Goal: Task Accomplishment & Management: Manage account settings

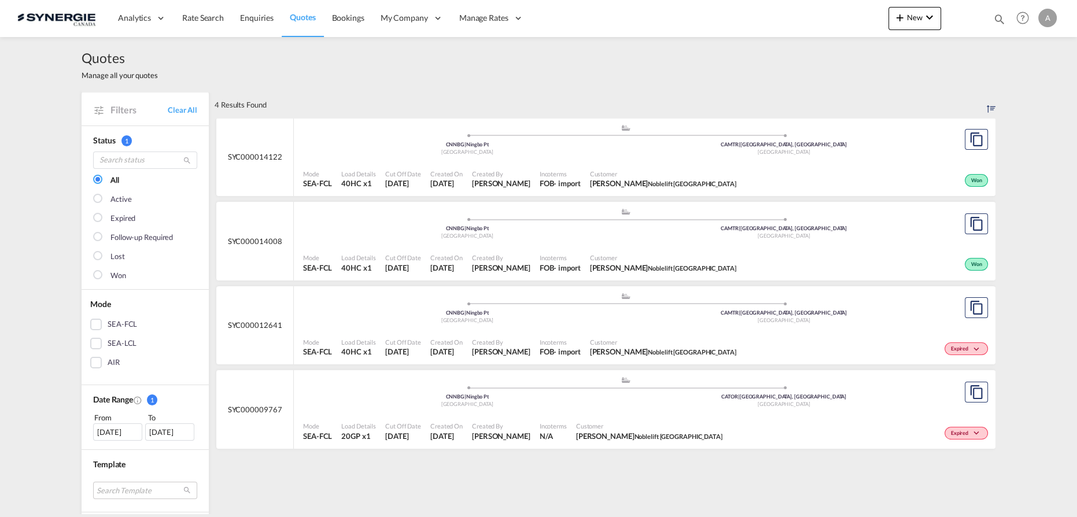
click at [538, 156] on div ".a{fill:#aaa8ad;} .a{fill:#aaa8ad;} CNNBG | Ningbo Pt China CAMTR | Montreal, Q…" at bounding box center [625, 141] width 645 height 35
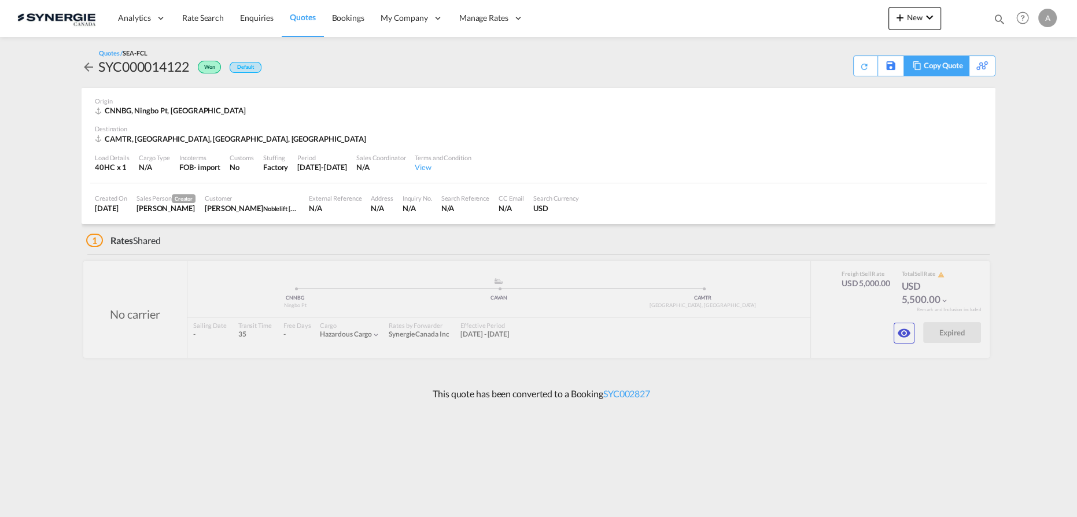
click at [952, 69] on div "Copy Quote" at bounding box center [943, 66] width 39 height 20
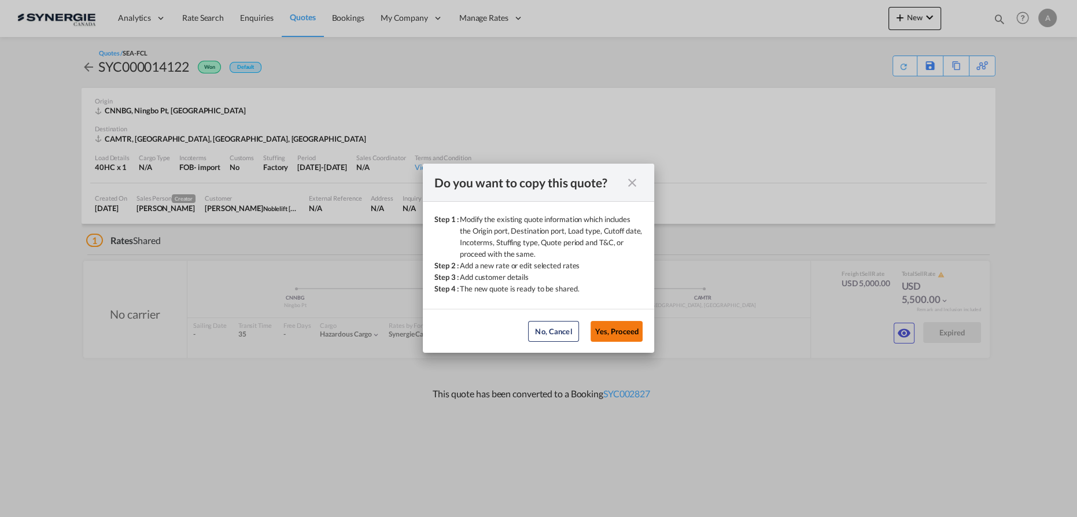
click at [608, 333] on button "Yes, Proceed" at bounding box center [617, 331] width 52 height 21
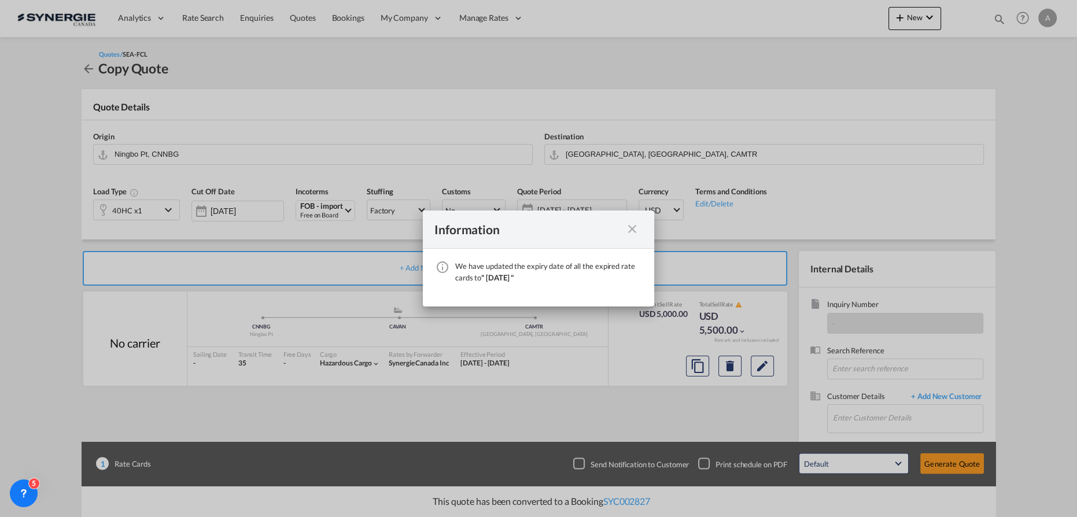
click at [637, 231] on md-icon "icon-close fg-AAA8AD cursor" at bounding box center [632, 229] width 14 height 14
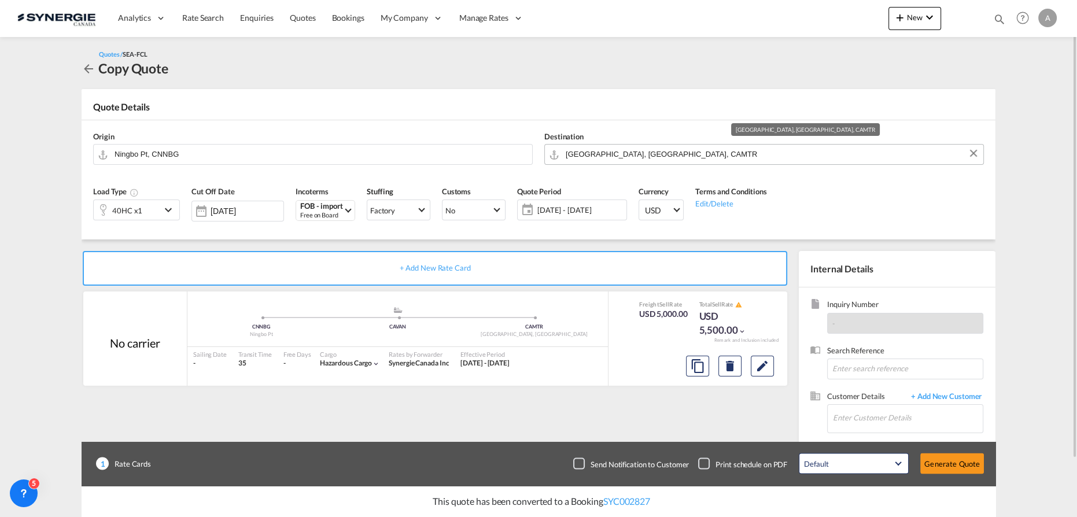
click at [683, 152] on input "Montreal, QC, CAMTR" at bounding box center [772, 154] width 412 height 20
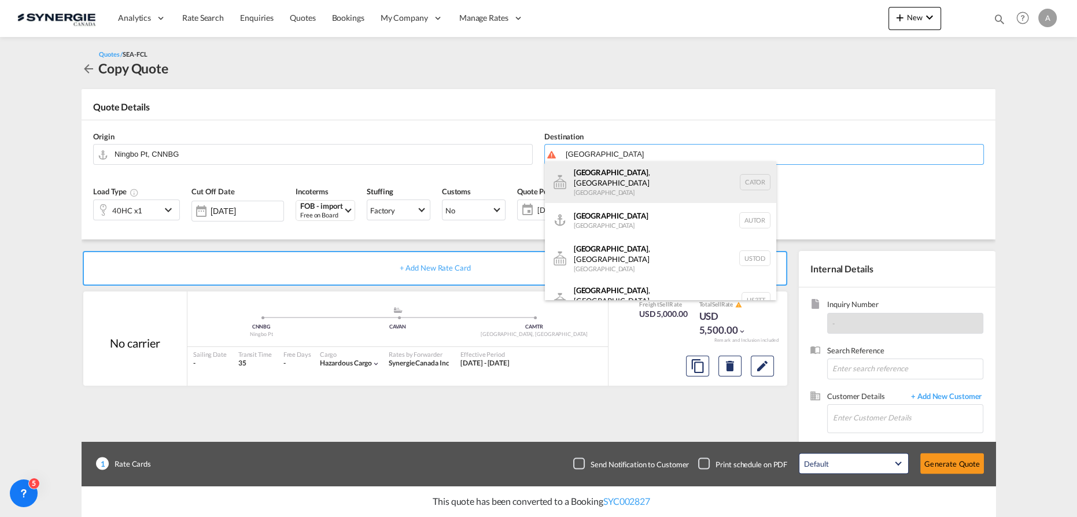
click at [583, 180] on div "Toronto , ON Canada CATOR" at bounding box center [660, 182] width 231 height 42
type input "Toronto, ON, CATOR"
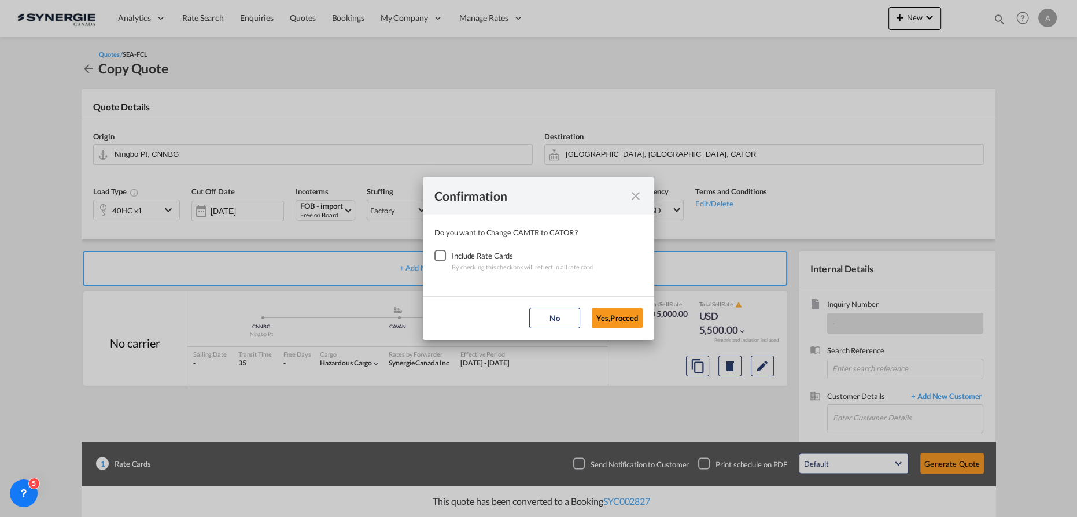
click at [441, 255] on div "Checkbox No Ink" at bounding box center [441, 256] width 12 height 12
click at [605, 320] on button "Yes,Proceed" at bounding box center [617, 318] width 51 height 21
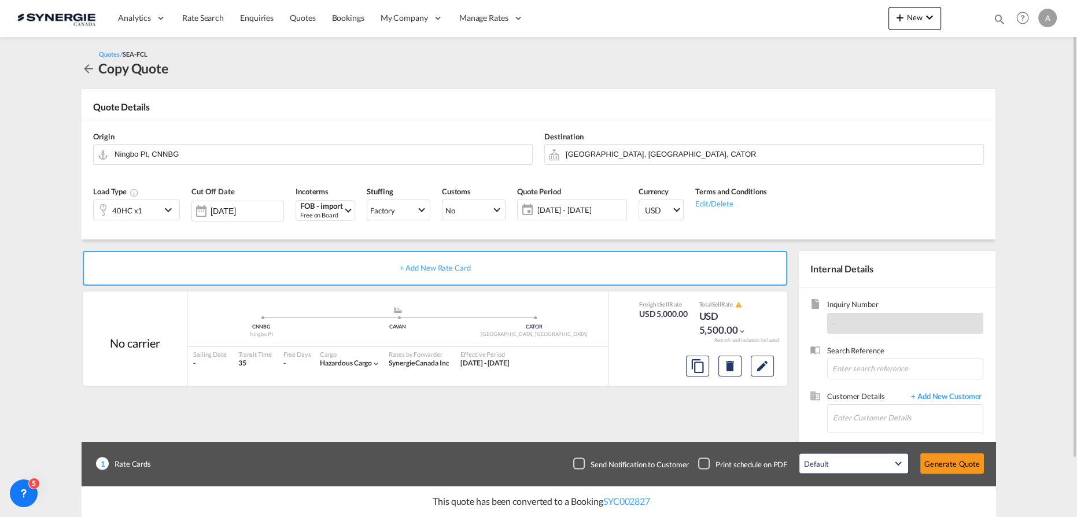
drag, startPoint x: 151, startPoint y: 211, endPoint x: 166, endPoint y: 220, distance: 17.4
click at [151, 211] on div "40HC x1" at bounding box center [127, 210] width 67 height 20
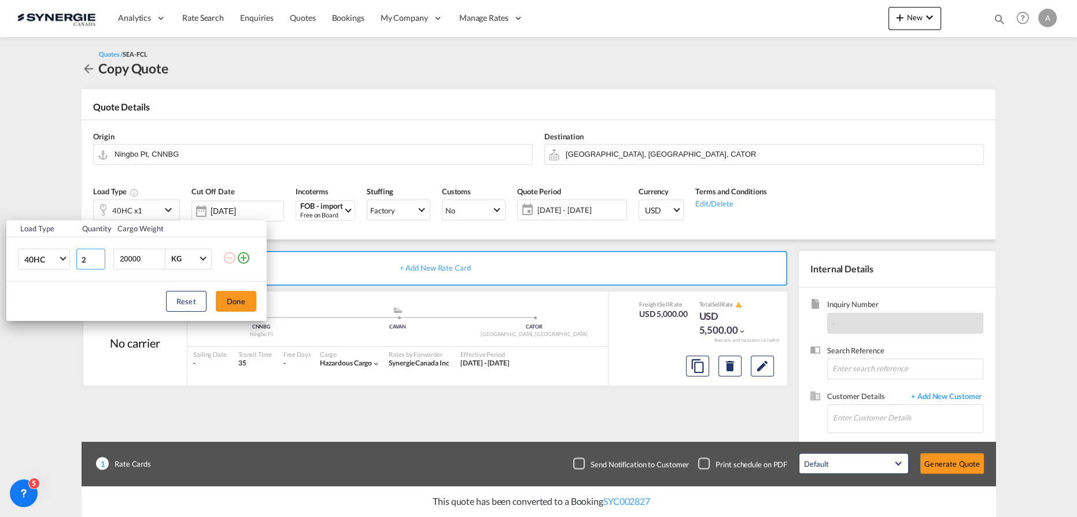
click at [98, 255] on input "2" at bounding box center [90, 259] width 29 height 21
type input "3"
click at [98, 255] on input "3" at bounding box center [90, 259] width 29 height 21
click at [241, 262] on md-icon "icon-plus-circle-outline" at bounding box center [244, 258] width 14 height 14
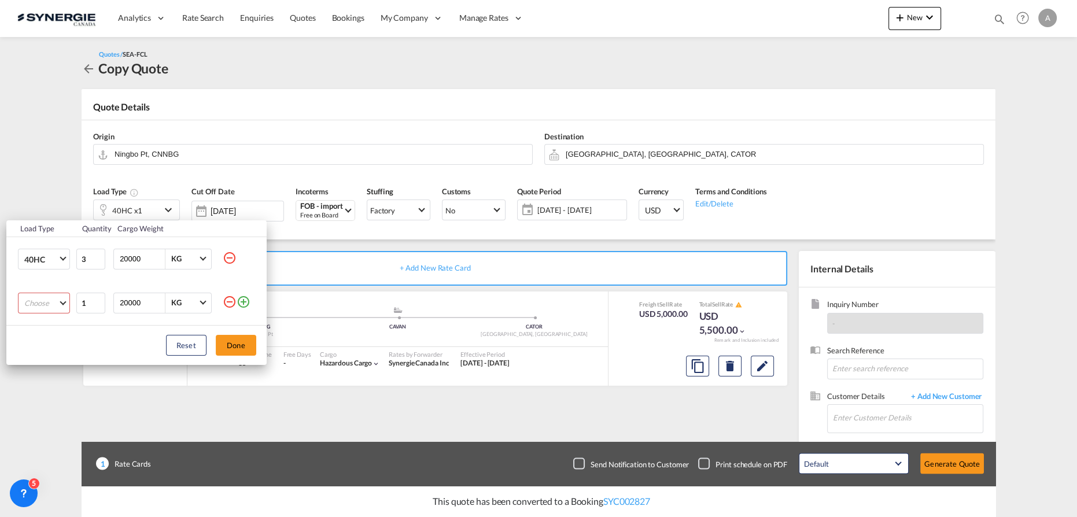
click at [47, 307] on md-select "Choose 20GP 40GP 40HC 45HC 20RE 40RE 40HR 20OT 40OT 20FR 40FR 40NR 20NR 45S 20T…" at bounding box center [44, 303] width 52 height 21
click at [41, 305] on div "20GP" at bounding box center [34, 303] width 20 height 10
click at [235, 345] on button "Done" at bounding box center [236, 345] width 41 height 21
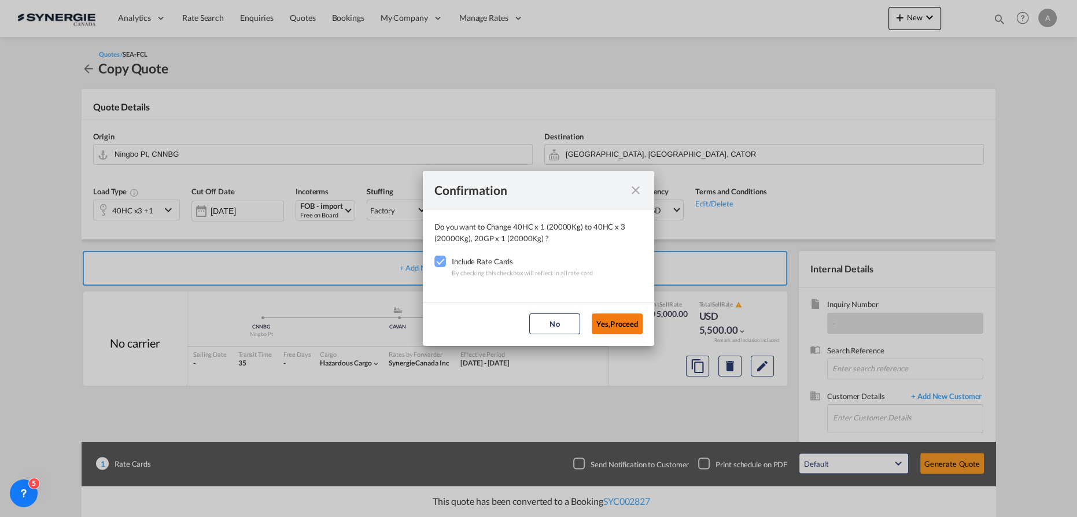
click at [620, 323] on button "Yes,Proceed" at bounding box center [617, 324] width 51 height 21
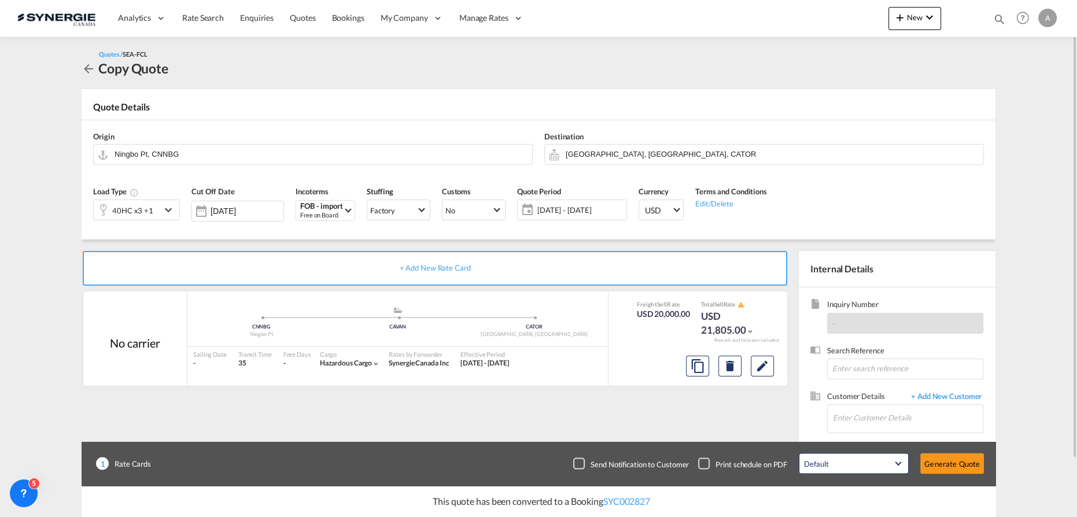
click at [598, 212] on span "26 Sep - 26 Oct 2025" at bounding box center [581, 210] width 86 height 10
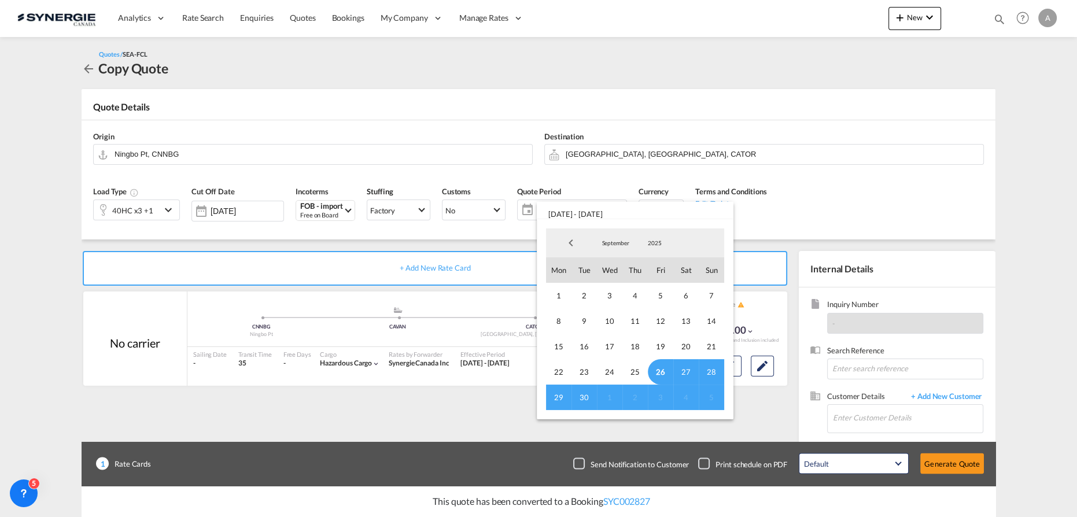
click at [660, 370] on span "26" at bounding box center [660, 371] width 25 height 25
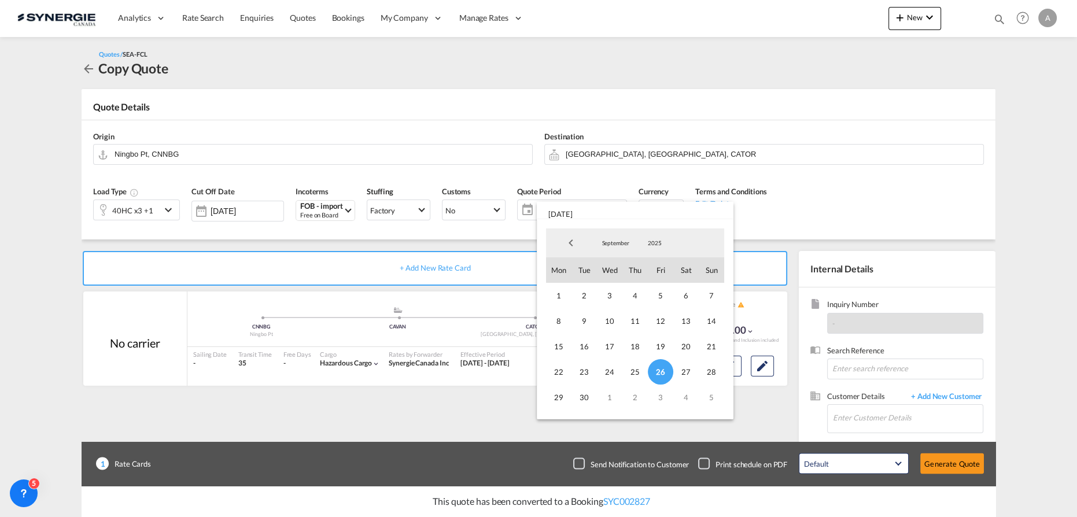
click at [611, 243] on span "September" at bounding box center [615, 243] width 37 height 8
click at [608, 273] on md-option "October" at bounding box center [627, 271] width 79 height 28
click at [581, 346] on span "14" at bounding box center [584, 346] width 25 height 25
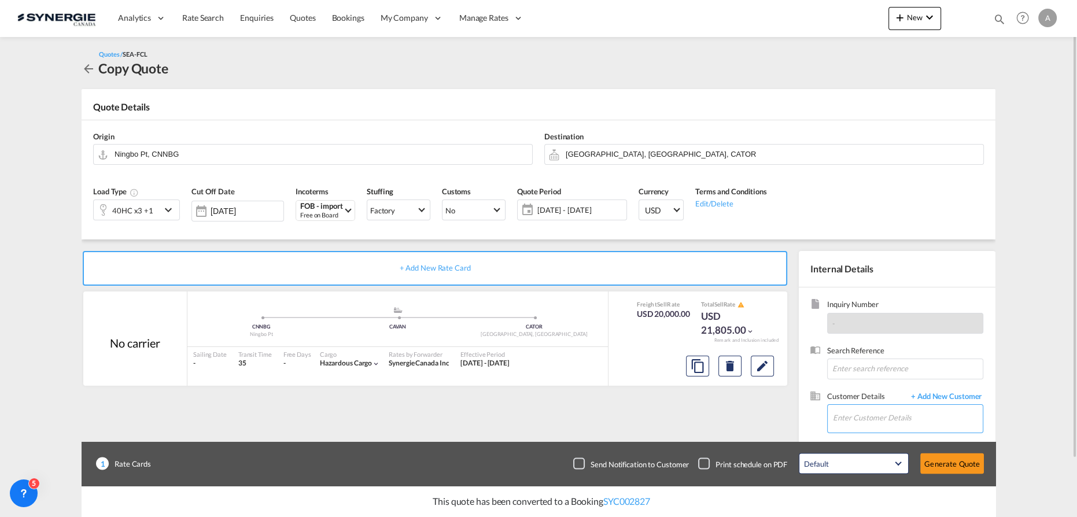
click at [895, 421] on input "Enter Customer Details" at bounding box center [908, 418] width 150 height 26
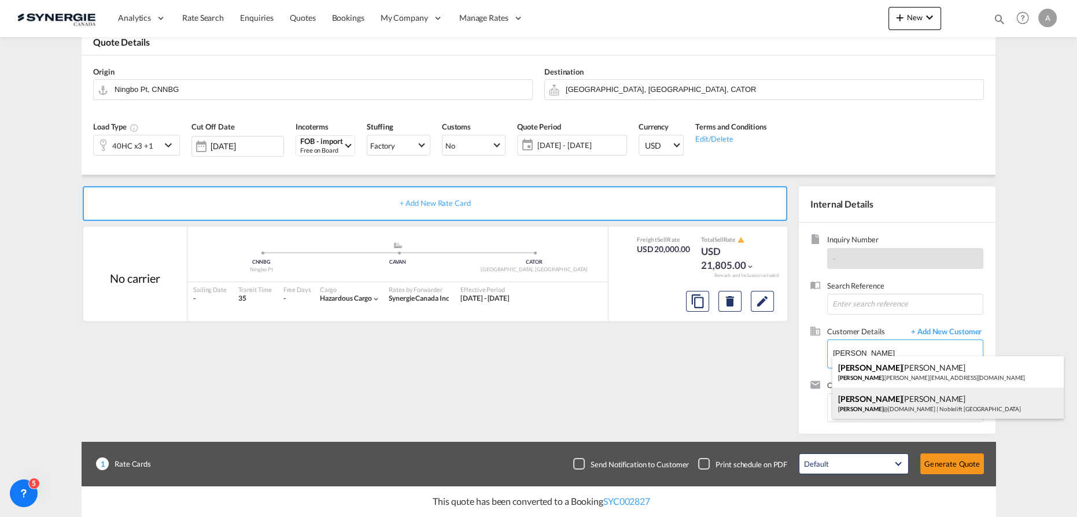
click at [903, 402] on div "Silvana Mascaro silvana @nobleliftca.com | Noblelift Canada" at bounding box center [948, 403] width 231 height 31
type input "Noblelift Canada, Silvana Mascaro, silvana@nobleliftca.com"
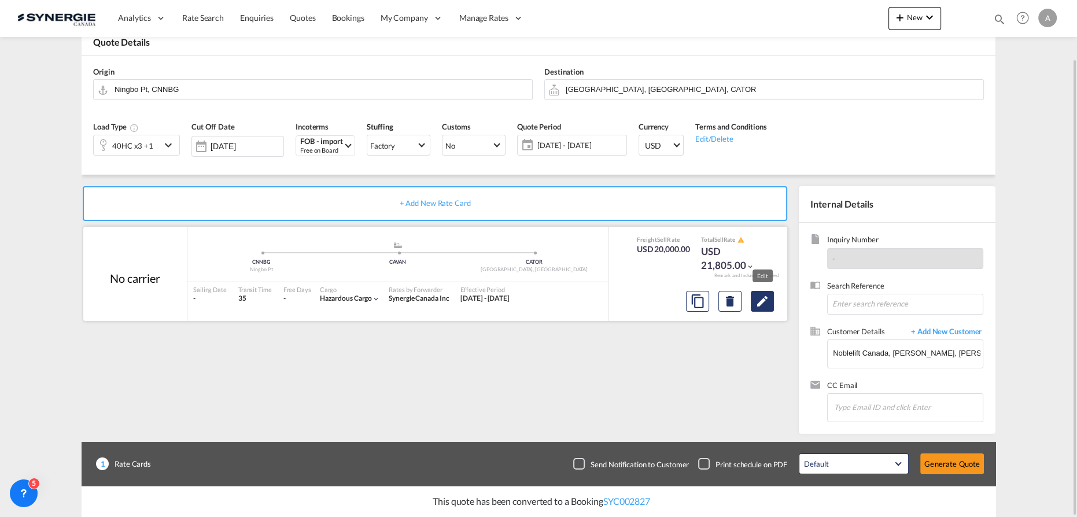
click at [772, 301] on button "Edit" at bounding box center [762, 301] width 23 height 21
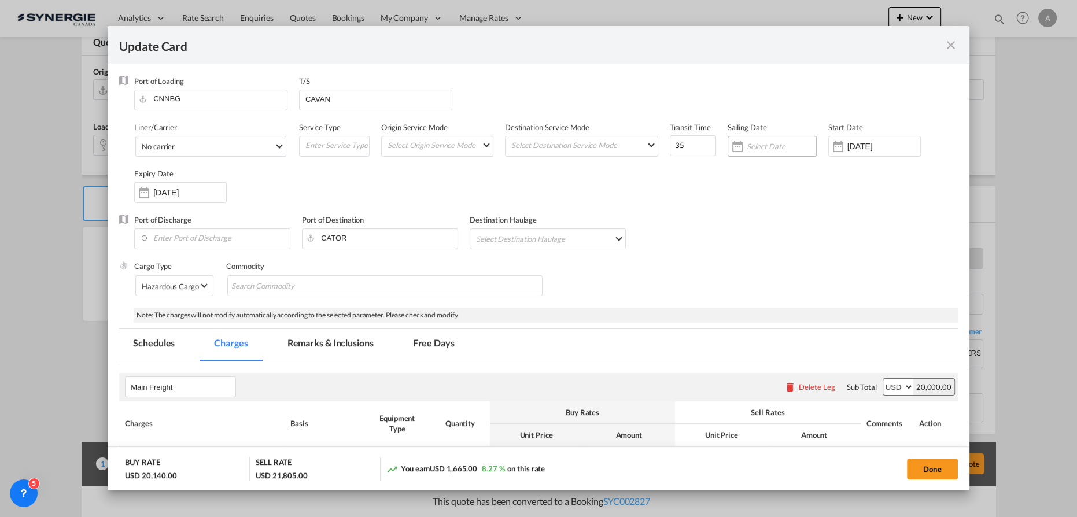
select select "per container"
select select "per B/L"
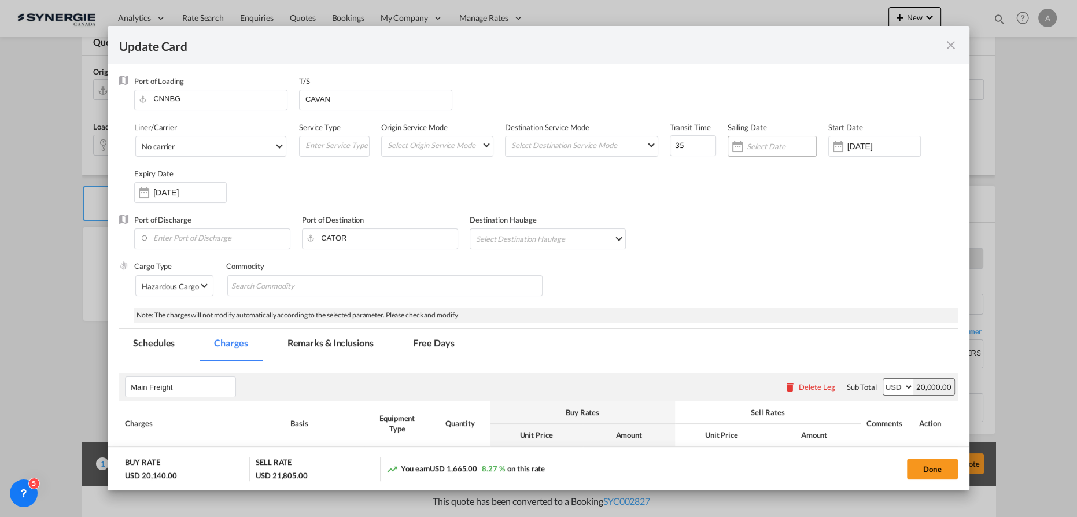
select select "per shipment"
click at [853, 147] on input "18 Aug 2025" at bounding box center [884, 146] width 73 height 9
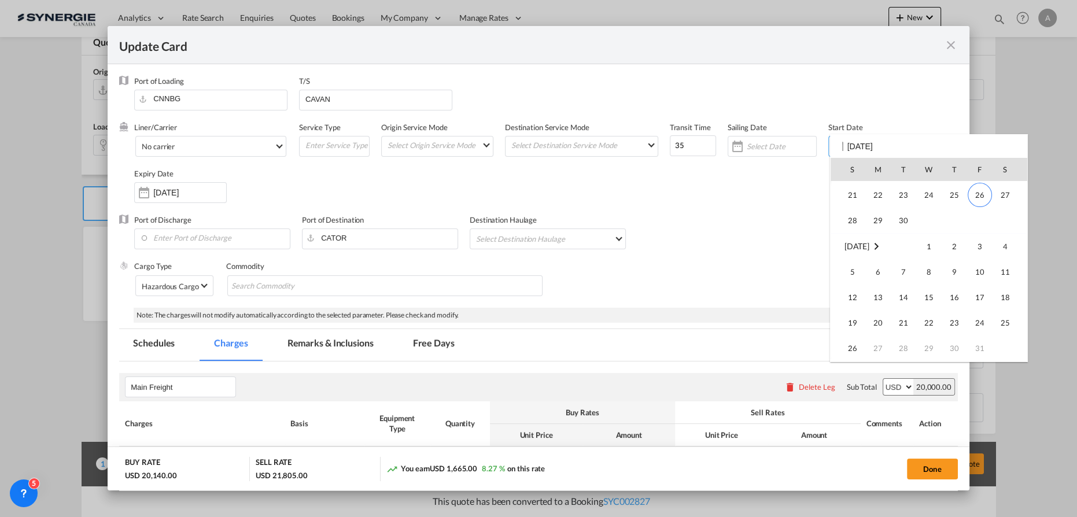
scroll to position [268070, 0]
click at [978, 248] on span "26" at bounding box center [980, 247] width 24 height 24
type input "26 Sep 2025"
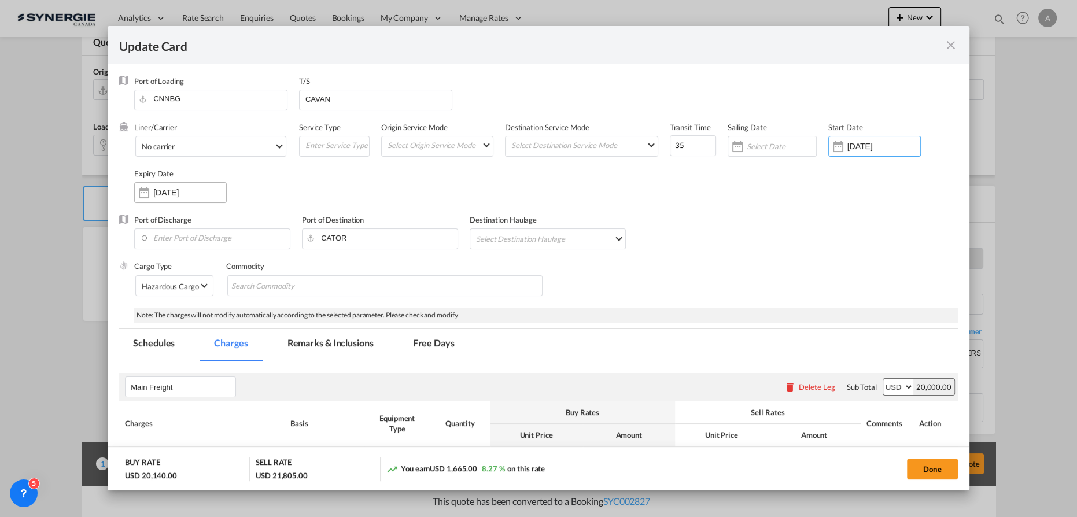
click at [172, 191] on input "26 Oct 2025" at bounding box center [189, 192] width 73 height 9
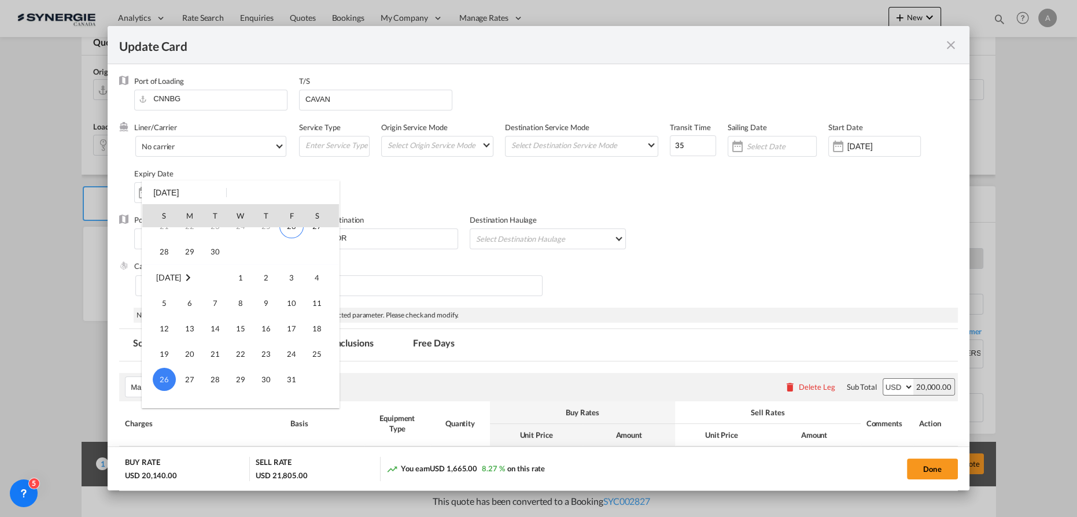
scroll to position [100, 0]
click at [219, 345] on span "14" at bounding box center [215, 344] width 23 height 23
type input "[DATE]"
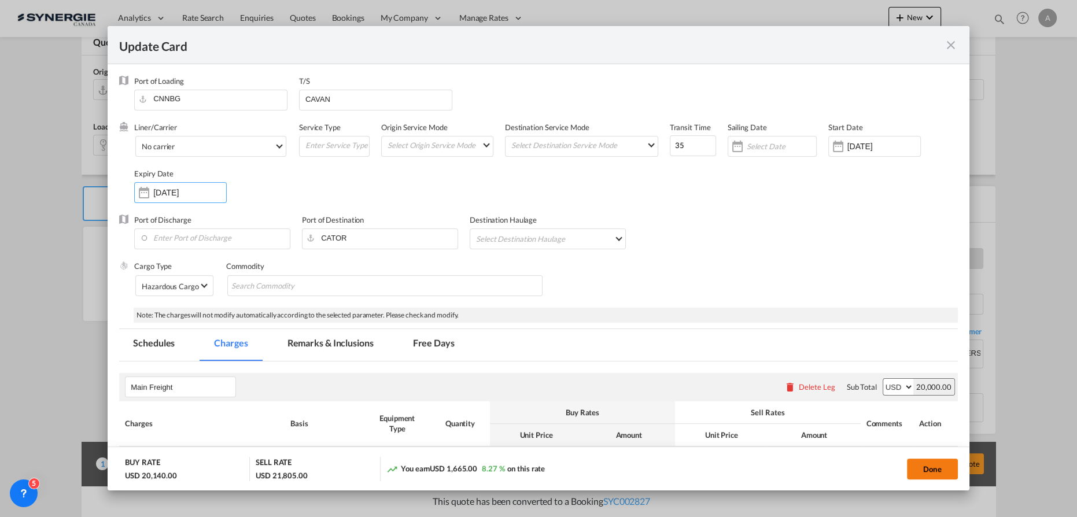
click at [930, 471] on button "Done" at bounding box center [932, 469] width 51 height 21
type input "[DATE]"
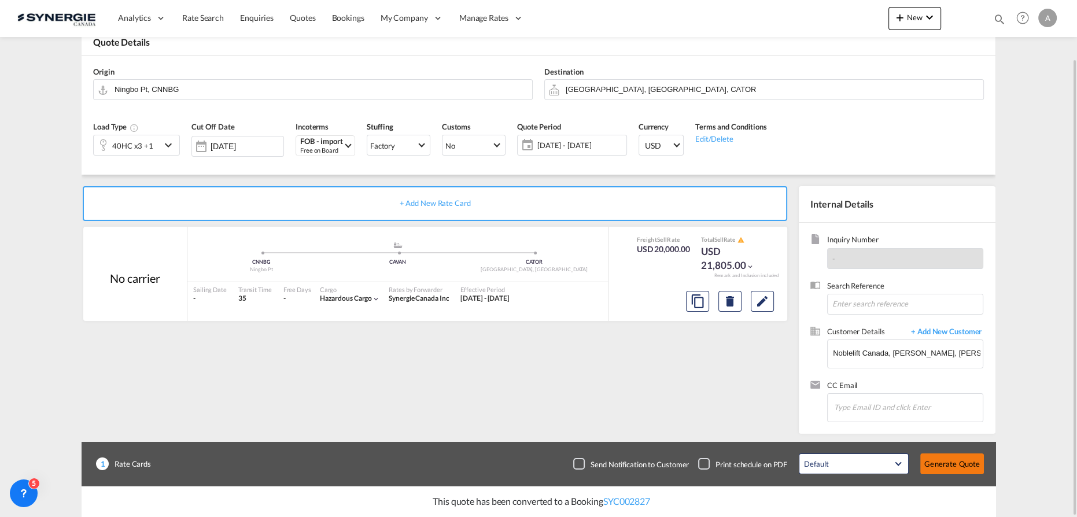
click at [963, 466] on button "Generate Quote" at bounding box center [953, 464] width 64 height 21
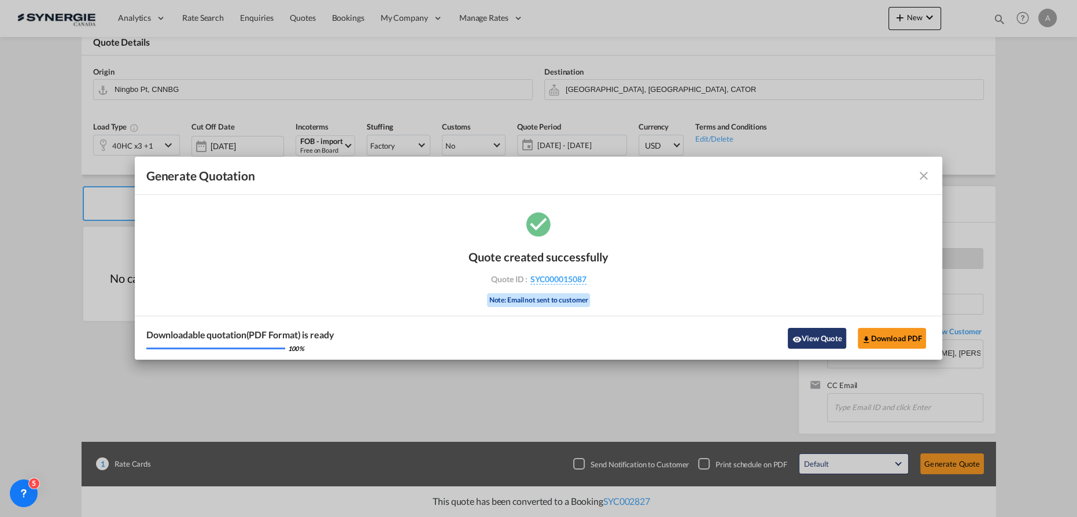
click at [808, 346] on button "View Quote" at bounding box center [817, 338] width 58 height 21
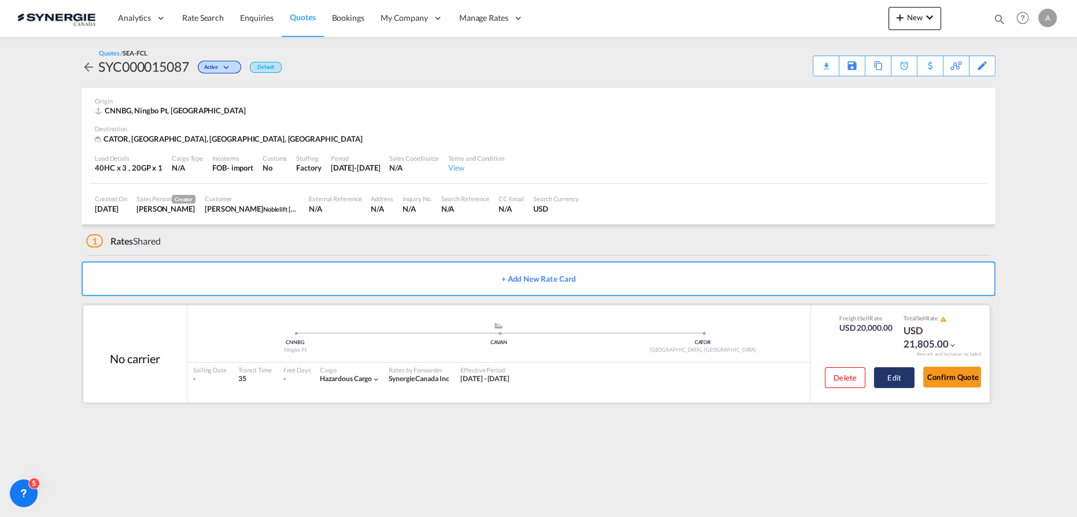
click at [899, 376] on button "Edit" at bounding box center [894, 377] width 41 height 21
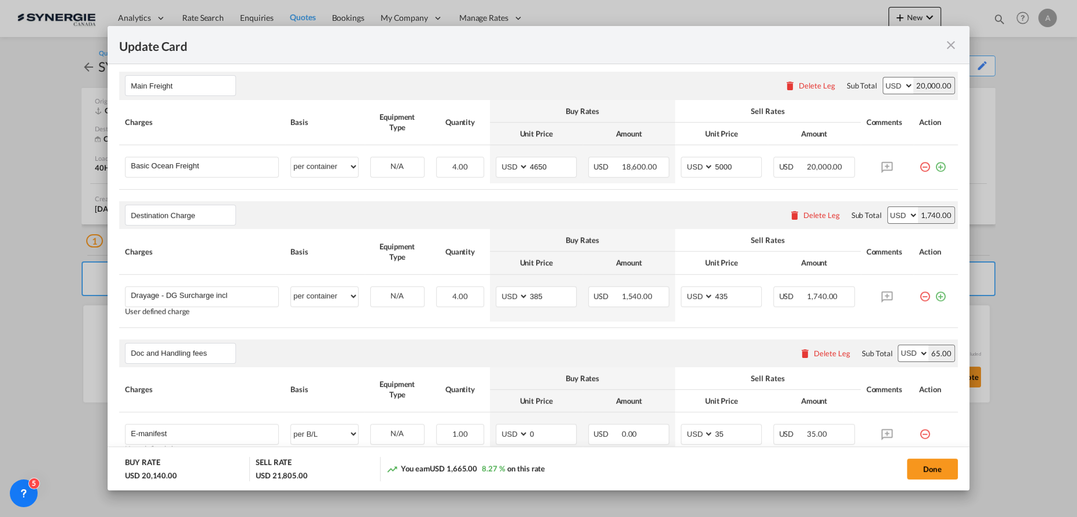
scroll to position [263, 0]
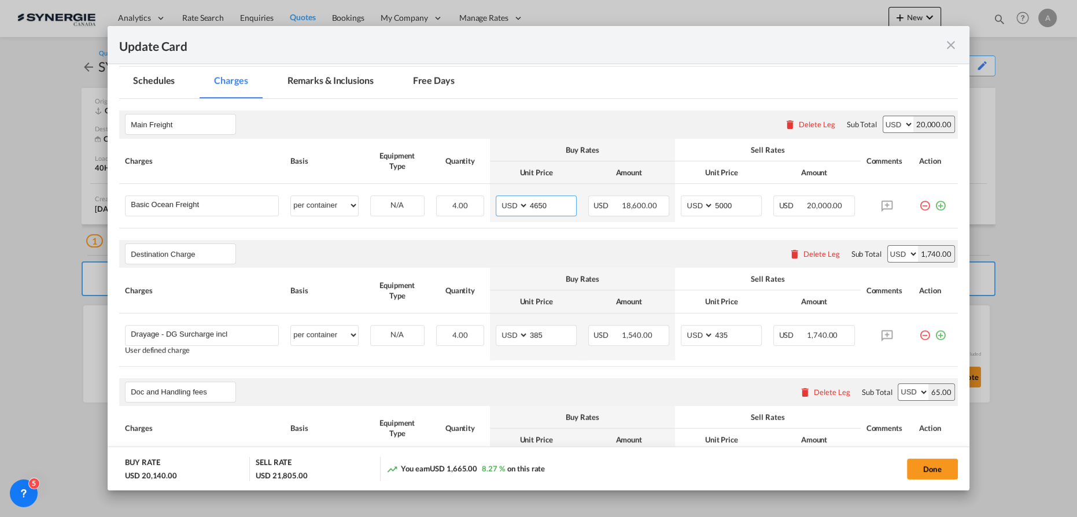
drag, startPoint x: 550, startPoint y: 207, endPoint x: 340, endPoint y: 182, distance: 212.0
click at [381, 200] on tr "Basic Ocean Freight Please Enter User Defined Charges Cannot Be Published per e…" at bounding box center [538, 203] width 839 height 38
type input "3436"
type input "3736"
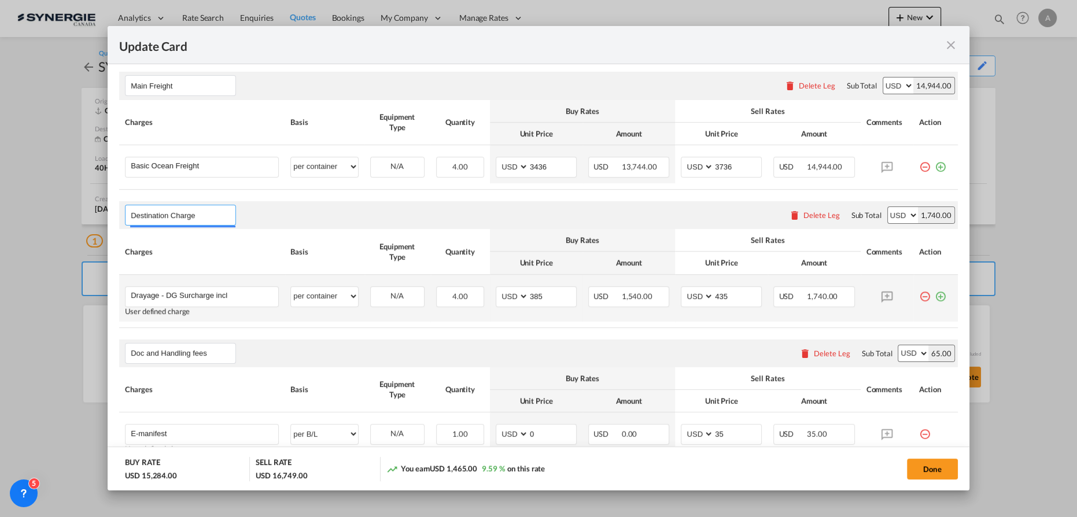
scroll to position [315, 0]
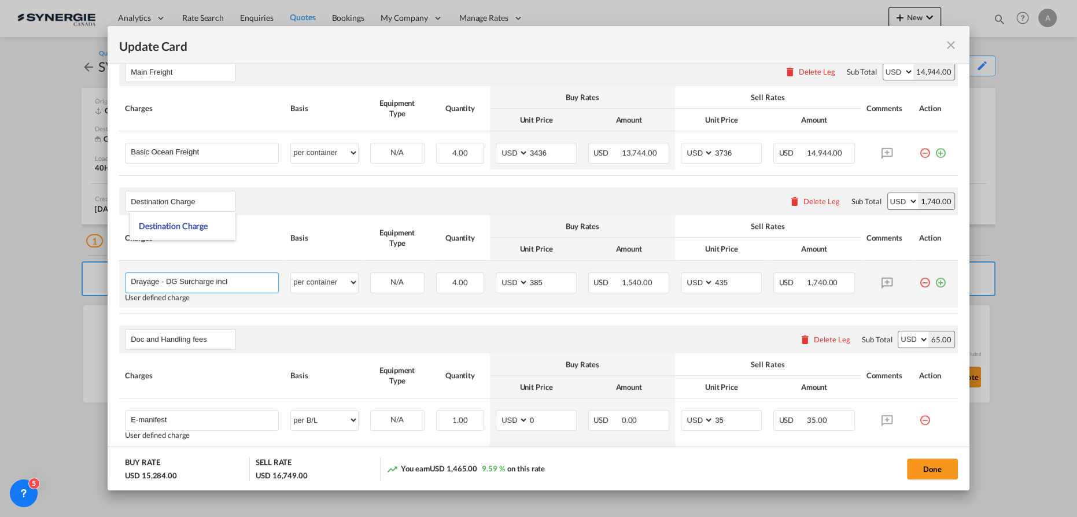
click at [237, 275] on input "Drayage - DG Surcharge incl" at bounding box center [205, 281] width 148 height 17
drag, startPoint x: 240, startPoint y: 278, endPoint x: 162, endPoint y: 281, distance: 78.1
click at [162, 281] on input "Drayage - DG Surcharge incl" at bounding box center [205, 281] width 148 height 17
type input "Drayage"
click at [373, 306] on td "N/A Please Select Already exists" at bounding box center [398, 284] width 66 height 47
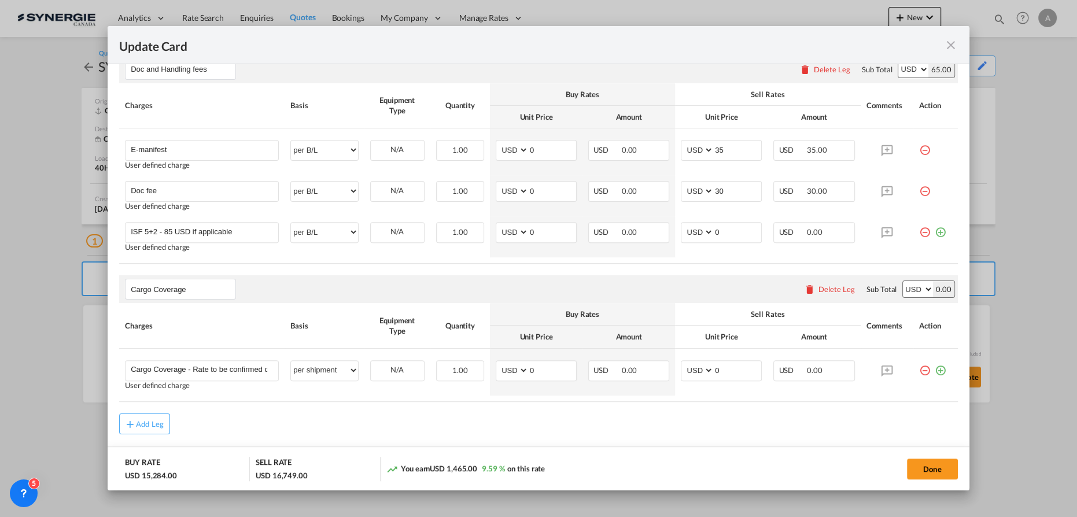
scroll to position [614, 0]
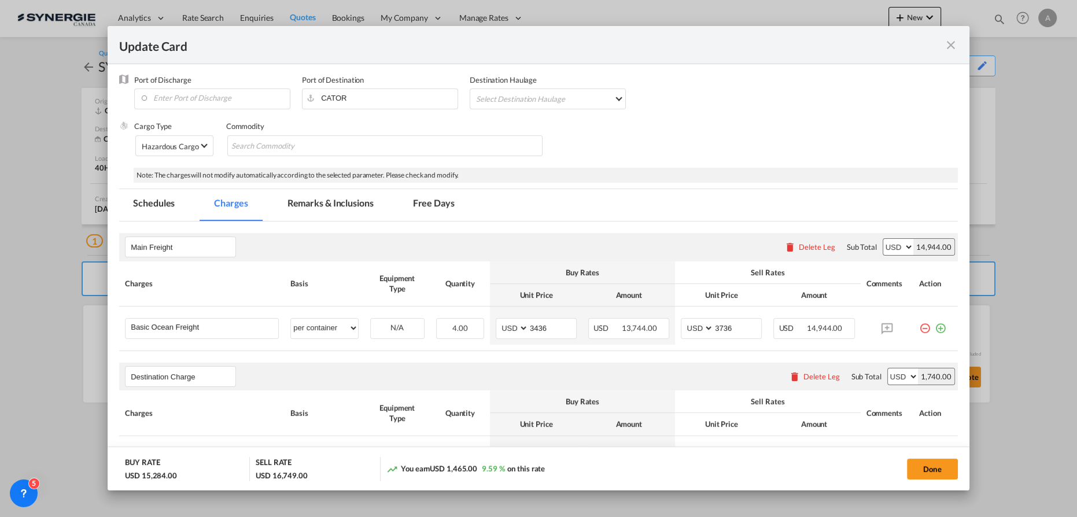
click at [306, 220] on md-tab-item "Remarks & Inclusions" at bounding box center [331, 205] width 114 height 32
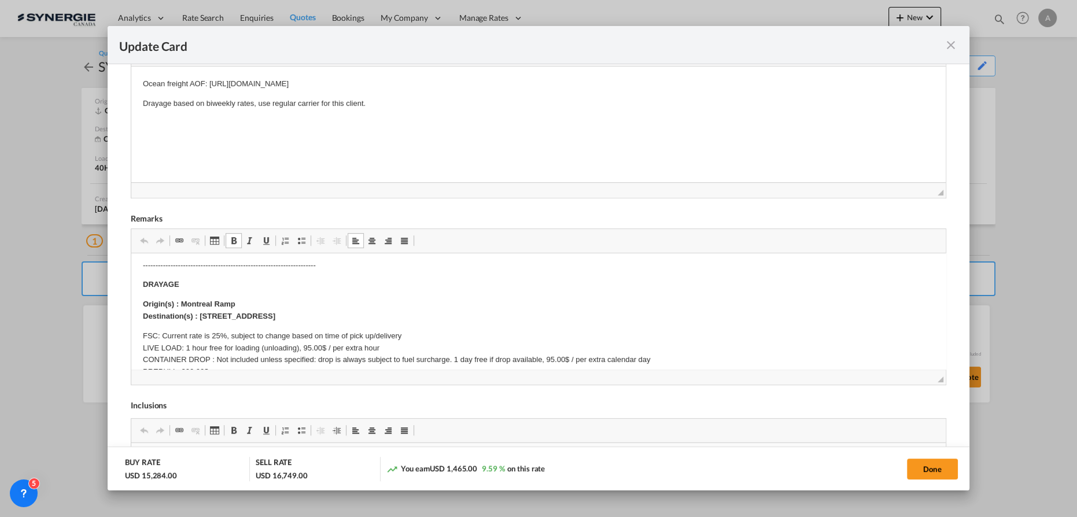
scroll to position [119, 0]
click at [233, 300] on p "Origin(s) : Montreal Ramp Destination(s) : 850 Ellingham Pointe Claire, Qc, Can…" at bounding box center [539, 311] width 792 height 24
drag, startPoint x: 233, startPoint y: 303, endPoint x: 182, endPoint y: 303, distance: 50.9
click at [182, 303] on strong "Origin(s) : Montreal Ramp Destination(s) : 850 Ellingham Pointe Claire, Qc, Can…" at bounding box center [209, 310] width 133 height 21
click at [368, 308] on p "Origin(s) : TORONTO RAMP, ON Destination(s) : 850 Ellingham Pointe Claire, Qc, …" at bounding box center [539, 311] width 792 height 24
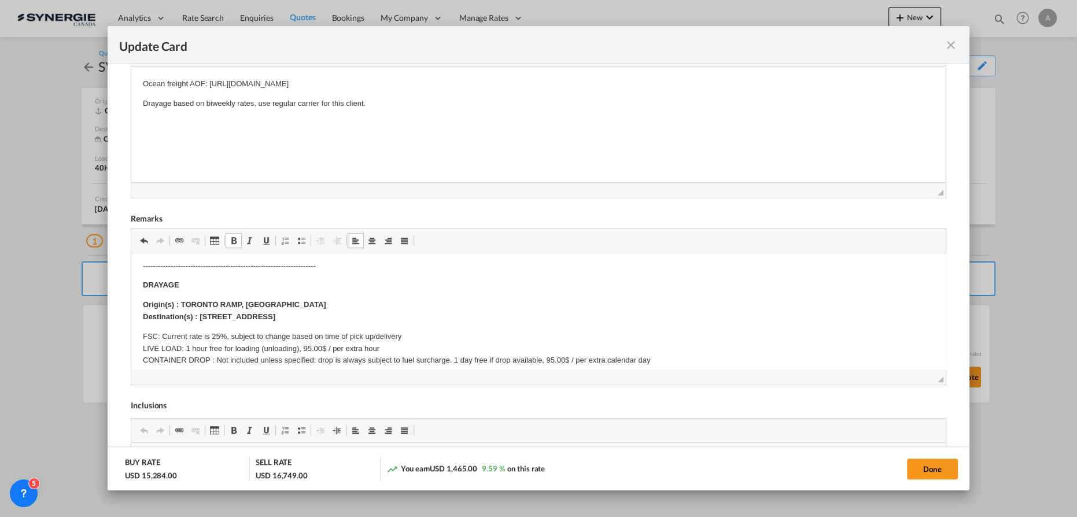
drag, startPoint x: 359, startPoint y: 316, endPoint x: 200, endPoint y: 318, distance: 159.7
click at [200, 318] on p "Origin(s) : TORONTO RAMP, ON Destination(s) : 850 Ellingham Pointe Claire, Qc, …" at bounding box center [539, 311] width 792 height 24
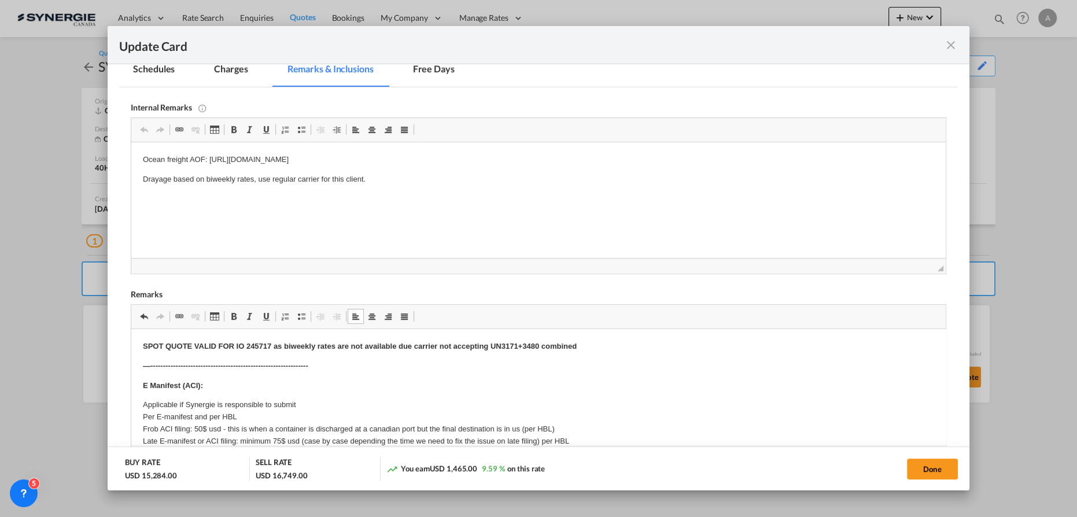
scroll to position [297, 0]
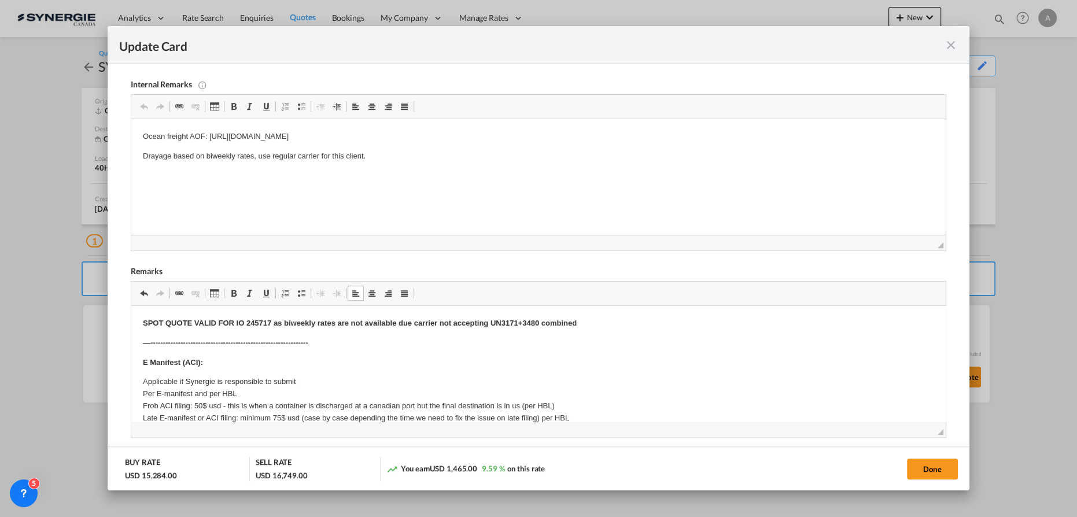
click at [156, 326] on strong "SPOT QUOTE VALID FOR IO 245717 as biweekly rates are not available due carrier …" at bounding box center [360, 323] width 434 height 9
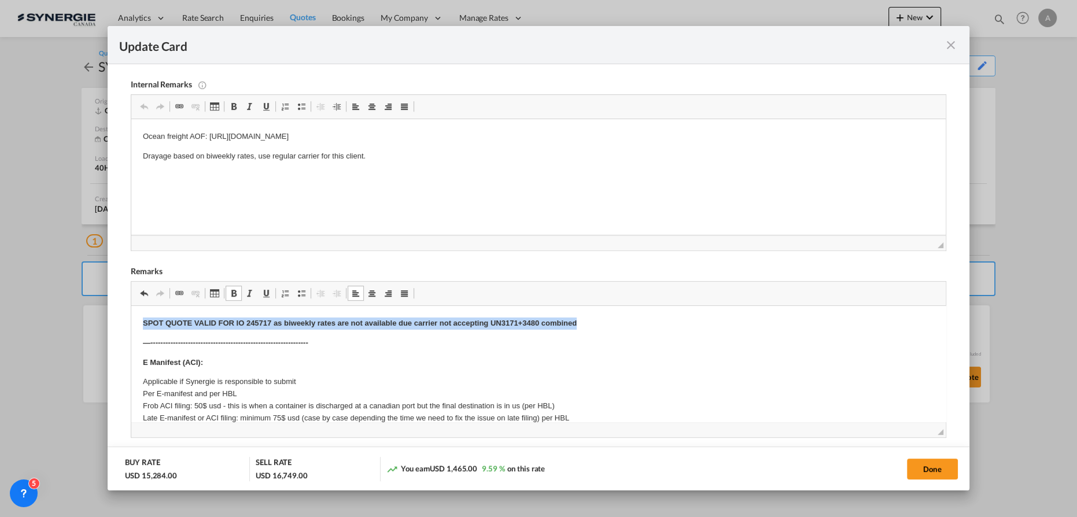
drag, startPoint x: 141, startPoint y: 326, endPoint x: 619, endPoint y: 323, distance: 477.4
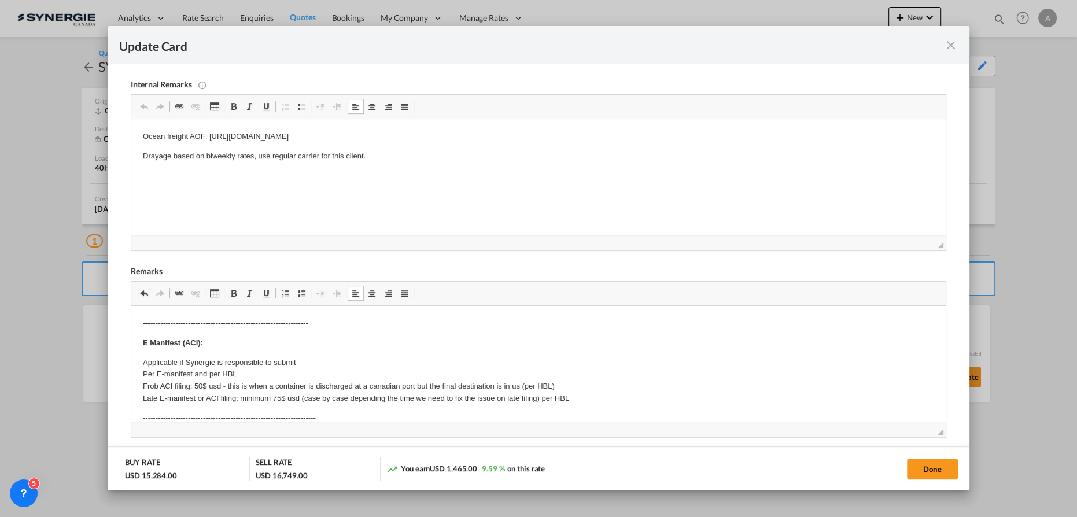
click at [525, 129] on html "Ocean freight AOF: https://app.frontapp.com/open/cnv_q5fxn0v?key=7CyNloDkQSihK1…" at bounding box center [538, 146] width 815 height 55
drag, startPoint x: 524, startPoint y: 136, endPoint x: 193, endPoint y: 139, distance: 331.6
click at [193, 139] on p "Ocean freight AOF: https://app.frontapp.com/open/cnv_q5fxn0v?key=7CyNloDkQSihK1…" at bounding box center [539, 137] width 792 height 12
click at [286, 141] on p "Ocean freight CMA CGM - 3436 USD/40'" at bounding box center [539, 137] width 792 height 12
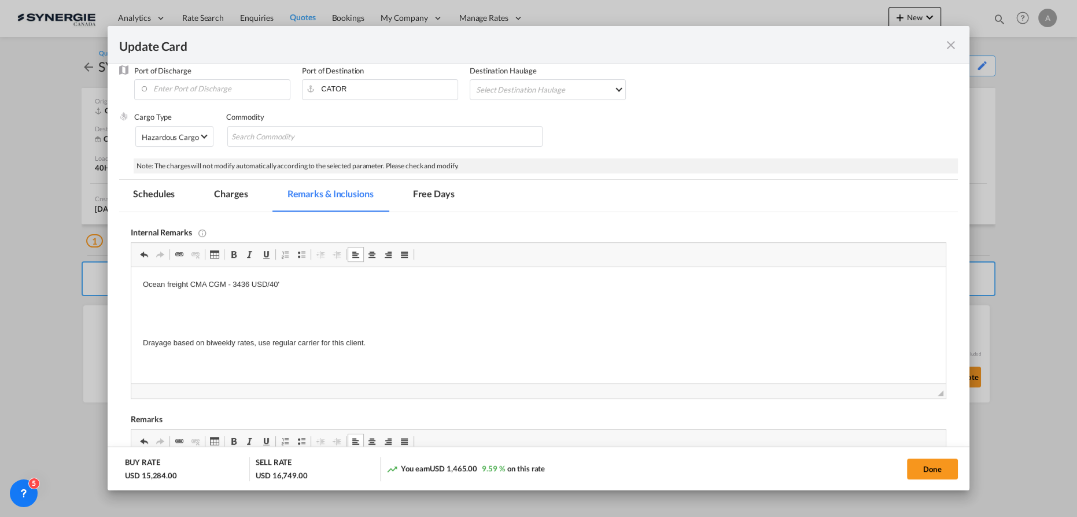
scroll to position [140, 0]
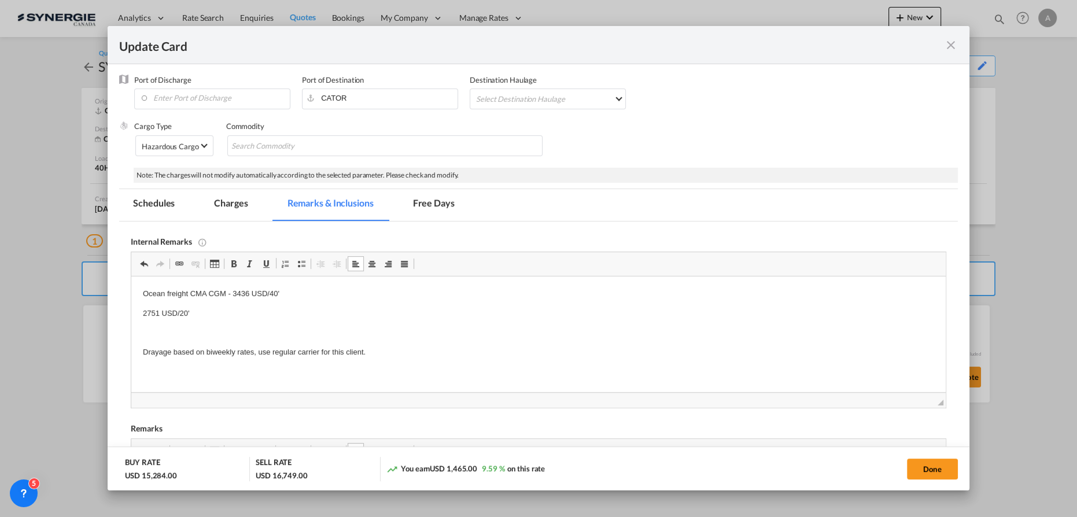
click at [230, 207] on md-tab-item "Charges" at bounding box center [230, 205] width 61 height 32
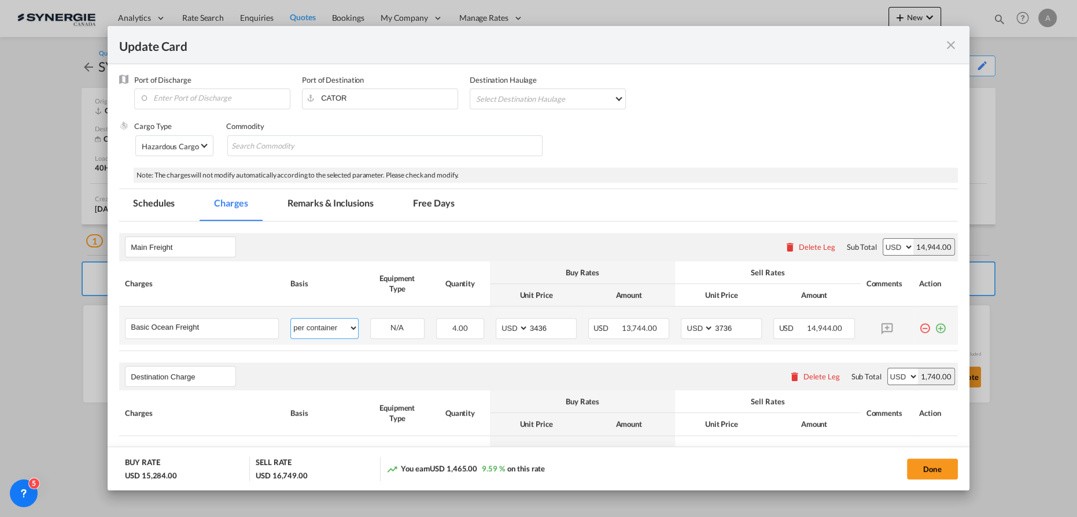
click at [312, 330] on select "per equipment per container per B/L per shipping bill per shipment % on freight…" at bounding box center [324, 328] width 67 height 19
select select "per equipment"
click at [291, 319] on select "per equipment per container per B/L per shipping bill per shipment % on freight…" at bounding box center [324, 328] width 67 height 19
click at [388, 334] on select "40HC 20GP" at bounding box center [397, 329] width 53 height 16
select select "40HC"
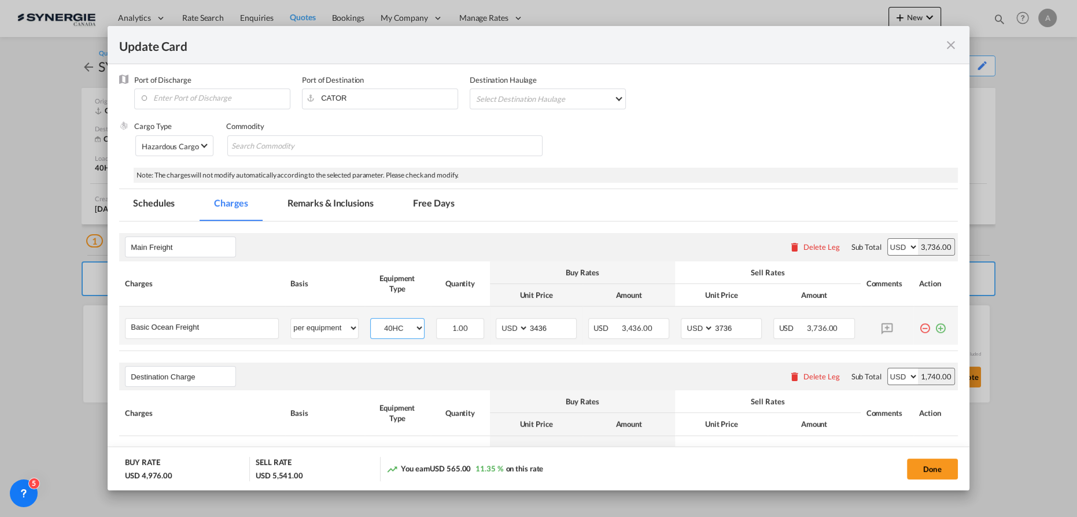
click at [371, 321] on select "40HC 20GP" at bounding box center [397, 329] width 53 height 16
click at [935, 330] on md-icon "icon-plus-circle-outline green-400-fg" at bounding box center [941, 324] width 12 height 12
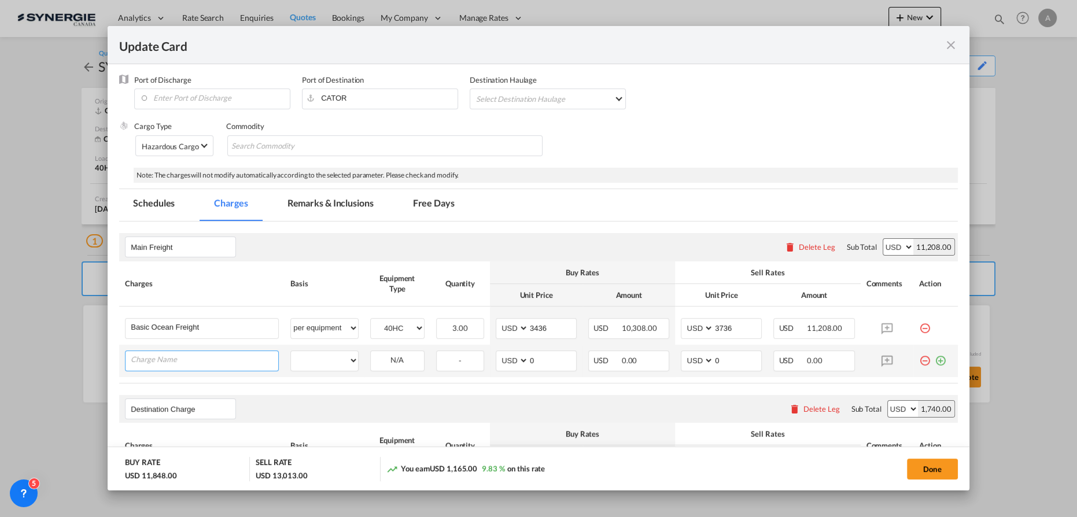
click at [213, 362] on input "Charge Name" at bounding box center [205, 359] width 148 height 17
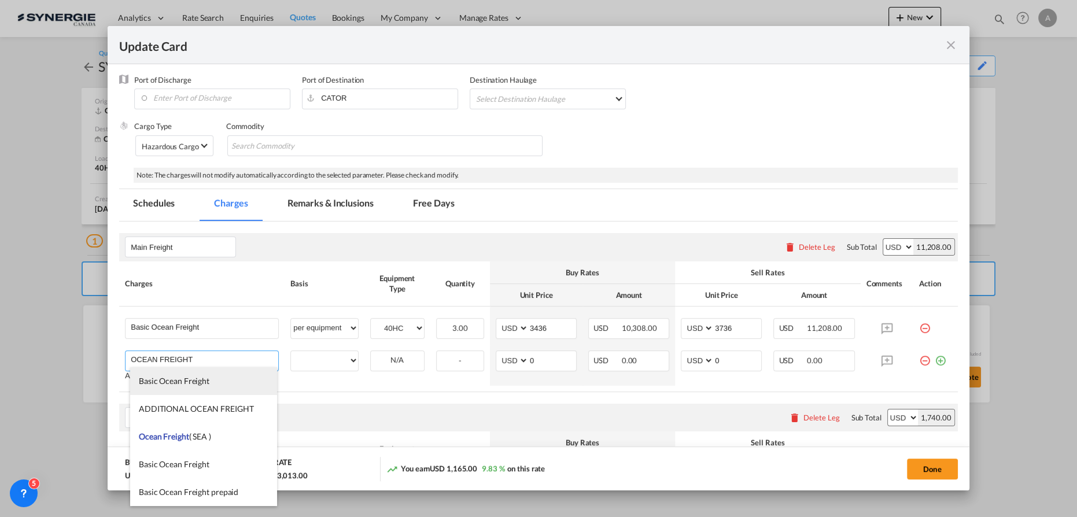
click at [183, 377] on span "Basic Ocean Freight" at bounding box center [174, 381] width 71 height 10
type input "Basic Ocean Freight"
select select "per equipment"
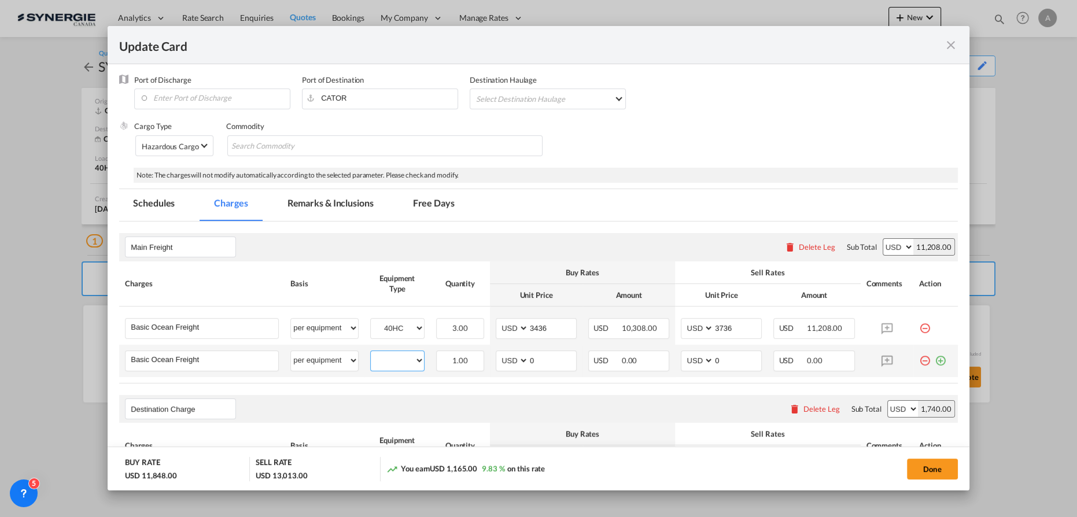
drag, startPoint x: 389, startPoint y: 360, endPoint x: 401, endPoint y: 361, distance: 12.2
click at [389, 360] on select "40HC 20GP" at bounding box center [397, 361] width 53 height 16
select select "20GP"
click at [371, 353] on select "40HC 20GP" at bounding box center [397, 361] width 53 height 16
drag, startPoint x: 540, startPoint y: 362, endPoint x: 427, endPoint y: 343, distance: 114.5
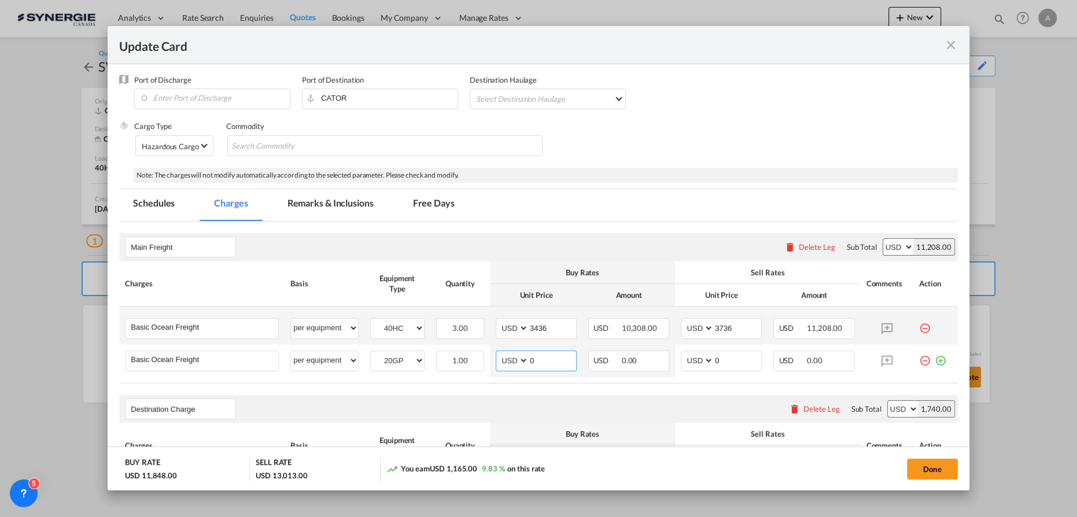
click at [442, 347] on tr "Basic Ocean Freight Please Enter User Defined Charges Cannot Be Published per e…" at bounding box center [538, 361] width 839 height 32
type input "2751"
type input "3055"
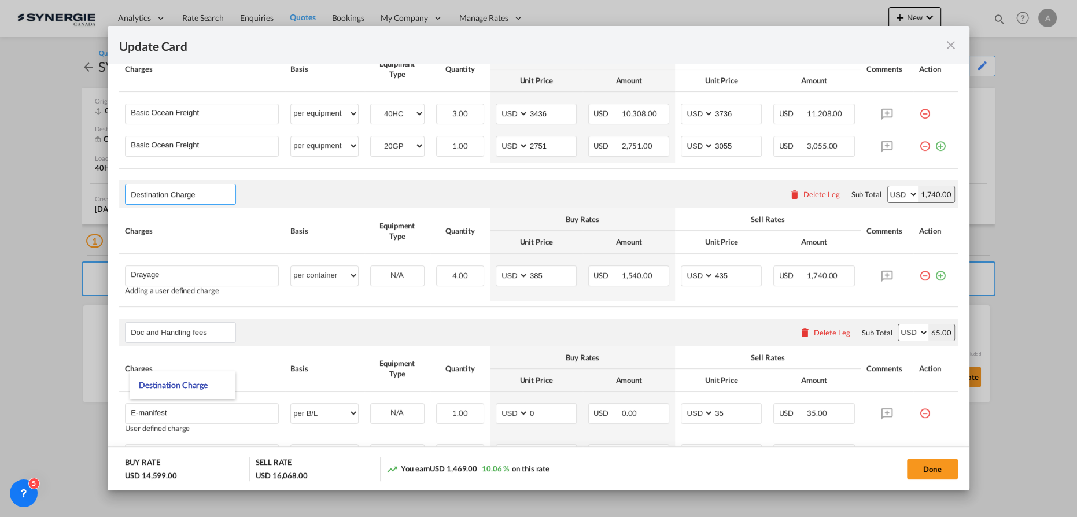
scroll to position [403, 0]
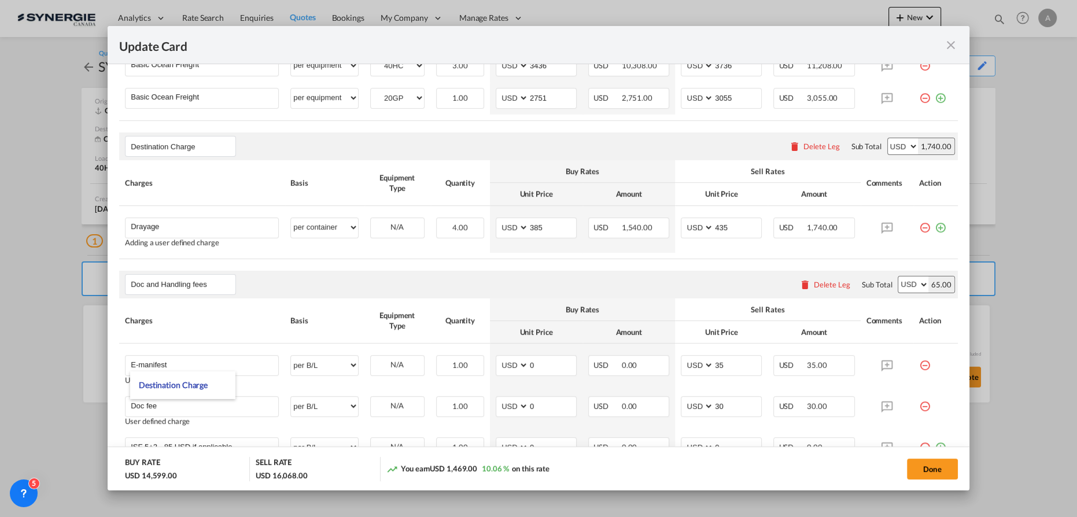
click at [413, 268] on rate-modification "Main Freight Please enter leg name Leg Name Already Exists Delete Leg Sub Total…" at bounding box center [538, 304] width 839 height 690
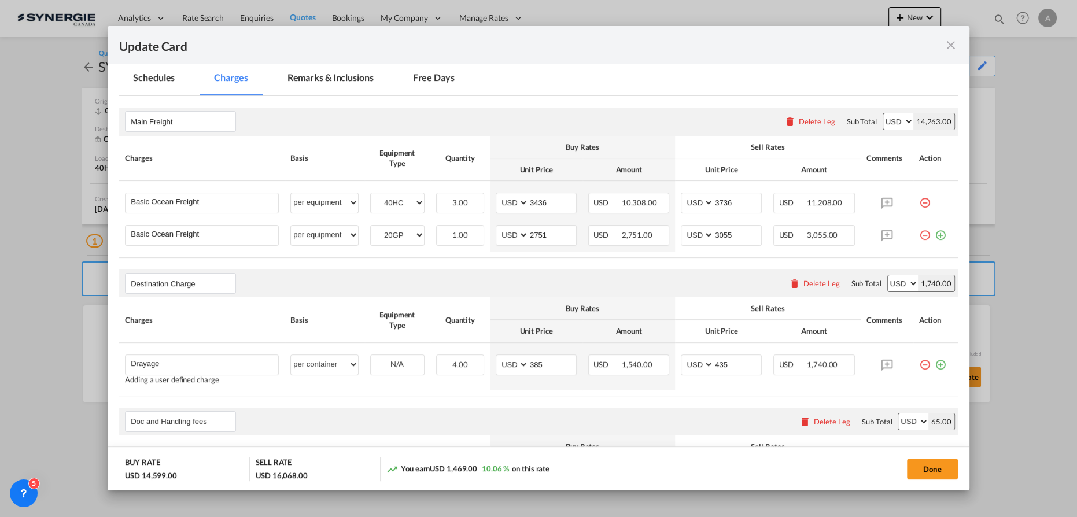
scroll to position [350, 0]
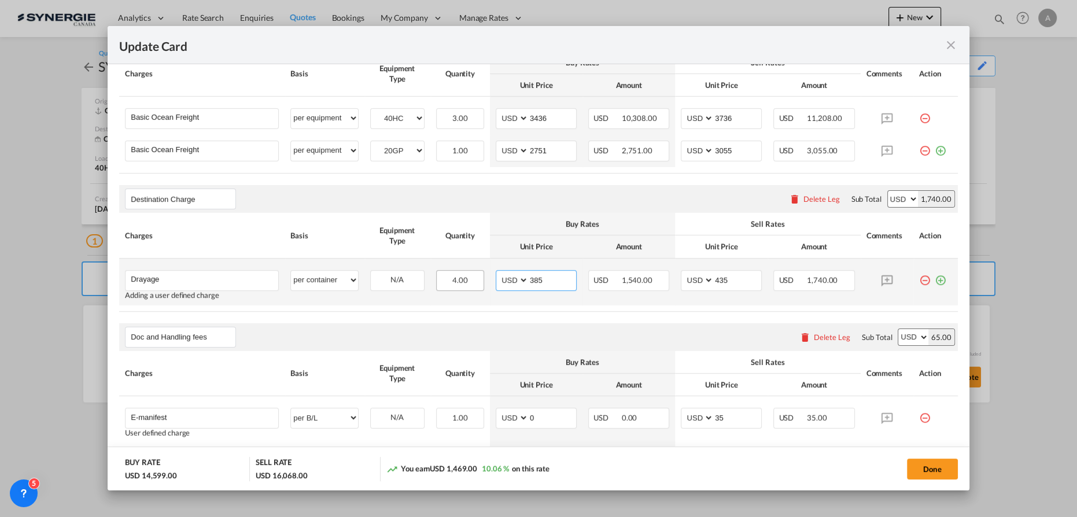
drag, startPoint x: 540, startPoint y: 279, endPoint x: 450, endPoint y: 280, distance: 89.7
click at [468, 280] on tr "Drayage Please Enter User Defined Charges Cannot Be Published Adding a user def…" at bounding box center [538, 282] width 839 height 47
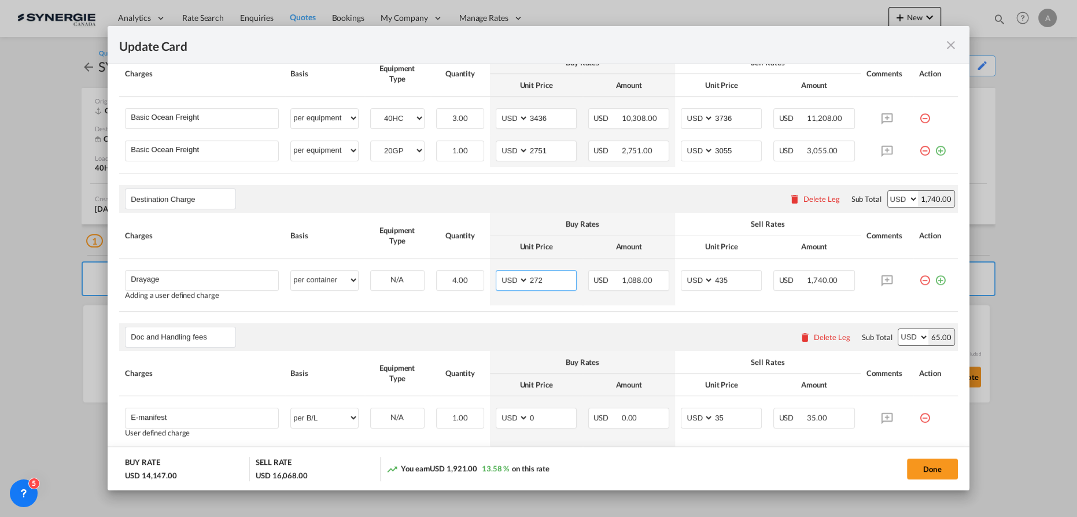
type input "272"
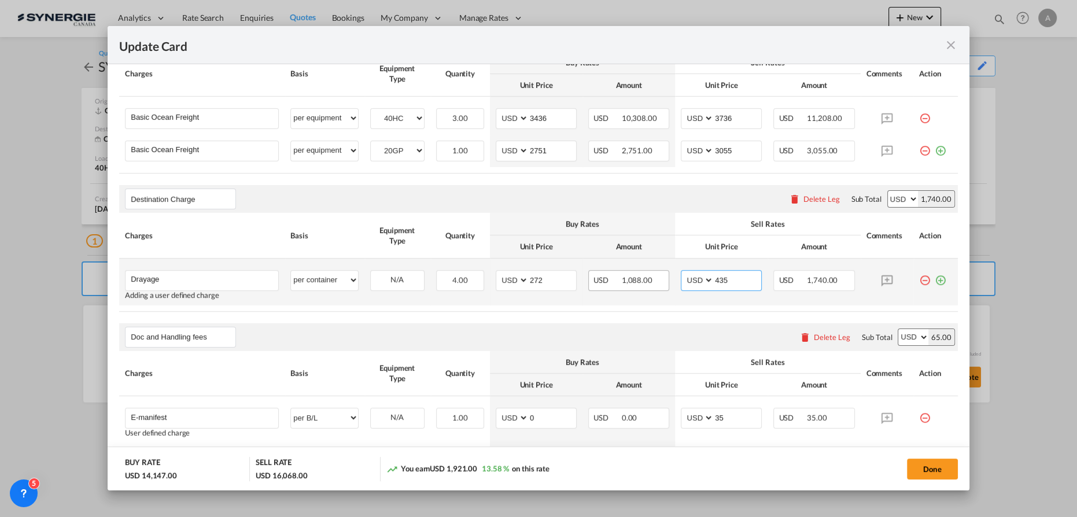
drag, startPoint x: 733, startPoint y: 280, endPoint x: 645, endPoint y: 283, distance: 88.0
click at [646, 283] on tr "Drayage Please Enter User Defined Charges Cannot Be Published Adding a user def…" at bounding box center [538, 282] width 839 height 47
type input "360"
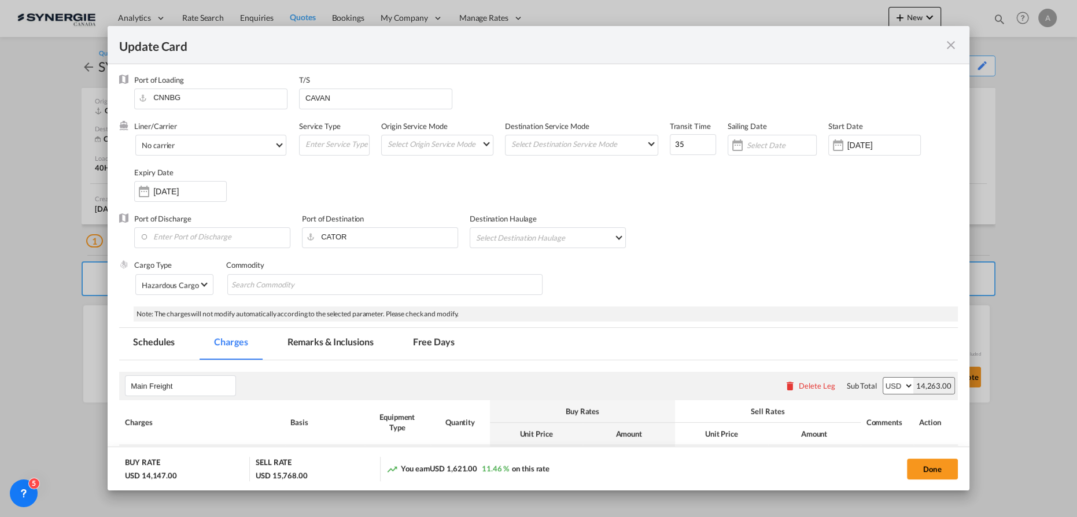
scroll to position [0, 0]
click at [923, 465] on button "Done" at bounding box center [932, 469] width 51 height 21
type input "25 Sep 2025"
type input "13 Oct 2025"
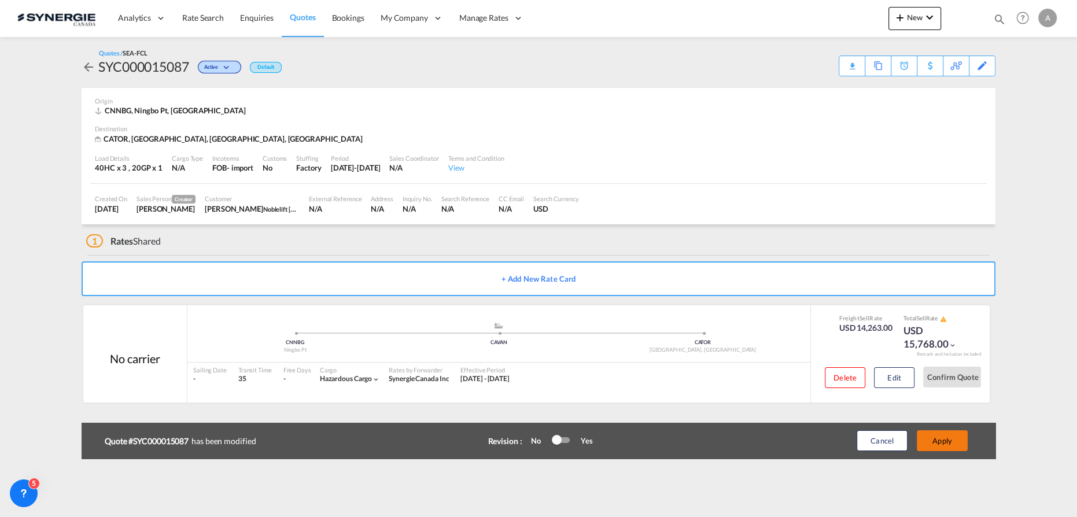
click at [944, 443] on button "Apply" at bounding box center [942, 440] width 51 height 21
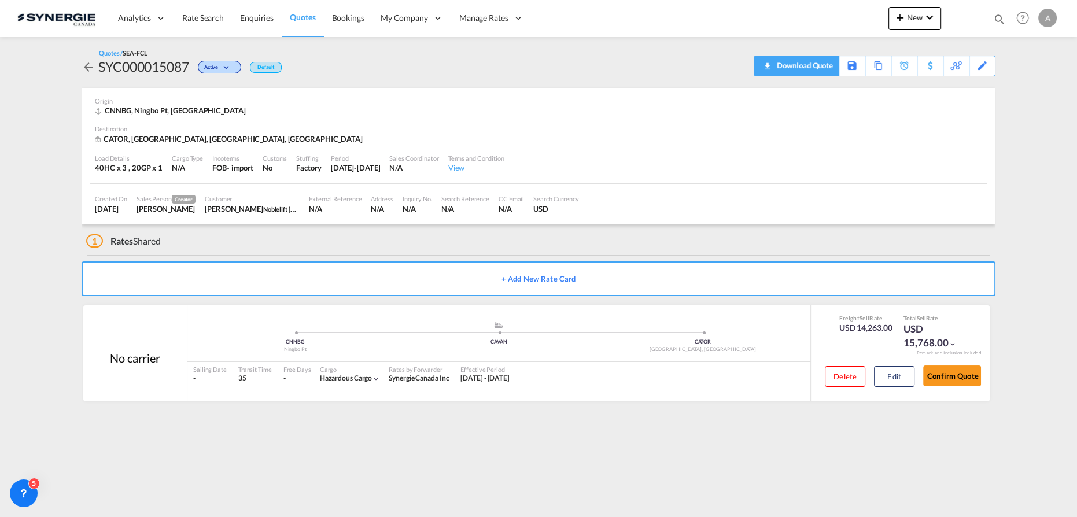
click at [813, 64] on div "Quotes / SEA-FCL SYC000015087 Active Default Download Quote Save As Template Co…" at bounding box center [539, 63] width 914 height 28
click at [819, 66] on div "Download Quote" at bounding box center [803, 65] width 59 height 19
click at [885, 370] on button "Edit" at bounding box center [894, 376] width 41 height 21
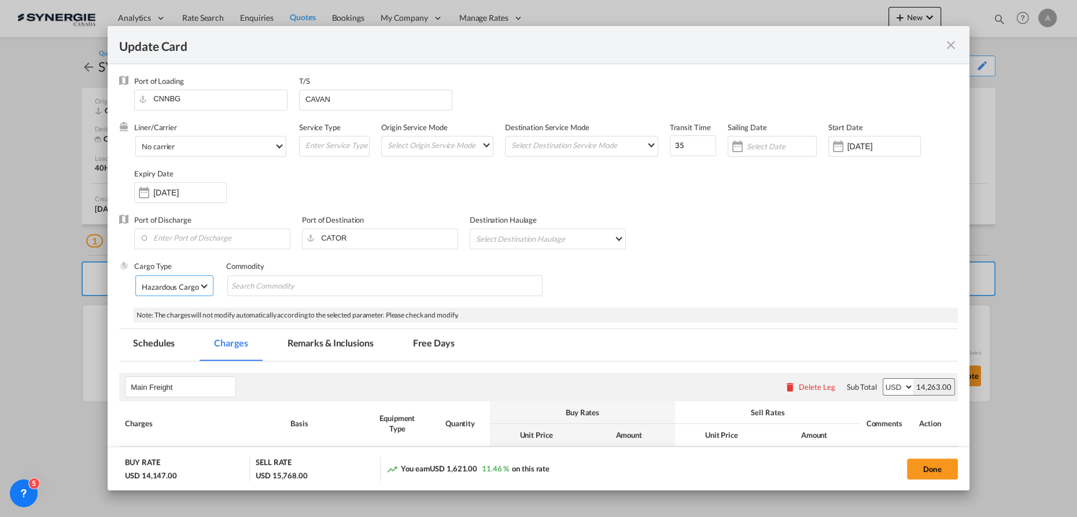
click at [201, 285] on span "Select Cargo type: Hazardous Cargo" at bounding box center [204, 285] width 6 height 6
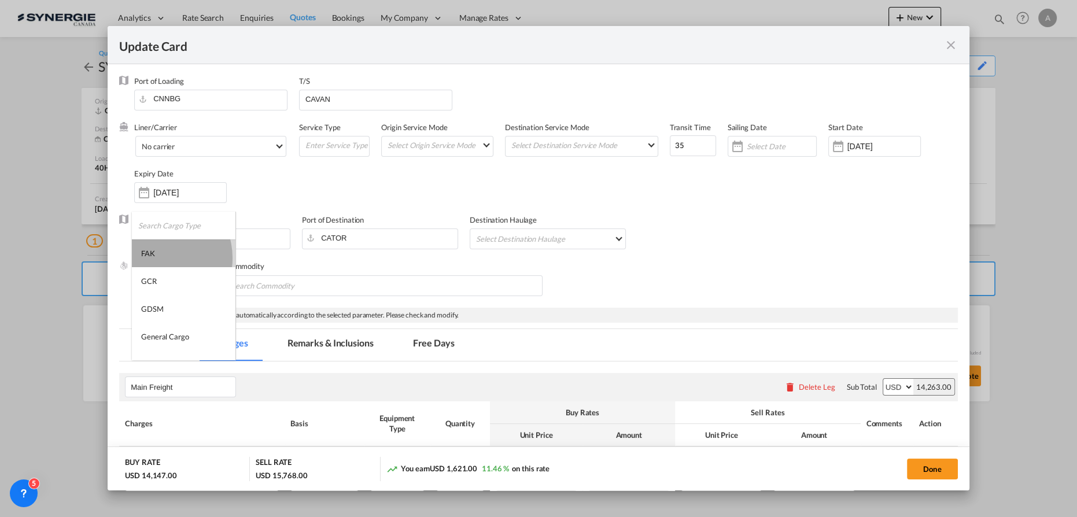
click at [156, 257] on md-option "FAK" at bounding box center [184, 254] width 104 height 28
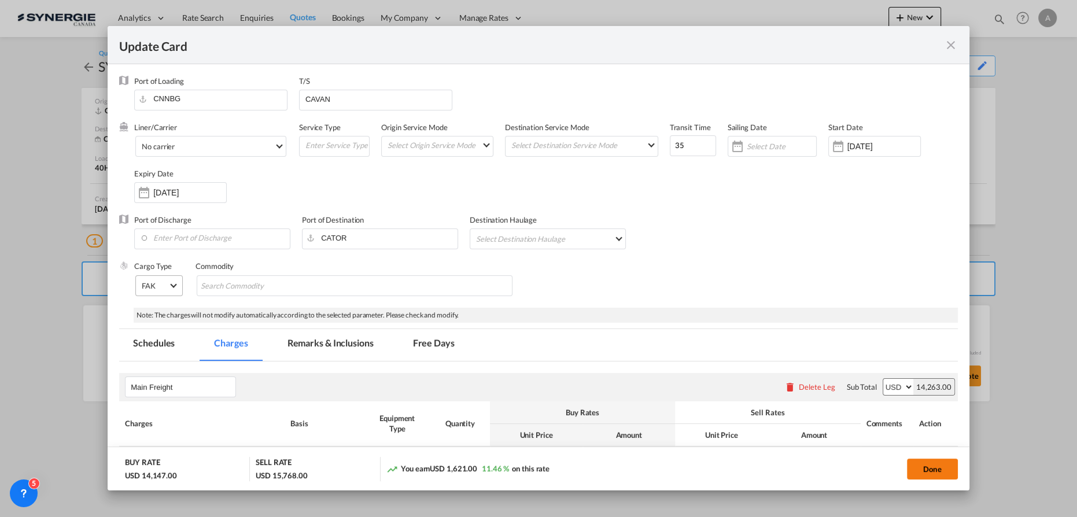
click at [938, 462] on button "Done" at bounding box center [932, 469] width 51 height 21
type input "25 Sep 2025"
type input "13 Oct 2025"
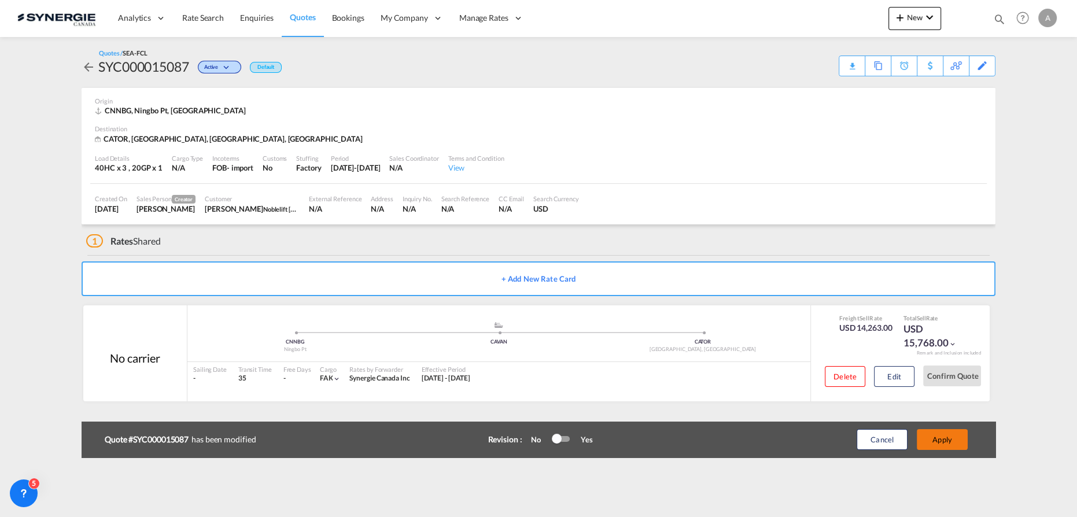
click at [943, 435] on button "Apply" at bounding box center [942, 439] width 51 height 21
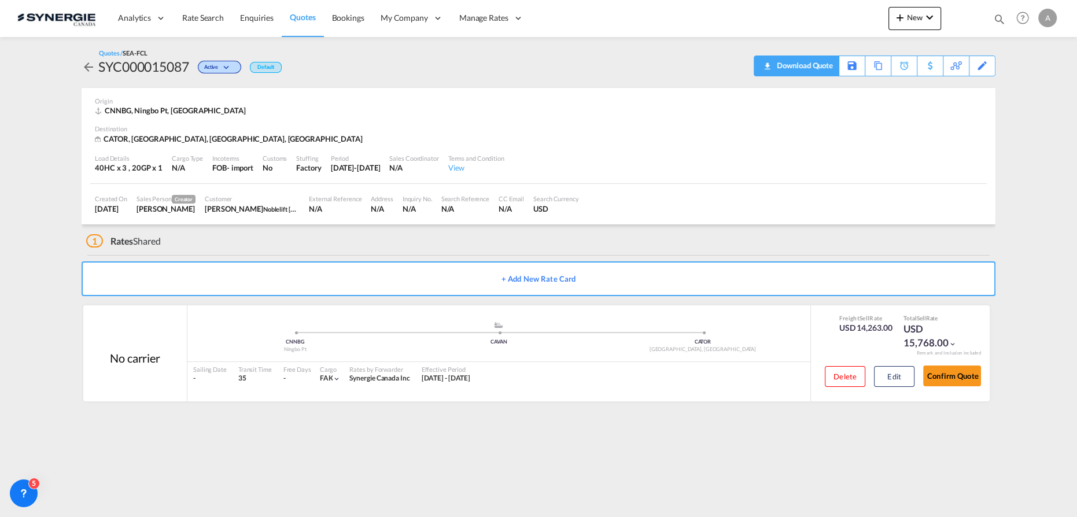
click at [823, 66] on div "Download Quote" at bounding box center [803, 65] width 59 height 19
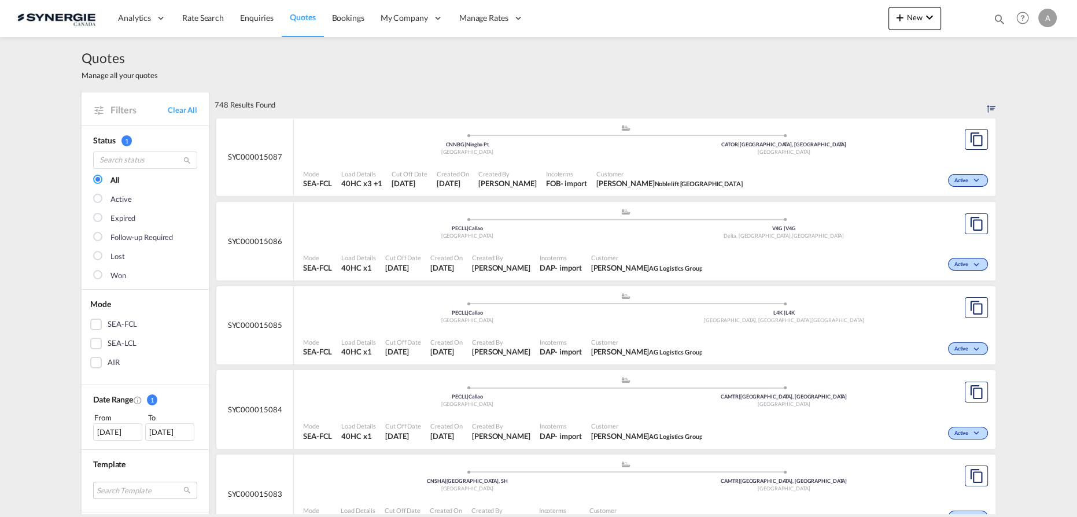
click at [994, 20] on md-icon "icon-magnify" at bounding box center [999, 19] width 13 height 13
drag, startPoint x: 807, startPoint y: 20, endPoint x: 803, endPoint y: 29, distance: 10.1
click at [807, 20] on select "Bookings Quotes Enquiries" at bounding box center [815, 19] width 55 height 21
click at [788, 9] on select "Bookings Quotes Enquiries" at bounding box center [815, 19] width 55 height 21
click at [811, 22] on select "Bookings Quotes Enquiries" at bounding box center [815, 19] width 55 height 21
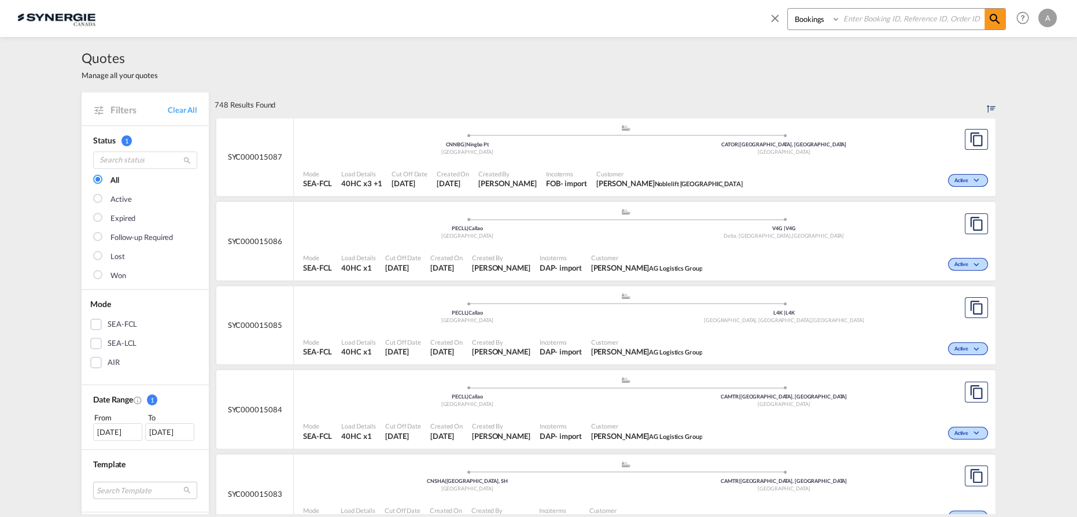
select select "Quotes"
click at [788, 9] on select "Bookings Quotes Enquiries" at bounding box center [815, 19] width 55 height 21
click at [858, 21] on input at bounding box center [913, 19] width 144 height 20
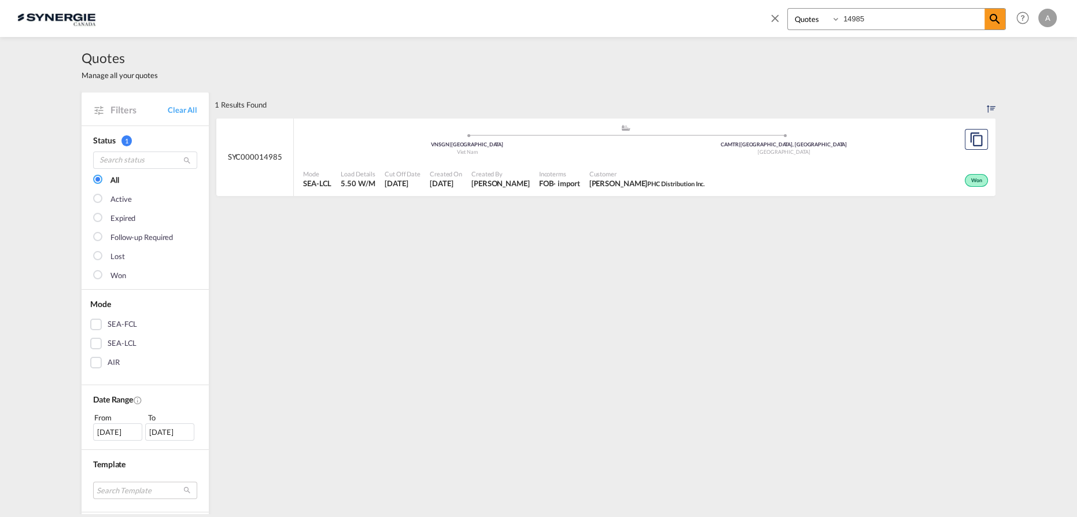
click at [672, 163] on div "Mode SEA-LCL Load Details 5.50 W/M Cut Off Date 23 Sep 2025 Created On 23 Sep 2…" at bounding box center [645, 179] width 702 height 35
drag, startPoint x: 869, startPoint y: 21, endPoint x: 712, endPoint y: 35, distance: 157.4
click at [712, 35] on div "Bookings Quotes Enquiries 14985 Help Resources Product Release A My Profile Log…" at bounding box center [538, 18] width 1043 height 36
type input "15070"
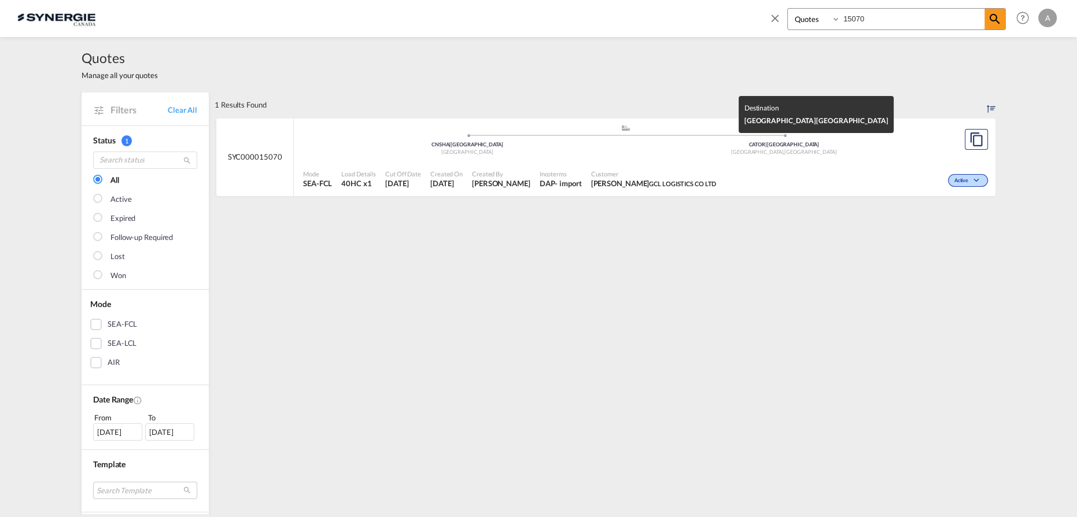
click at [694, 156] on div ".a{fill:#aaa8ad;} .a{fill:#aaa8ad;} CNSHA | Shanghai China CATOR | Port of Toro…" at bounding box center [625, 141] width 645 height 35
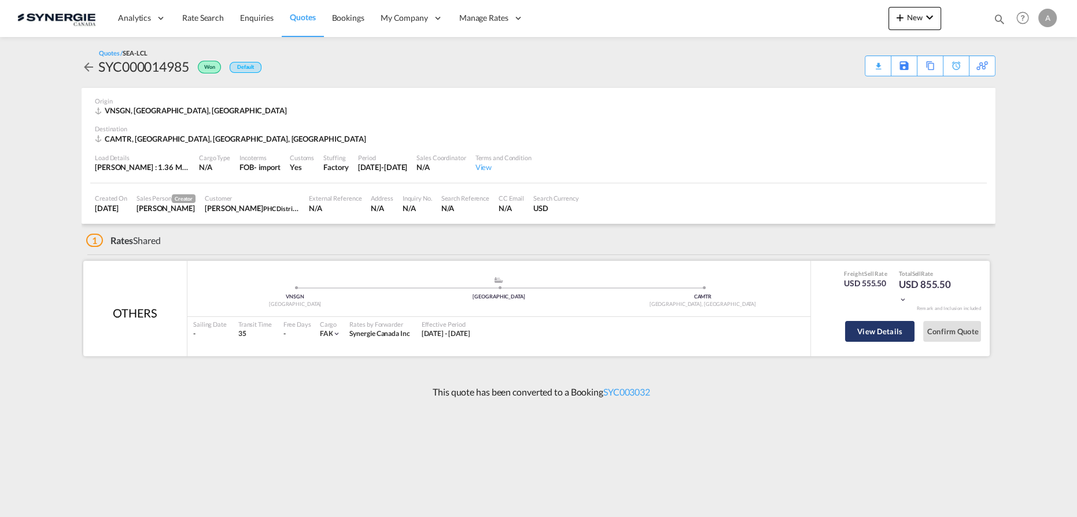
click at [878, 331] on button "View Details" at bounding box center [879, 331] width 69 height 21
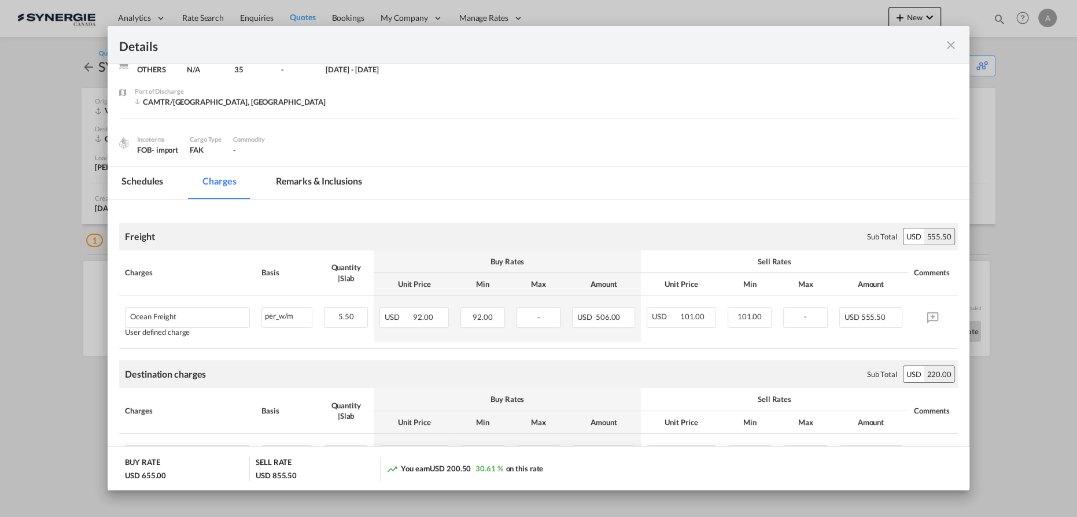
scroll to position [52, 0]
drag, startPoint x: 948, startPoint y: 49, endPoint x: 952, endPoint y: 4, distance: 45.3
click at [948, 49] on md-icon "icon-close fg-AAA8AD m-0 cursor" at bounding box center [951, 45] width 14 height 14
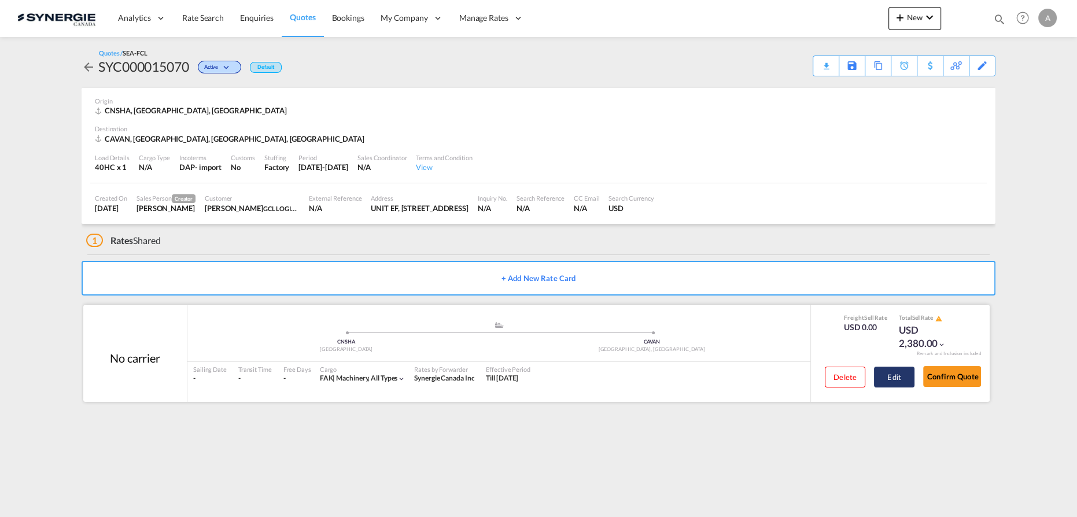
click at [889, 376] on button "Edit" at bounding box center [894, 377] width 41 height 21
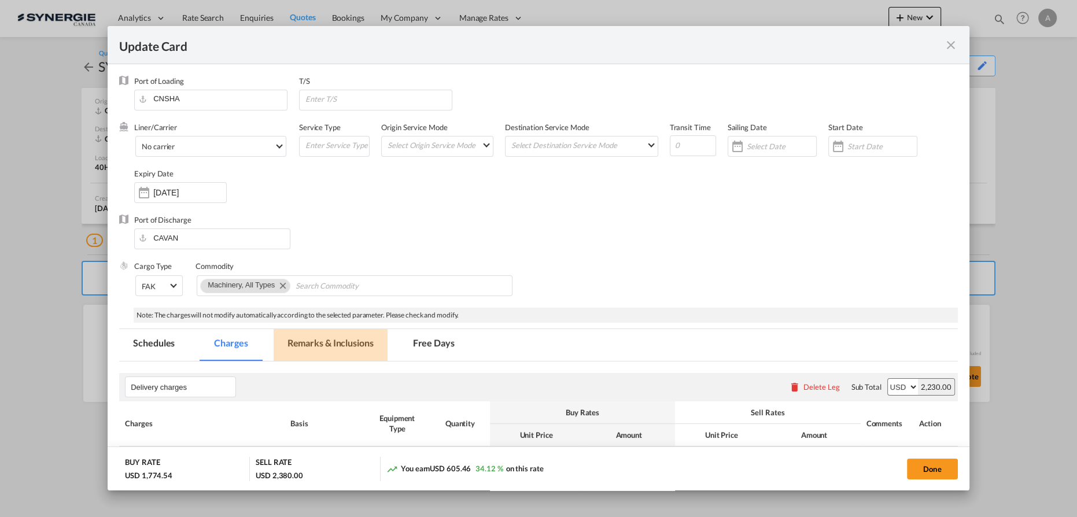
click at [354, 344] on md-tab-item "Remarks & Inclusions" at bounding box center [331, 345] width 114 height 32
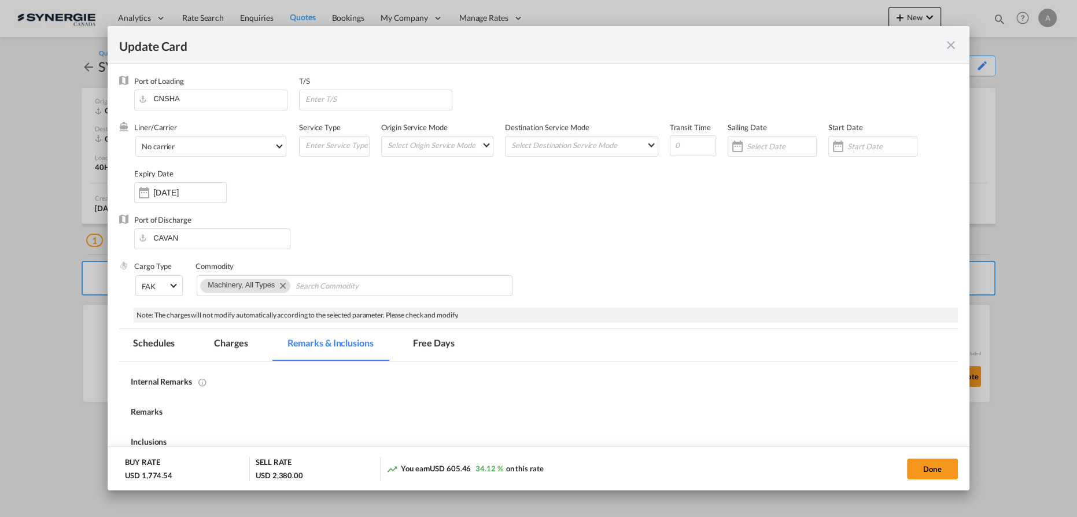
select select "per container"
select select "per B/L"
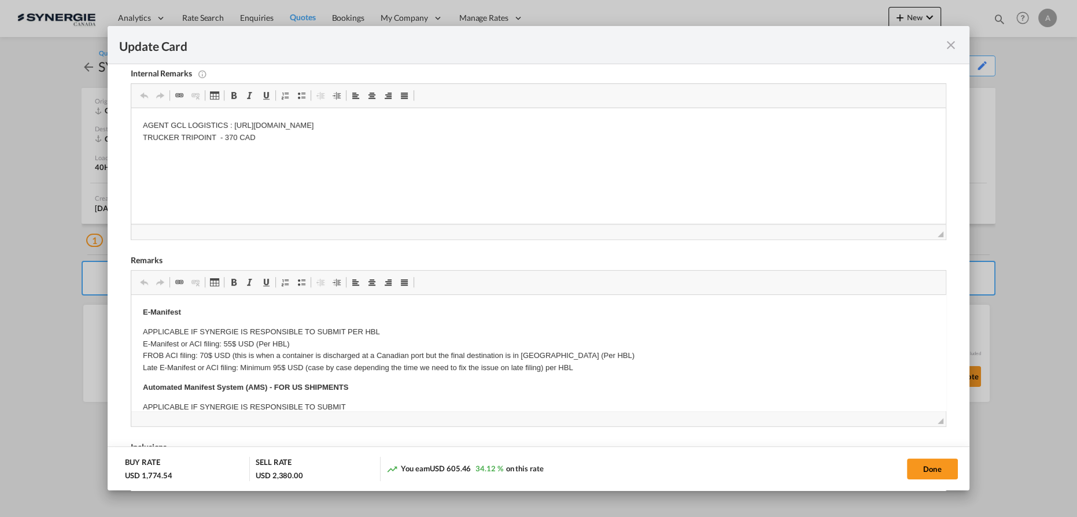
scroll to position [245, 0]
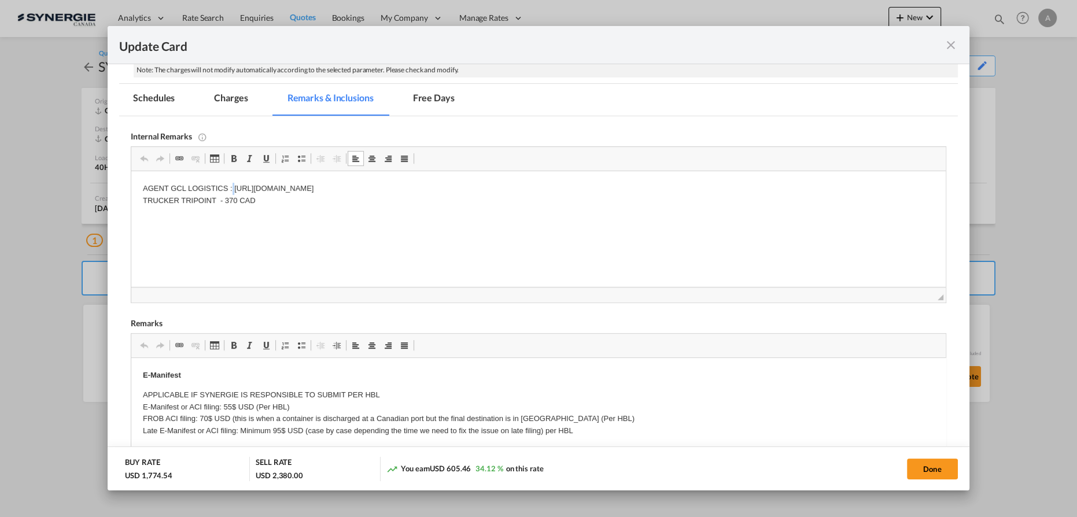
click at [232, 194] on p "AGENT GCL LOGISTICS : https://app.frontapp.com/open/cnv_qha0ztb?key=re5M0gQPpVL…" at bounding box center [539, 195] width 792 height 24
click at [229, 201] on p "AGENT GCL LOGISTICS : https://app.frontapp.com/open/cnv_qha0ztb?key=re5M0gQPpVL…" at bounding box center [539, 195] width 792 height 24
click at [231, 106] on md-tab-item "Charges" at bounding box center [230, 100] width 61 height 32
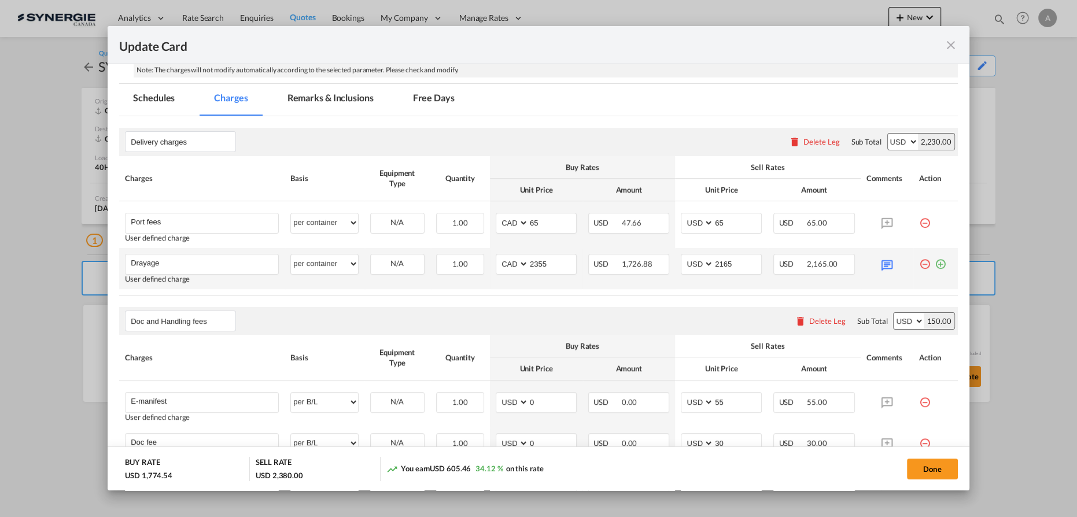
scroll to position [350, 0]
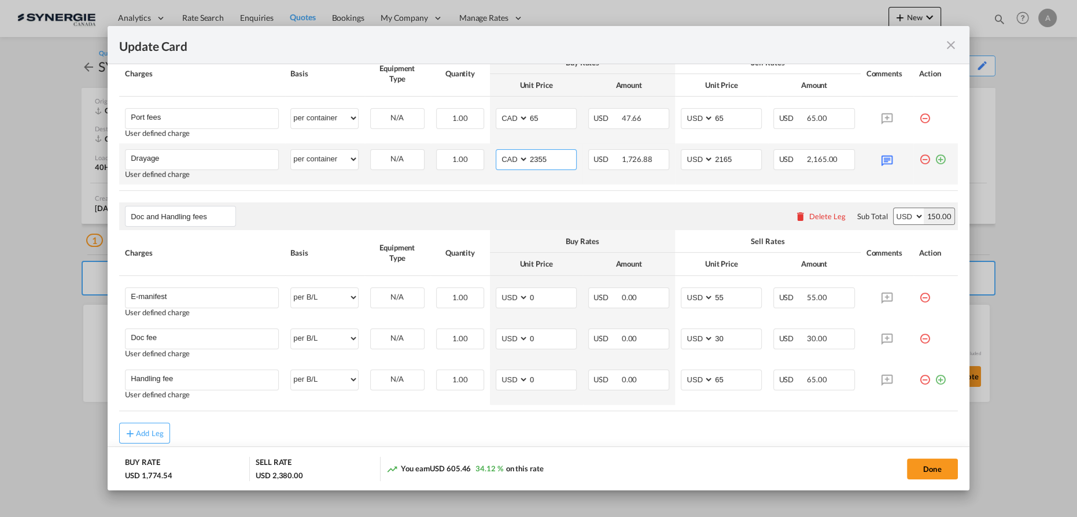
click at [504, 160] on select "AED AFN ALL AMD ANG AOA ARS AUD AWG AZN BAM BBD BDT BGN BHD BIF BMD BND BOB BRL…" at bounding box center [513, 160] width 30 height 16
select select "string:USD"
click at [498, 152] on select "AED AFN ALL AMD ANG AOA ARS AUD AWG AZN BAM BBD BDT BGN BHD BIF BMD BND BOB BRL…" at bounding box center [513, 160] width 30 height 16
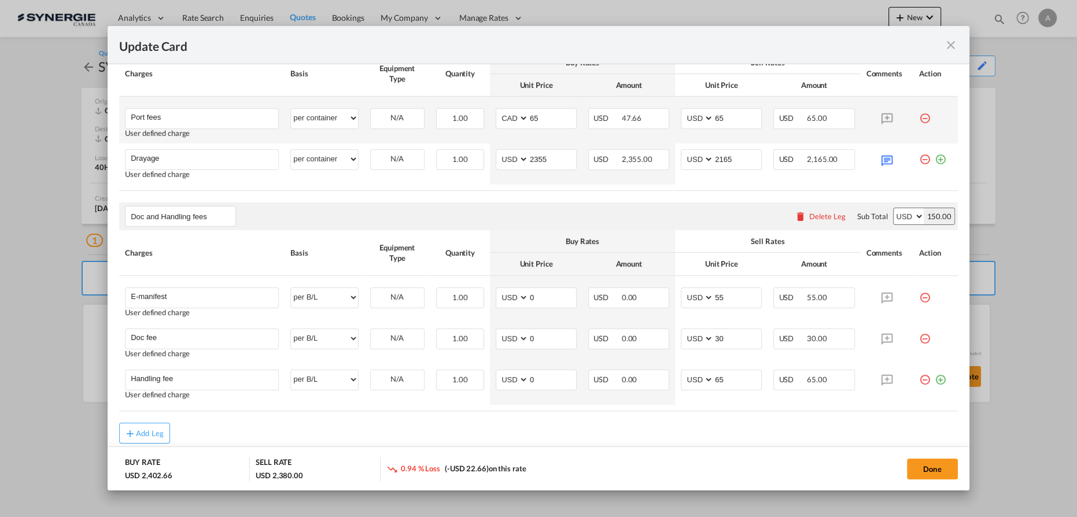
click at [919, 117] on md-icon "icon-minus-circle-outline red-400-fg" at bounding box center [925, 114] width 12 height 12
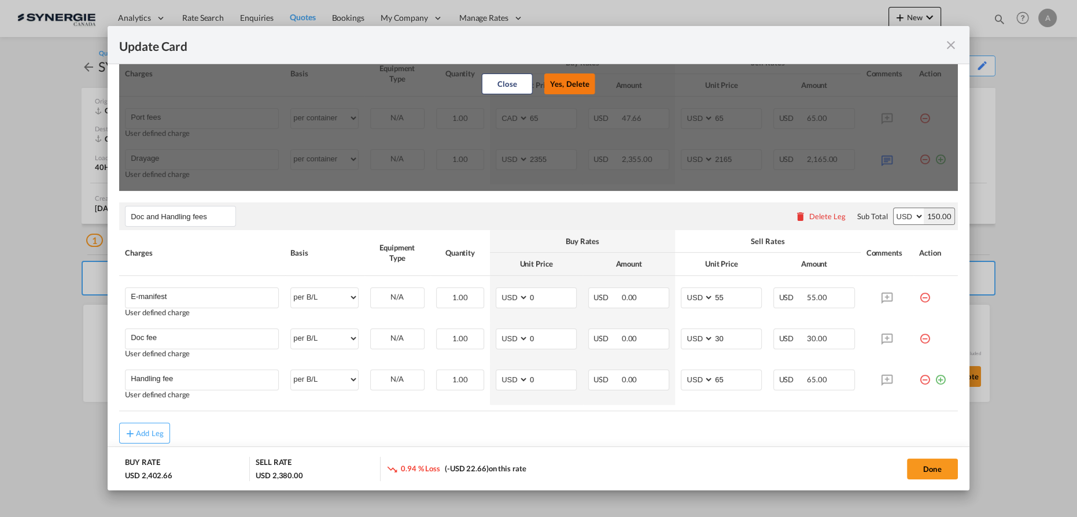
click at [571, 83] on button "Yes, Delete" at bounding box center [569, 83] width 51 height 21
type input "Drayage"
select select "string:USD"
type input "2355"
type input "2165"
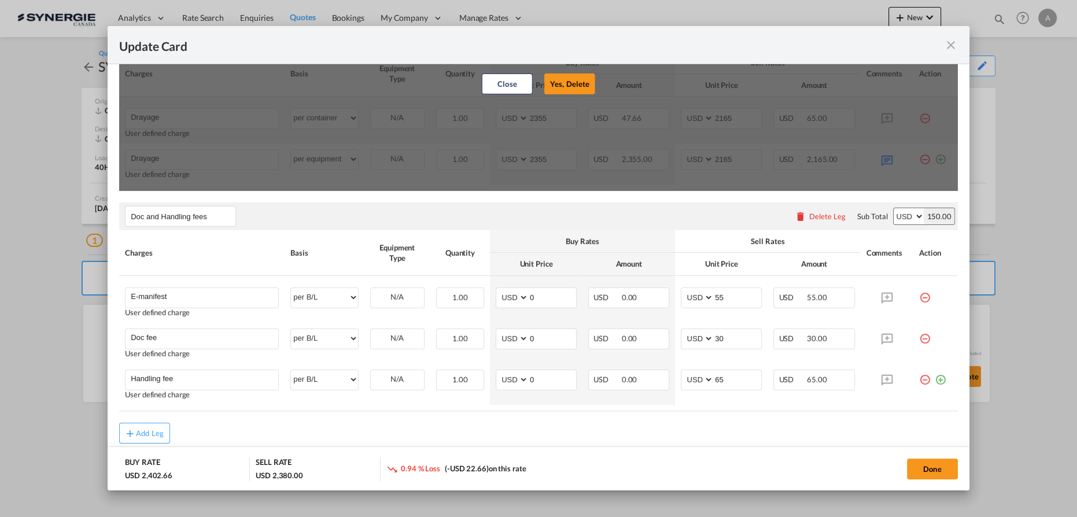
scroll to position [347, 0]
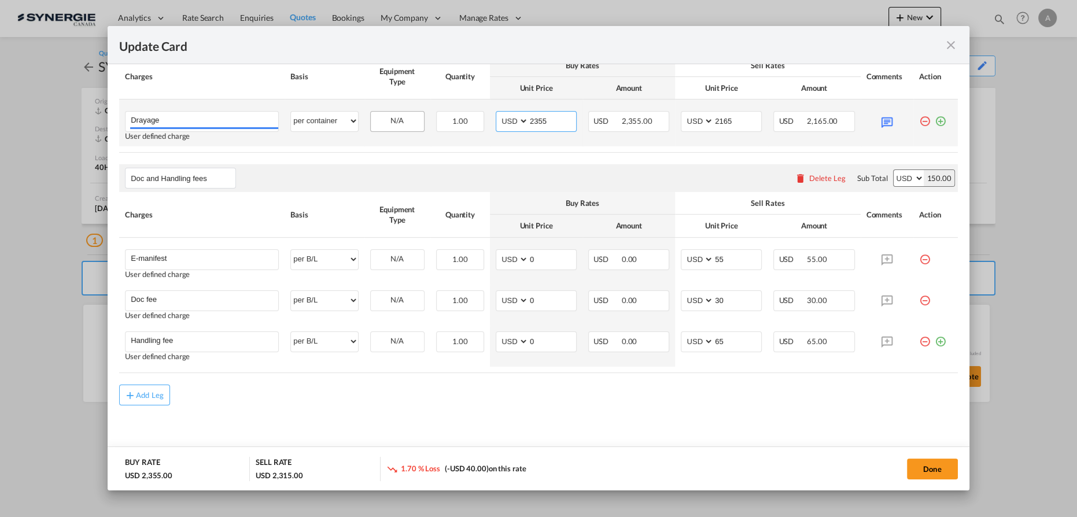
drag, startPoint x: 547, startPoint y: 126, endPoint x: 410, endPoint y: 119, distance: 137.9
click at [413, 122] on tr "Drayage Please Enter User Defined Charges Cannot Be Published User defined char…" at bounding box center [538, 123] width 839 height 47
type input "0"
type input "305"
type input "415"
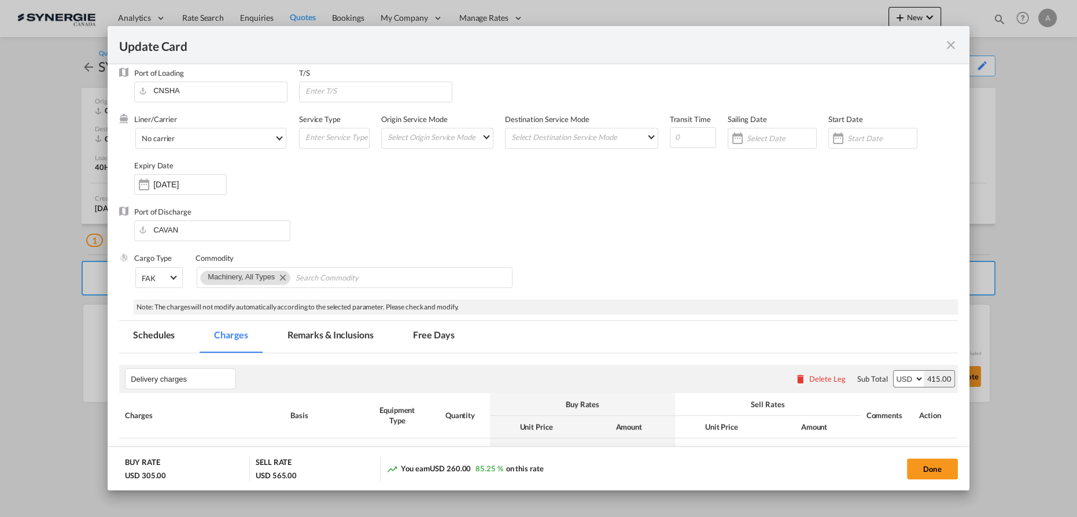
scroll to position [0, 0]
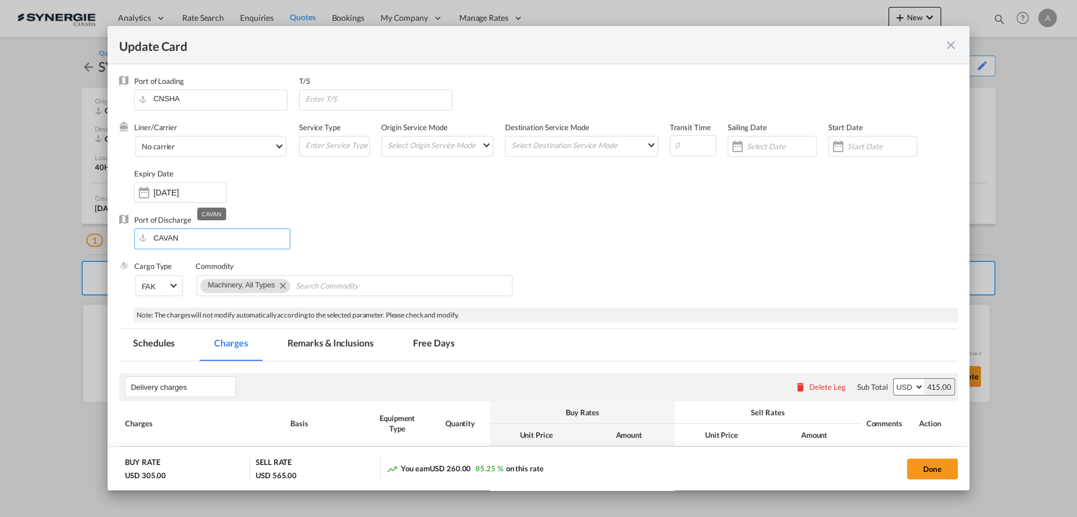
drag, startPoint x: 188, startPoint y: 238, endPoint x: 36, endPoint y: 233, distance: 152.3
click at [61, 234] on div "Update Card Port of Loading CNSHA T/S Liner/Carrier No carrier Atlantic Contain…" at bounding box center [538, 258] width 1077 height 517
type input "C"
click at [188, 265] on div "[GEOGRAPHIC_DATA]" at bounding box center [251, 267] width 215 height 9
type input "Toronto, ON, CATOR"
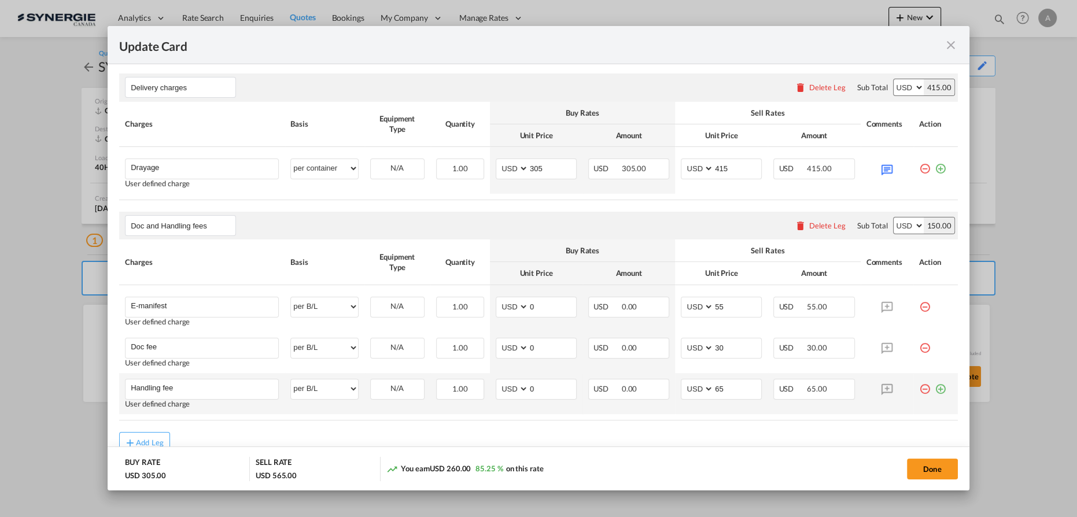
scroll to position [347, 0]
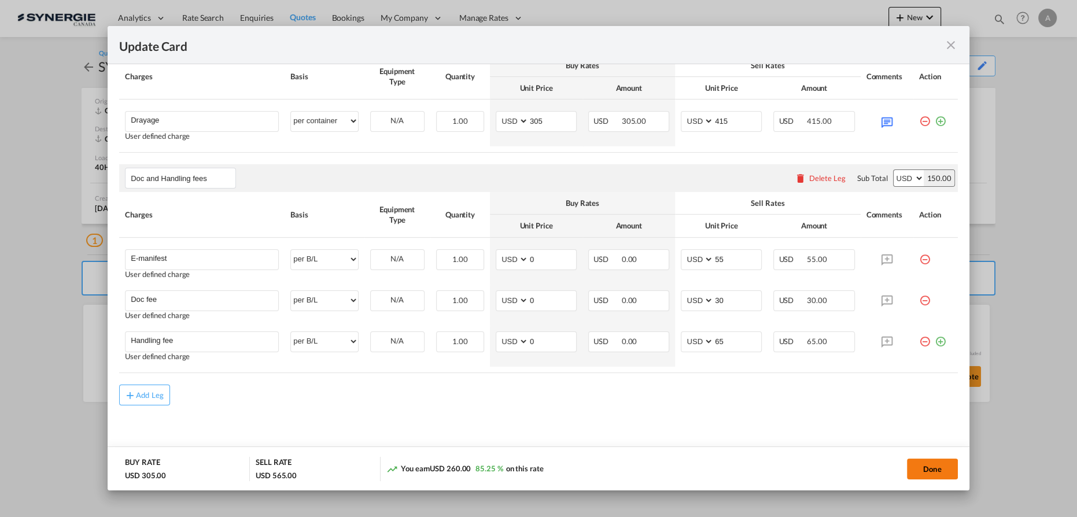
click at [933, 465] on button "Done" at bounding box center [932, 469] width 51 height 21
type input "24 Oct 2025"
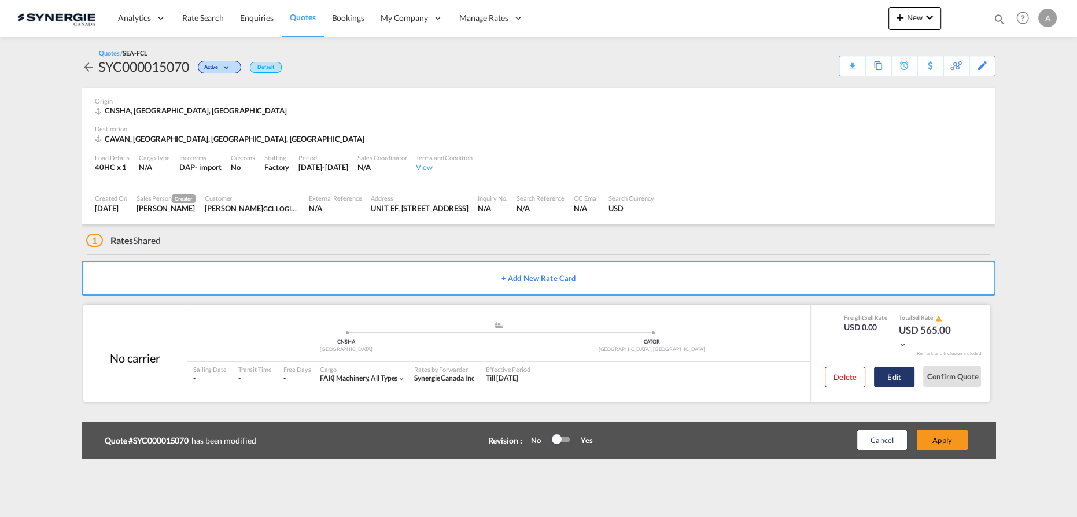
click at [899, 379] on button "Edit" at bounding box center [894, 377] width 41 height 21
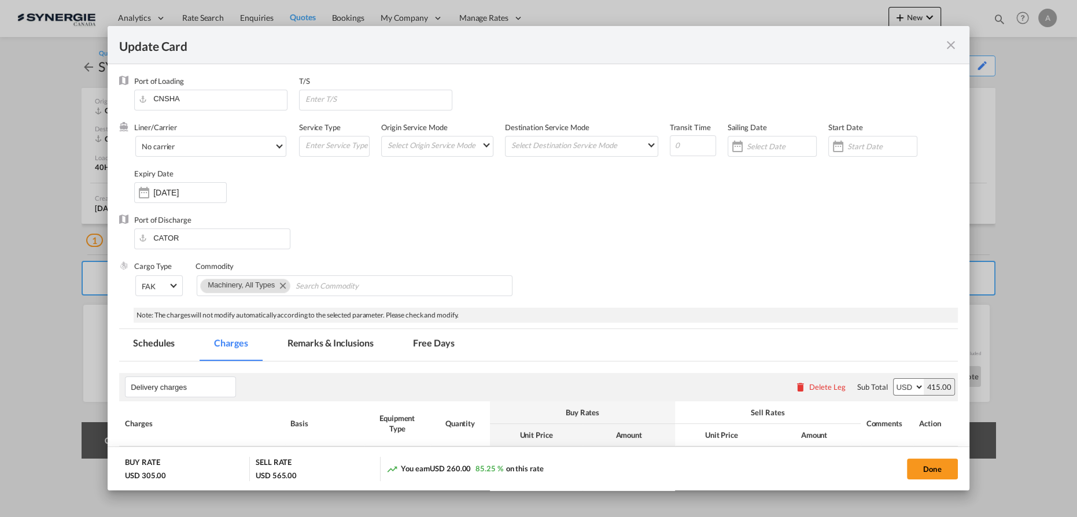
drag, startPoint x: 303, startPoint y: 348, endPoint x: 333, endPoint y: 300, distance: 57.2
click at [303, 348] on md-tab-item "Remarks & Inclusions" at bounding box center [331, 345] width 114 height 32
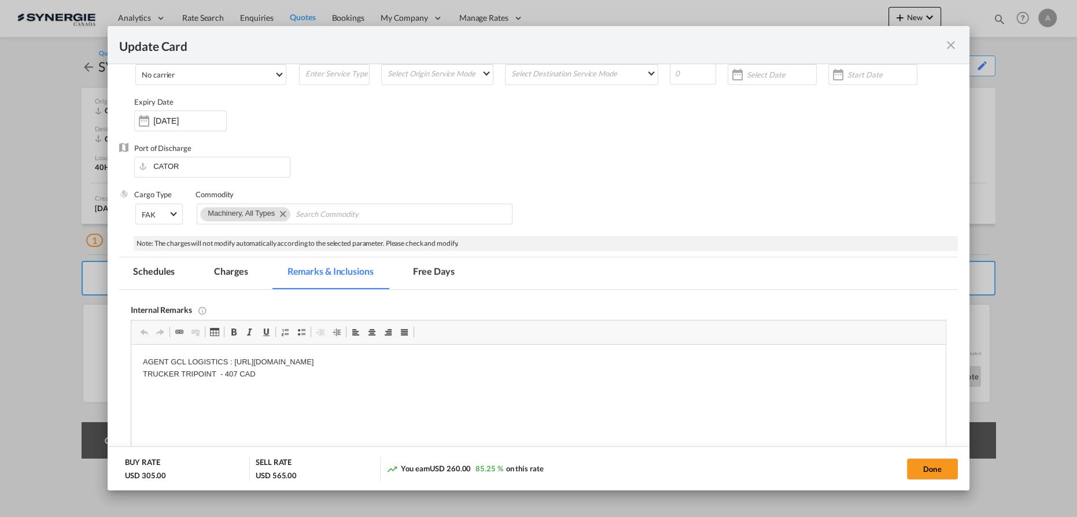
scroll to position [140, 0]
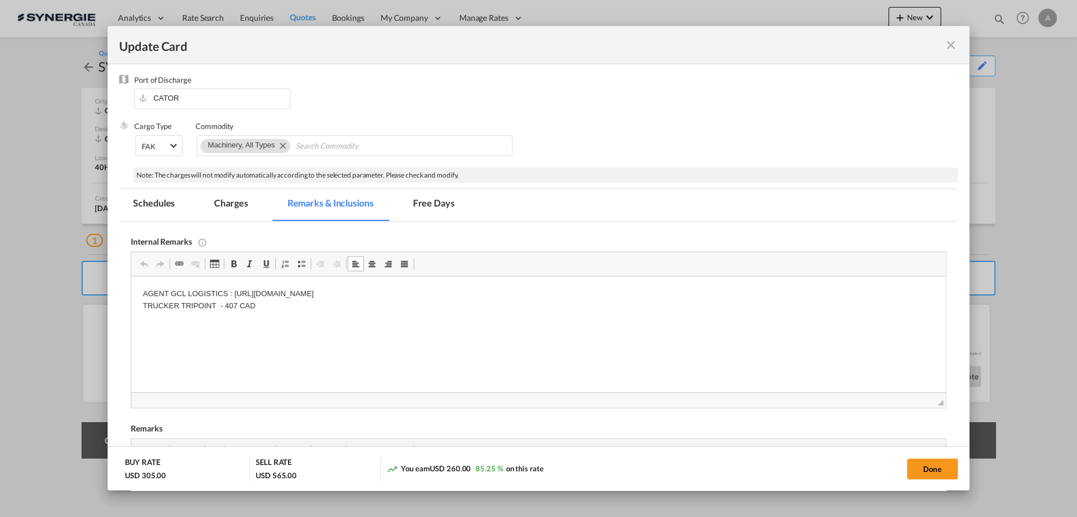
click at [282, 307] on p "AGENT GCL LOGISTICS : https://app.frontapp.com/open/cnv_qha0ztb?key=re5M0gQPpVL…" at bounding box center [539, 300] width 792 height 24
click at [223, 308] on p "AGENT GCL LOGISTICS : https://app.frontapp.com/open/cnv_qha0ztb?key=re5M0gQPpVL…" at bounding box center [539, 300] width 792 height 24
click at [926, 469] on button "Done" at bounding box center [932, 469] width 51 height 21
type input "24 Oct 2025"
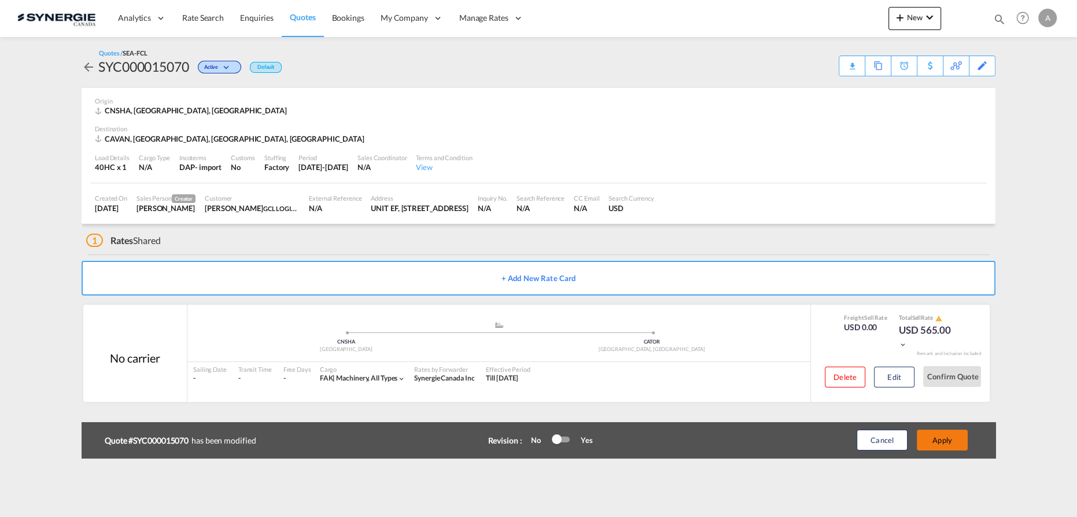
click at [947, 447] on button "Apply" at bounding box center [942, 440] width 51 height 21
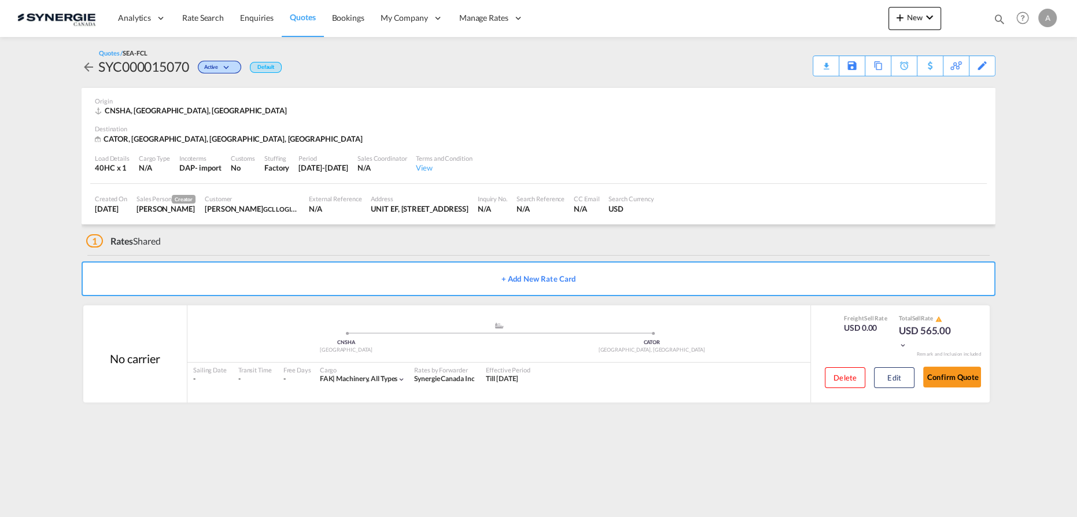
click at [779, 64] on div "Quotes / SEA-FCL SYC000015070 Active Default Download Quote Save As Template Co…" at bounding box center [539, 63] width 914 height 28
click at [832, 69] on div "Download Quote" at bounding box center [803, 65] width 59 height 19
click at [881, 373] on button "Edit" at bounding box center [894, 377] width 41 height 21
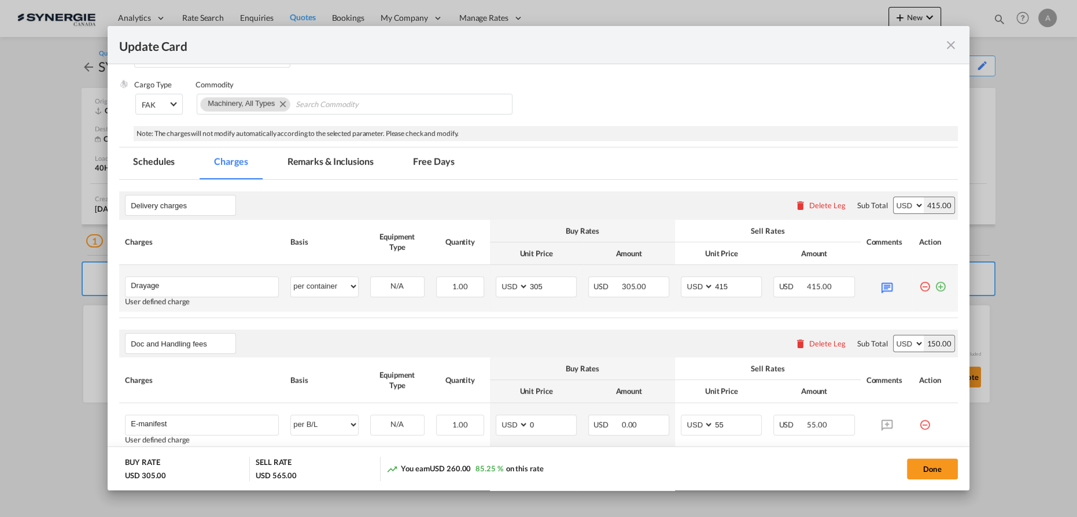
scroll to position [137, 0]
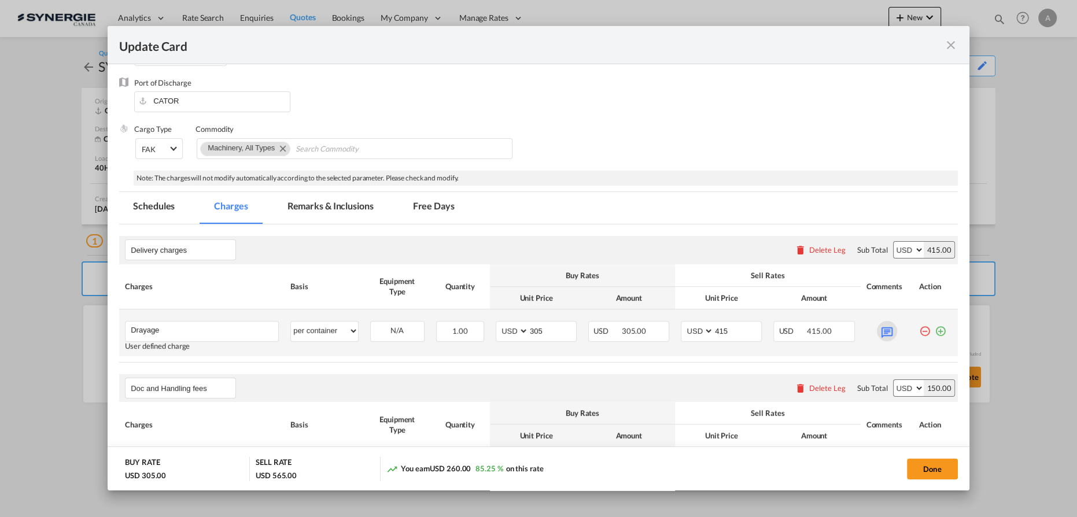
click at [887, 331] on md-icon "Update Card Port ..." at bounding box center [887, 331] width 20 height 20
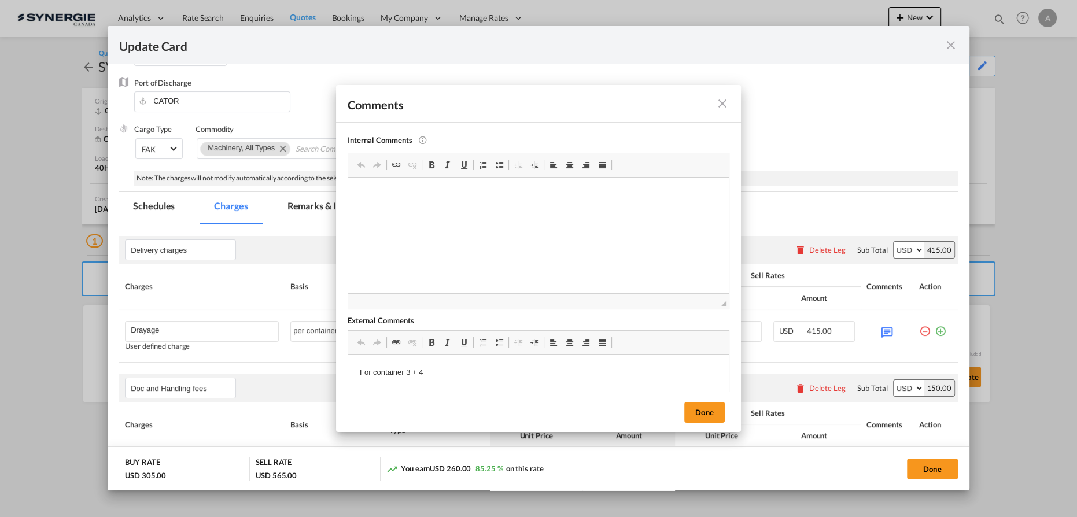
scroll to position [0, 0]
drag, startPoint x: 461, startPoint y: 376, endPoint x: 684, endPoint y: 730, distance: 418.5
click at [357, 374] on html "For container 3 + 4" at bounding box center [538, 372] width 381 height 35
drag, startPoint x: 359, startPoint y: 371, endPoint x: 484, endPoint y: 369, distance: 125.0
click at [484, 369] on html "For container 3 + 4" at bounding box center [538, 372] width 381 height 35
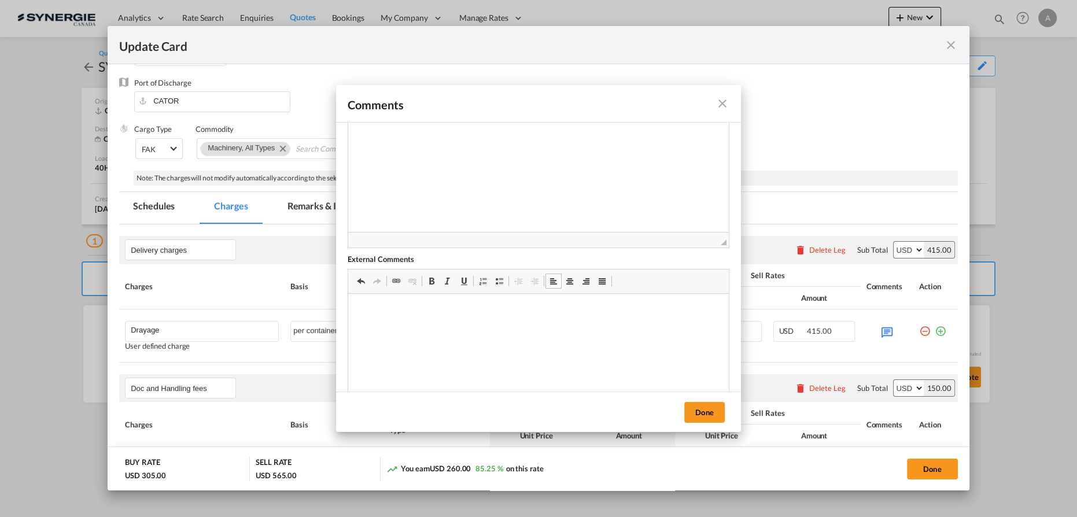
scroll to position [105, 0]
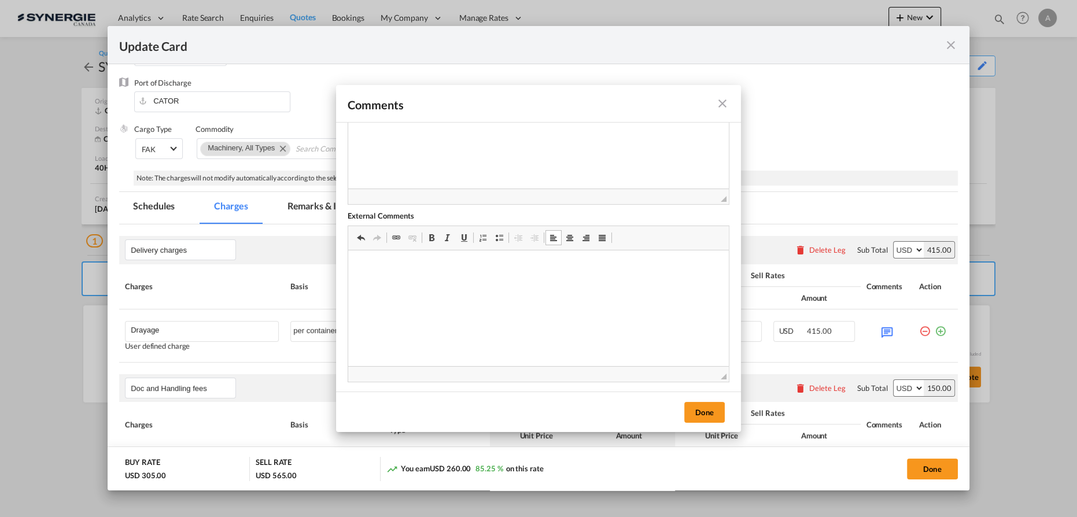
click at [702, 408] on button "Done" at bounding box center [704, 412] width 41 height 21
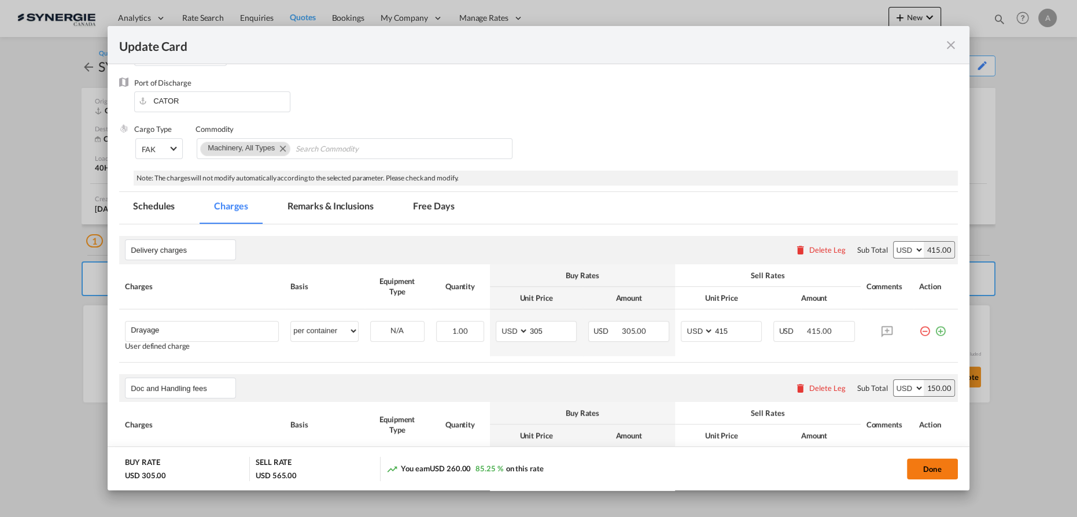
click at [936, 467] on button "Done" at bounding box center [932, 469] width 51 height 21
type input "24 Oct 2025"
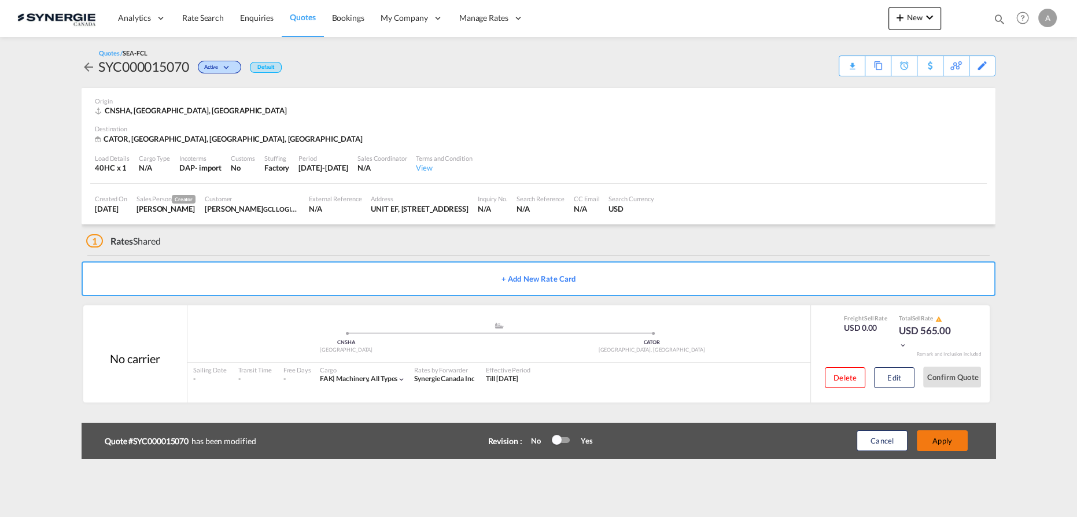
click at [933, 447] on button "Apply" at bounding box center [942, 440] width 51 height 21
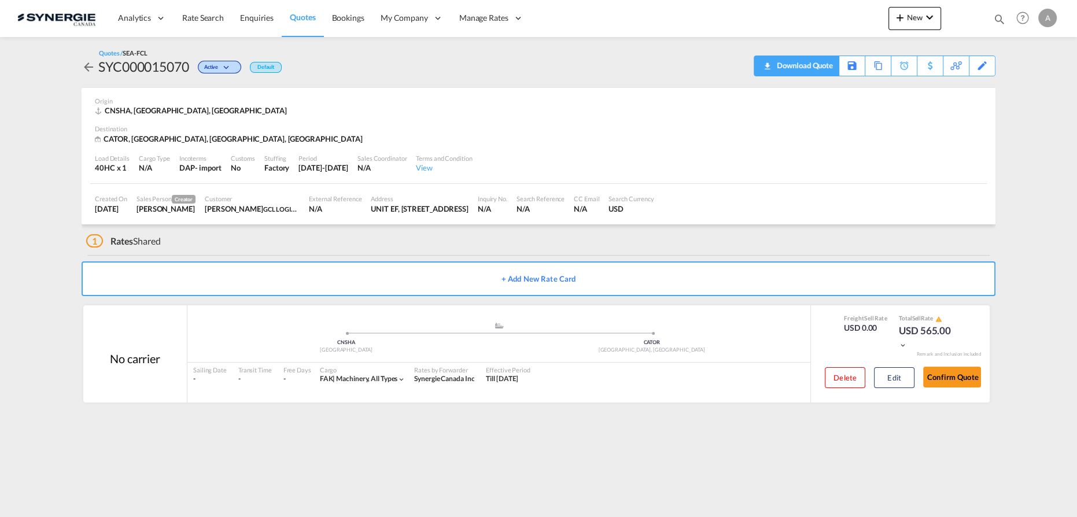
click at [818, 71] on div "Download Quote" at bounding box center [803, 65] width 59 height 19
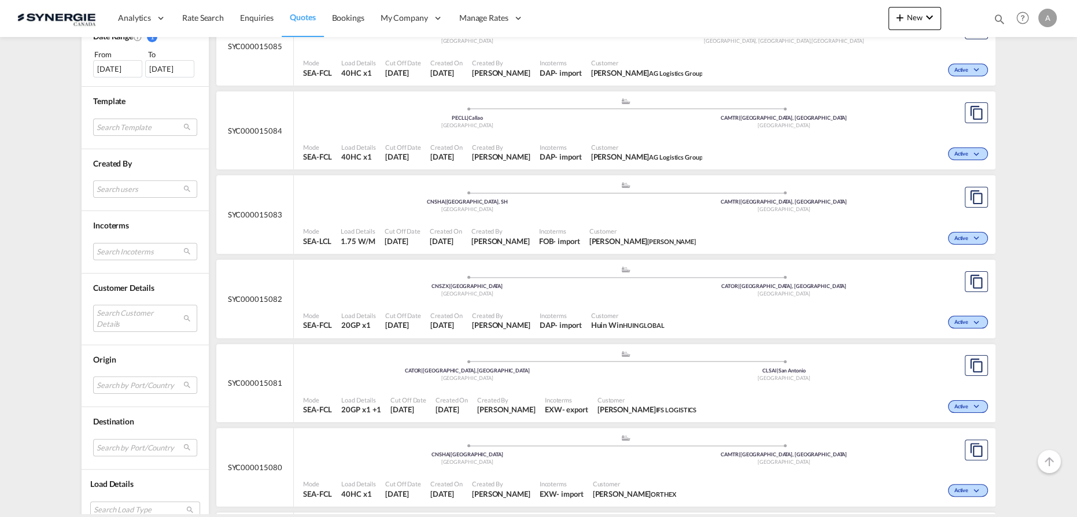
scroll to position [368, 0]
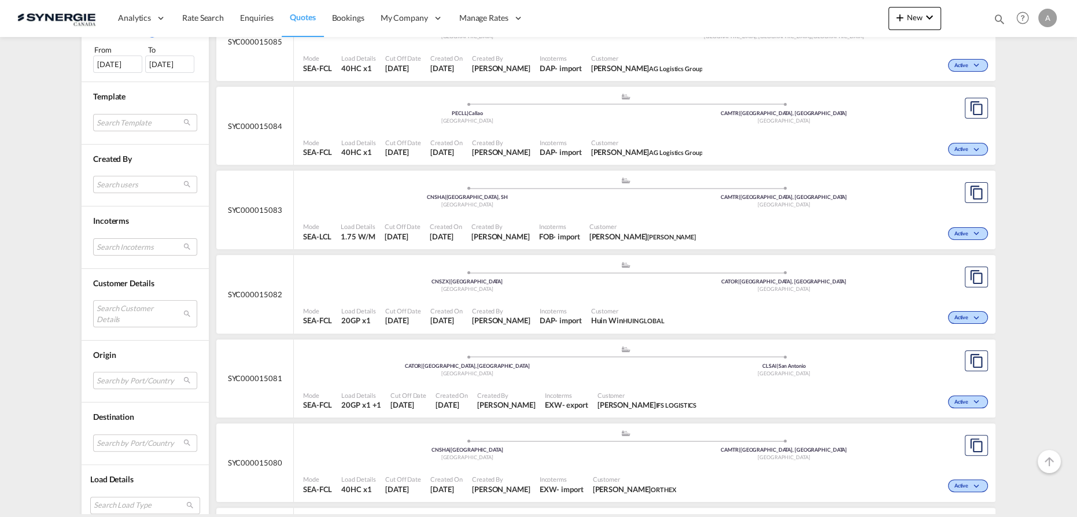
click at [519, 218] on div "Created By [PERSON_NAME]" at bounding box center [501, 232] width 68 height 29
click at [995, 20] on md-icon "icon-magnify" at bounding box center [999, 19] width 13 height 13
click at [804, 25] on select "Bookings Quotes Enquiries" at bounding box center [815, 19] width 55 height 21
select select "Quotes"
click at [788, 9] on select "Bookings Quotes Enquiries" at bounding box center [815, 19] width 55 height 21
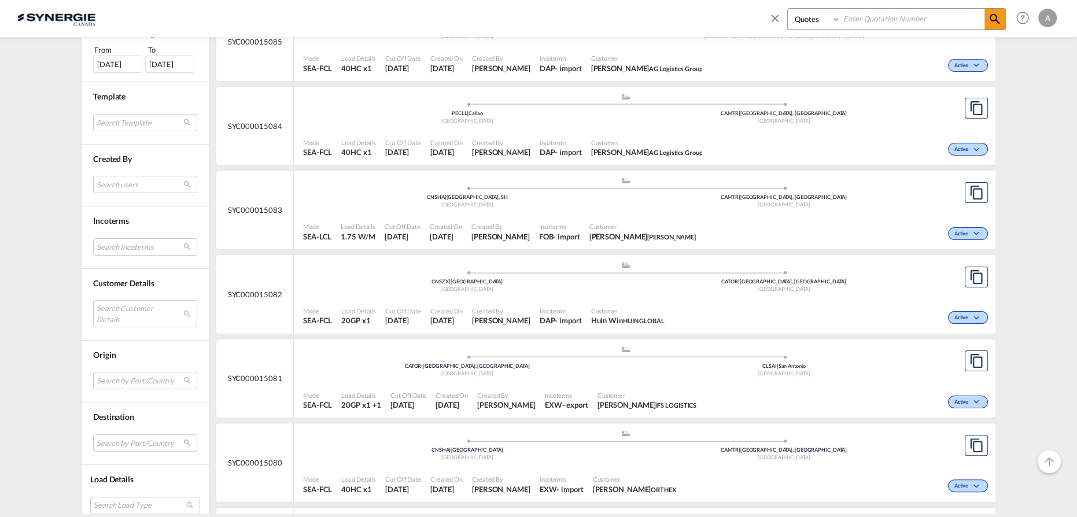
click at [868, 18] on input at bounding box center [913, 19] width 144 height 20
type input "15072"
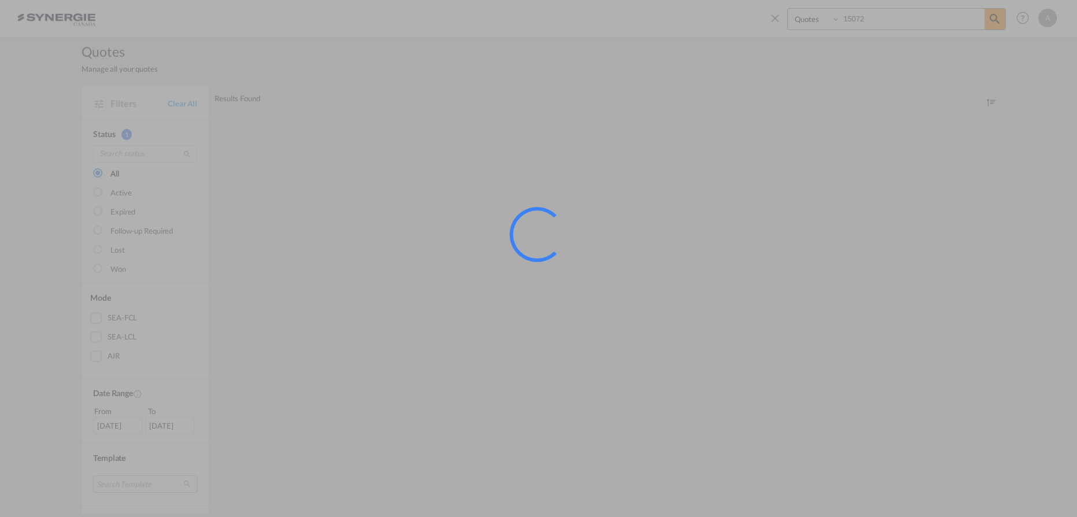
scroll to position [0, 0]
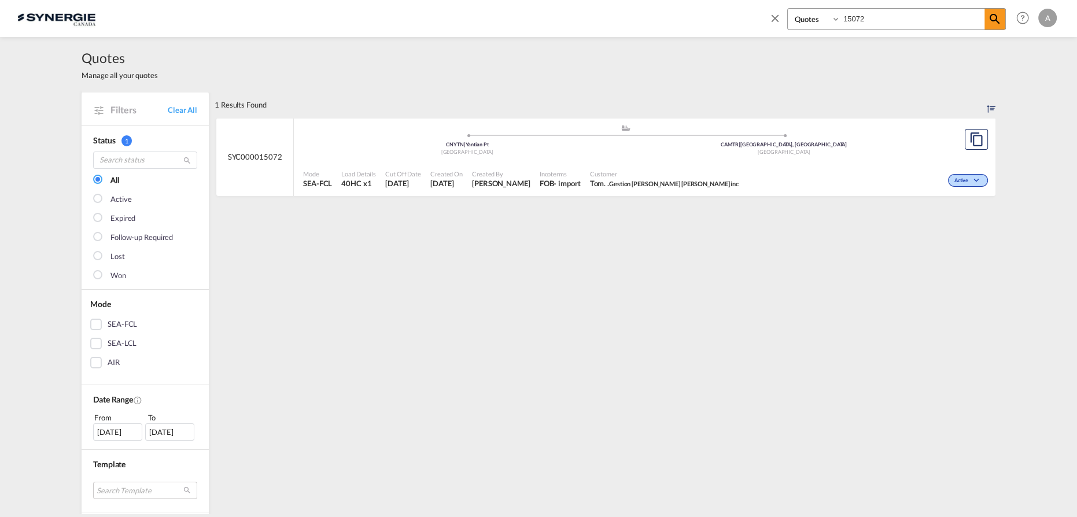
click at [637, 181] on span "Gestion Dussault Laprise inc" at bounding box center [674, 184] width 130 height 8
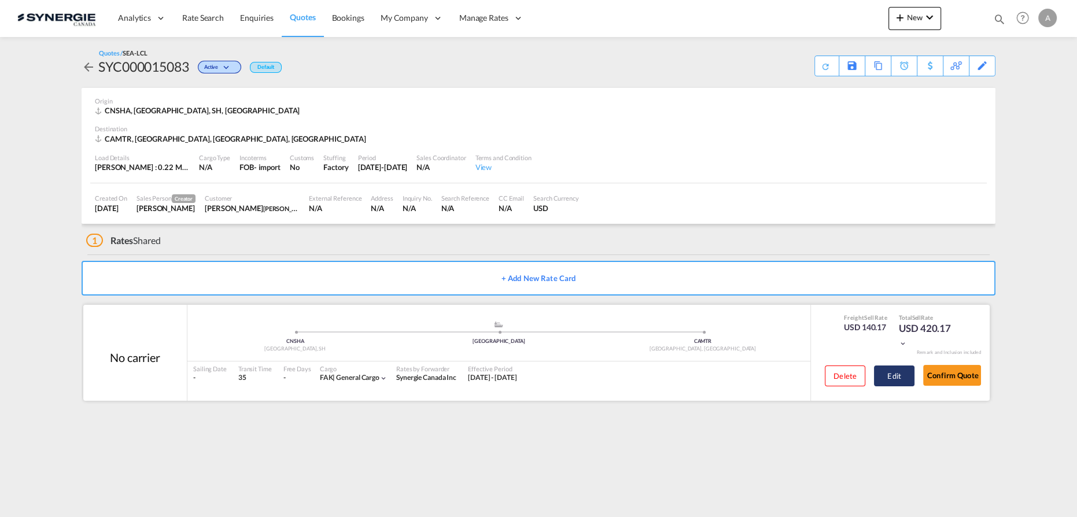
click at [885, 379] on button "Edit" at bounding box center [894, 376] width 41 height 21
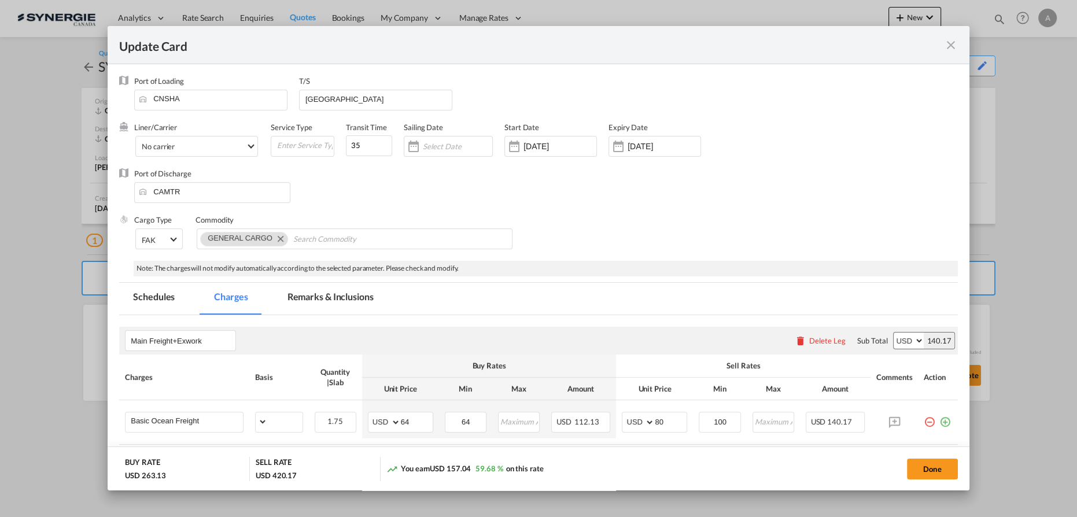
click at [345, 301] on md-tab-item "Remarks & Inclusions" at bounding box center [331, 299] width 114 height 32
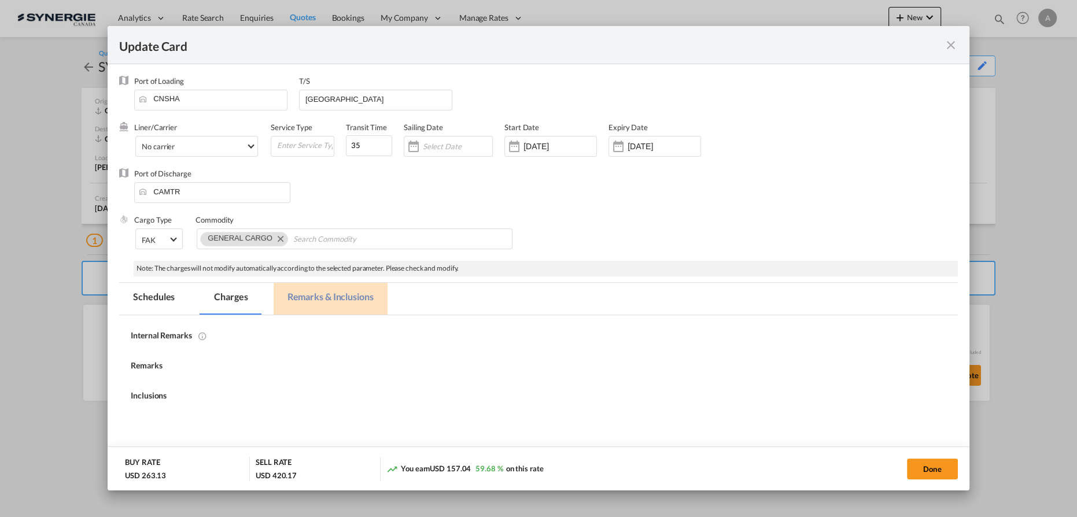
select select "per_w/m"
select select "per_hbl"
select select "flat"
select select "per_bl"
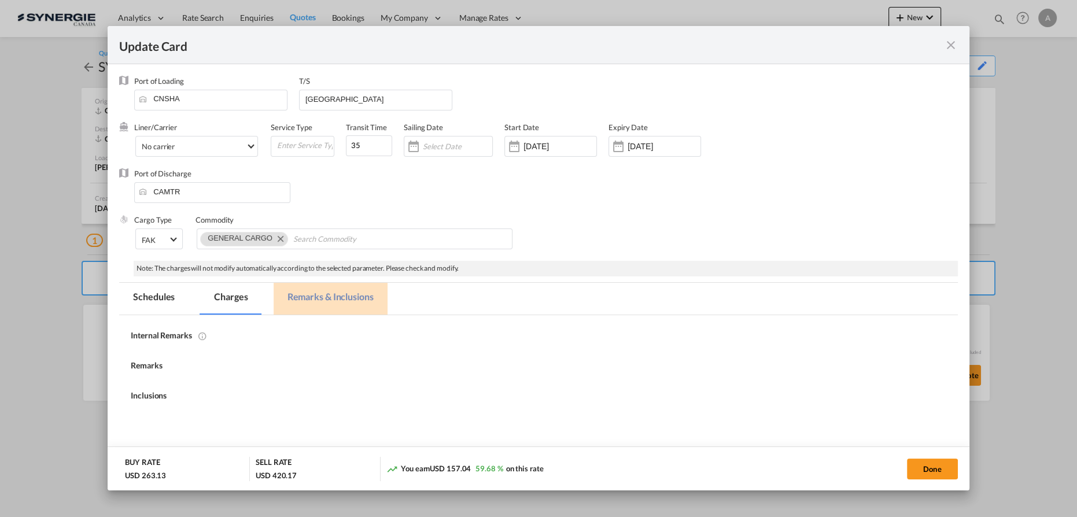
select select "per_bl"
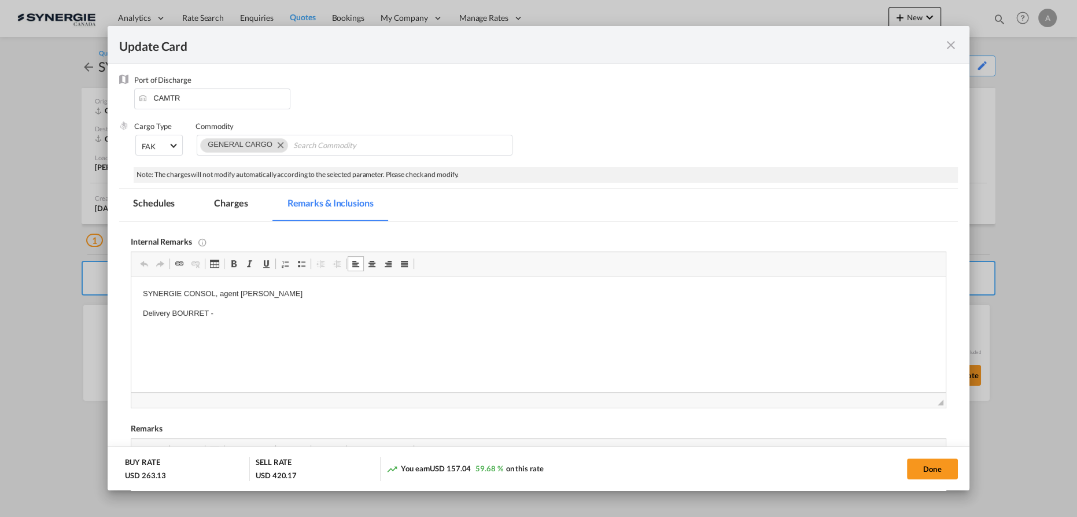
click at [229, 312] on p "Delivery BOURRET -" at bounding box center [539, 314] width 792 height 12
click at [241, 204] on md-tab-item "Charges" at bounding box center [230, 205] width 61 height 32
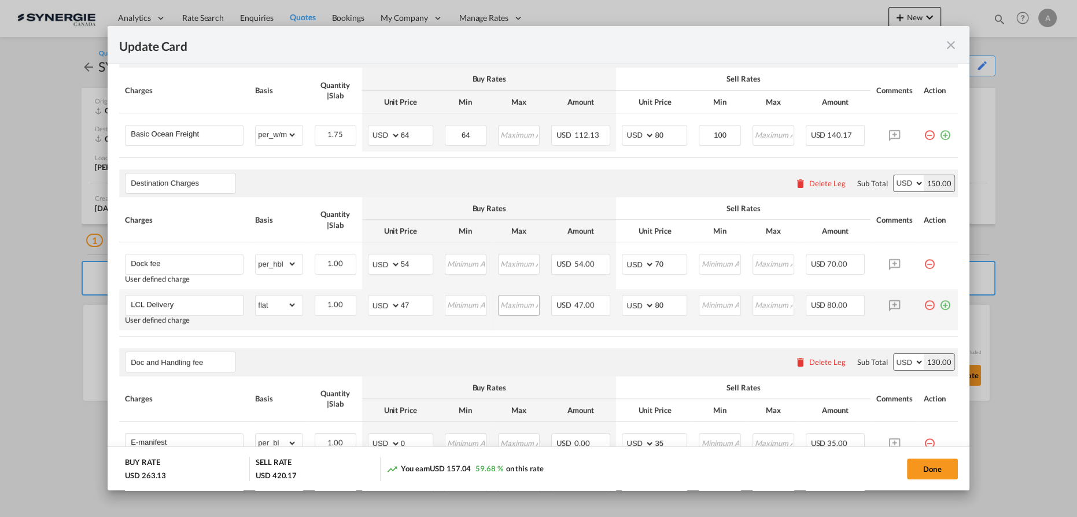
scroll to position [304, 0]
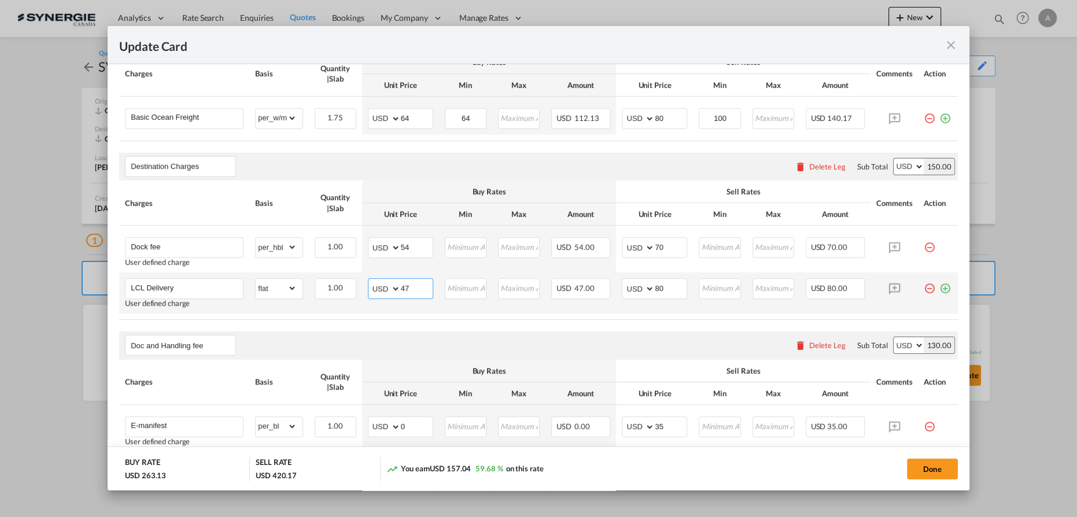
drag, startPoint x: 413, startPoint y: 286, endPoint x: 311, endPoint y: 271, distance: 102.9
click at [332, 282] on tr "LCL Delivery User defined charge Please Enter Already Exists gross_weight volum…" at bounding box center [538, 293] width 839 height 41
type input "100"
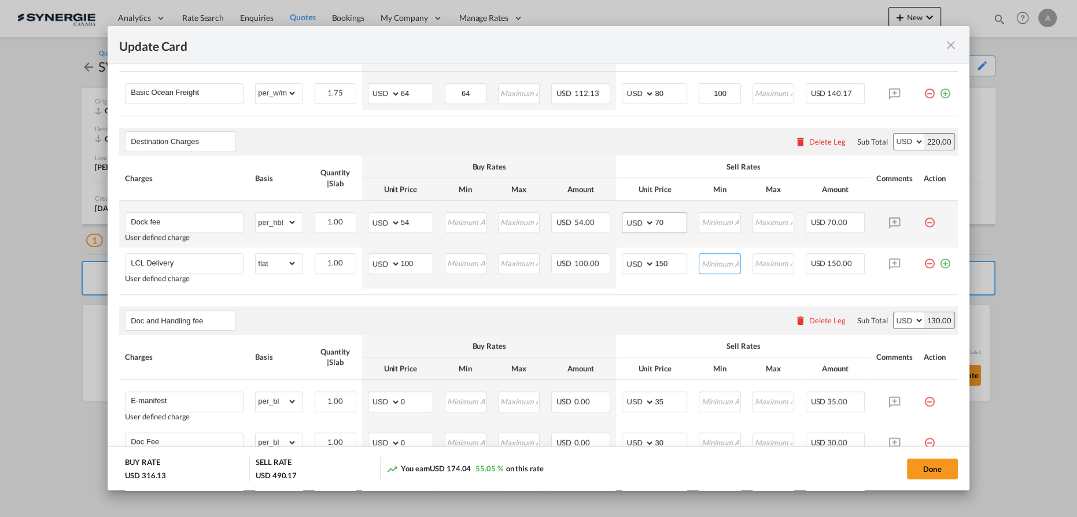
scroll to position [313, 0]
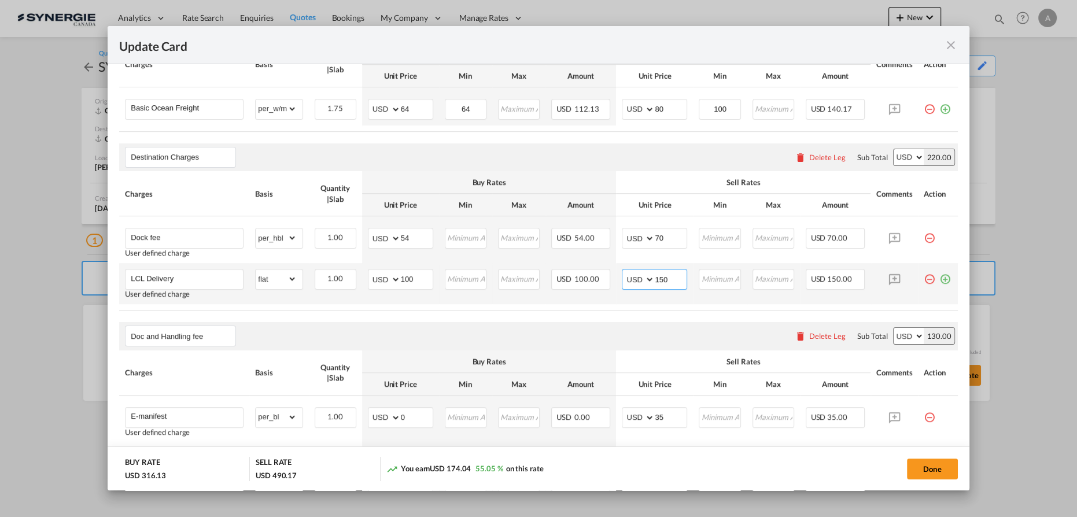
drag, startPoint x: 671, startPoint y: 282, endPoint x: 646, endPoint y: 280, distance: 25.5
click at [646, 280] on md-input-container "AED AFN ALL AMD ANG AOA ARS AUD AWG AZN BAM BBD BDT BGN BHD BIF BMD BND BOB BRL…" at bounding box center [654, 279] width 65 height 21
type input "160"
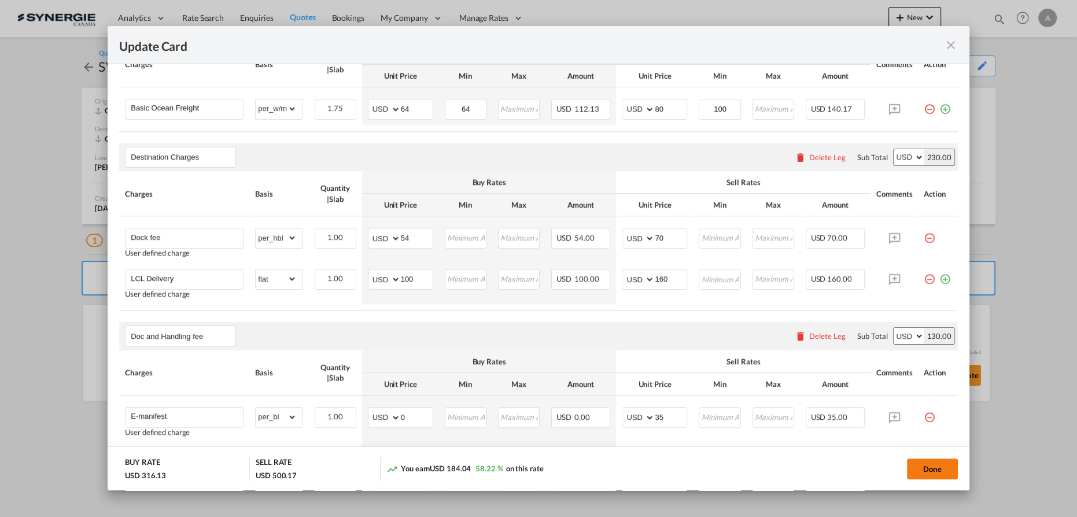
click at [931, 479] on button "Done" at bounding box center [932, 469] width 51 height 21
type input "[DATE]"
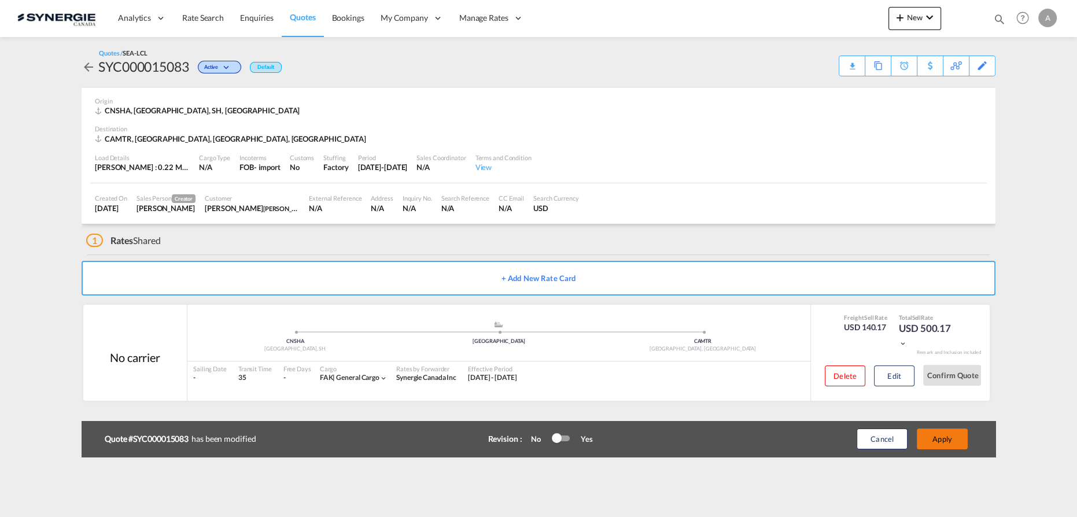
click at [957, 443] on button "Apply" at bounding box center [942, 439] width 51 height 21
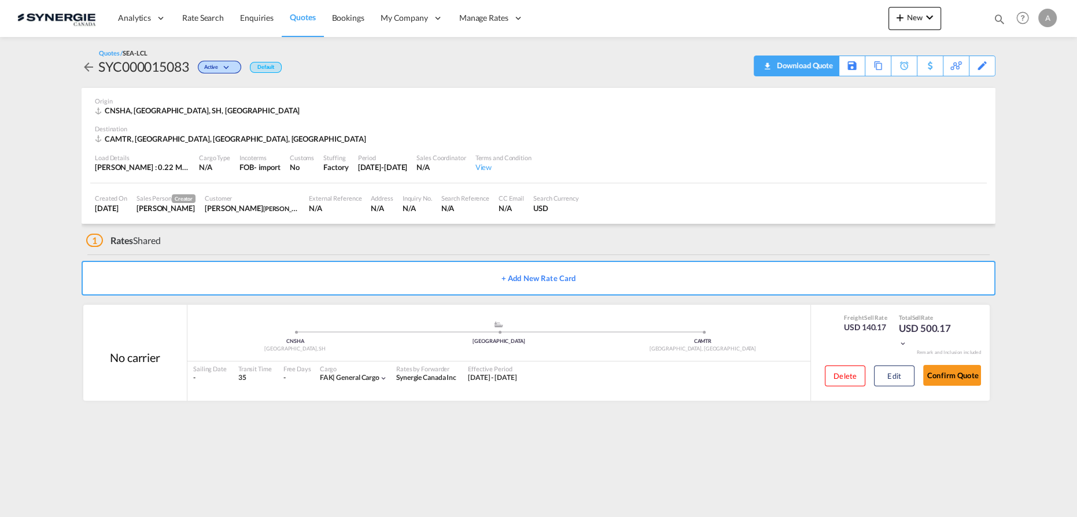
click at [822, 64] on div "Download Quote" at bounding box center [803, 65] width 59 height 19
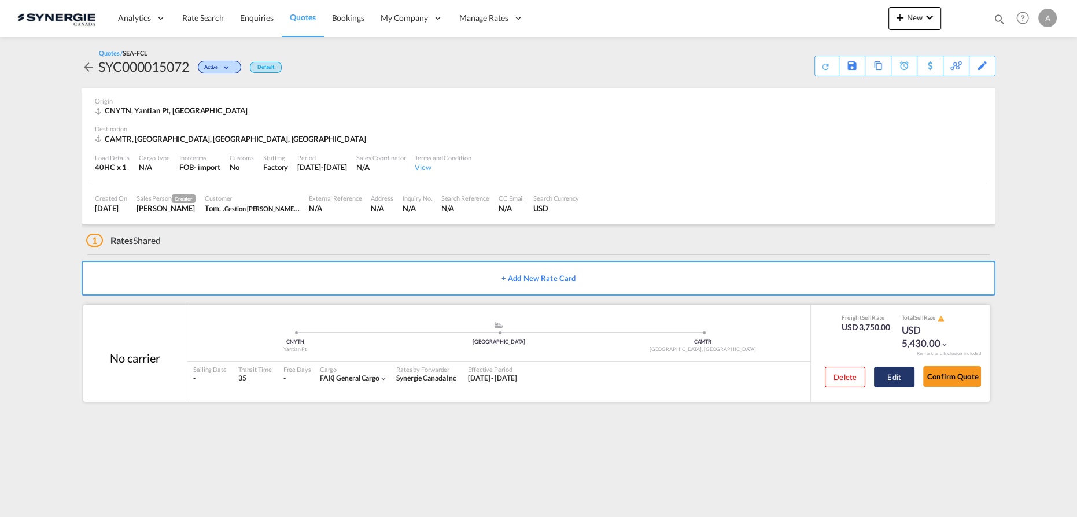
click at [899, 378] on button "Edit" at bounding box center [894, 377] width 41 height 21
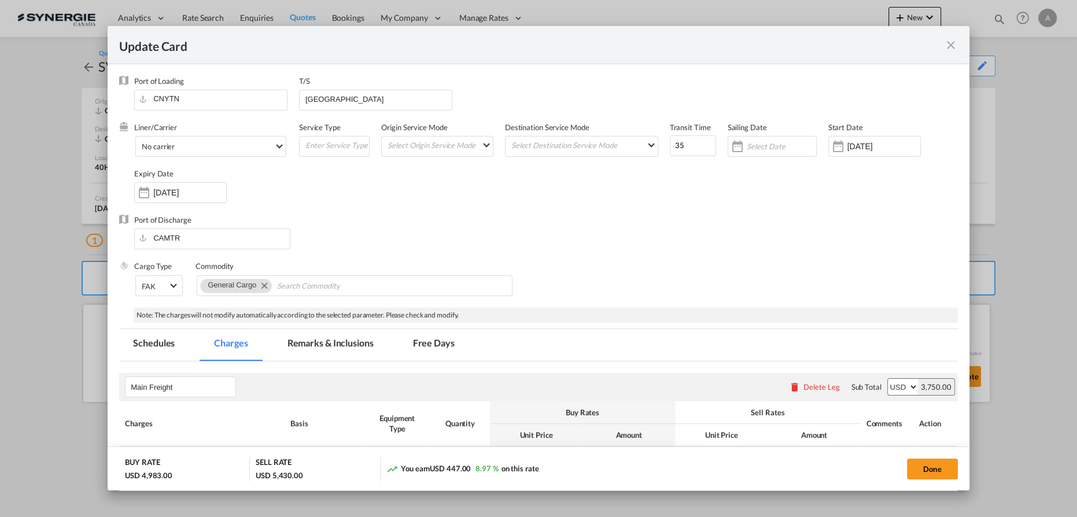
select select "per equipment"
select select "per shipment"
select select "per container"
click at [332, 344] on md-tab-item "Remarks & Inclusions" at bounding box center [331, 345] width 114 height 32
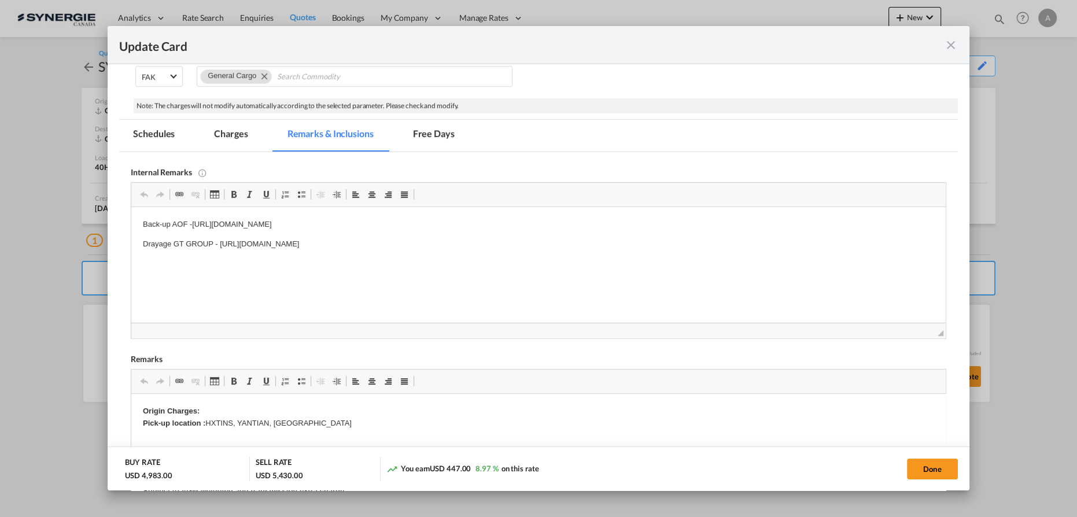
scroll to position [87, 0]
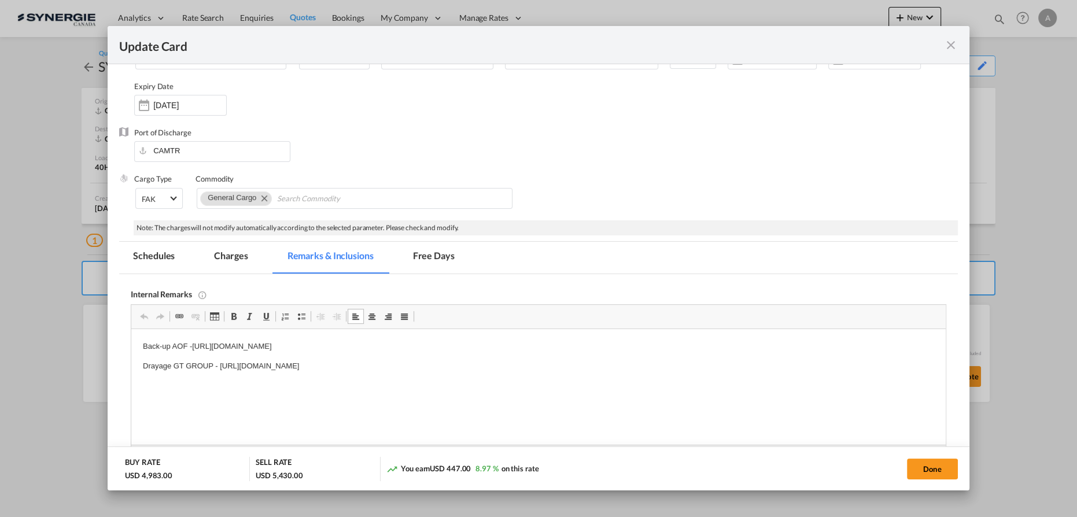
drag, startPoint x: 536, startPoint y: 370, endPoint x: 172, endPoint y: 373, distance: 364.5
click at [172, 373] on html "Back-up AOF -[URL][DOMAIN_NAME] Drayage GT GROUP - [URL][DOMAIN_NAME]" at bounding box center [538, 356] width 815 height 55
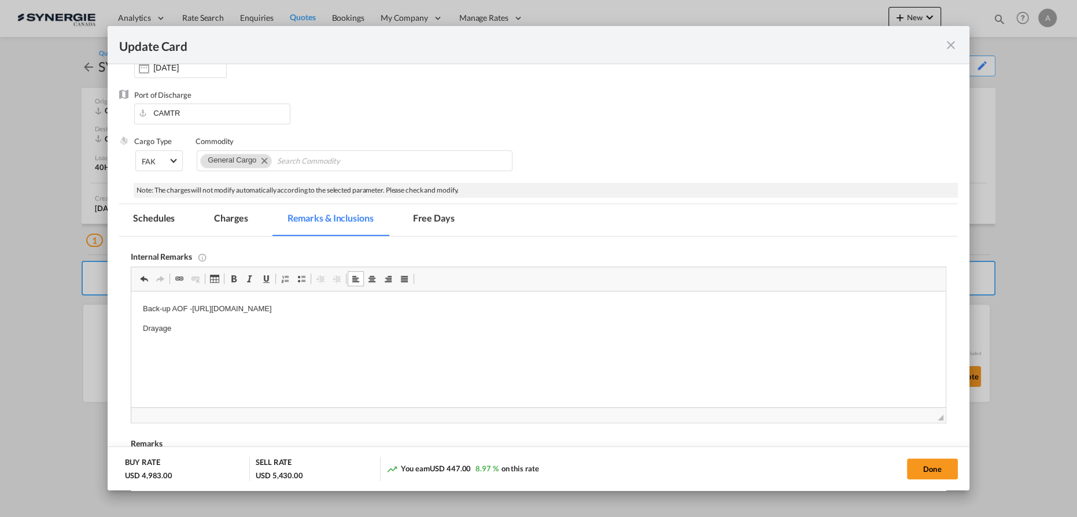
scroll to position [140, 0]
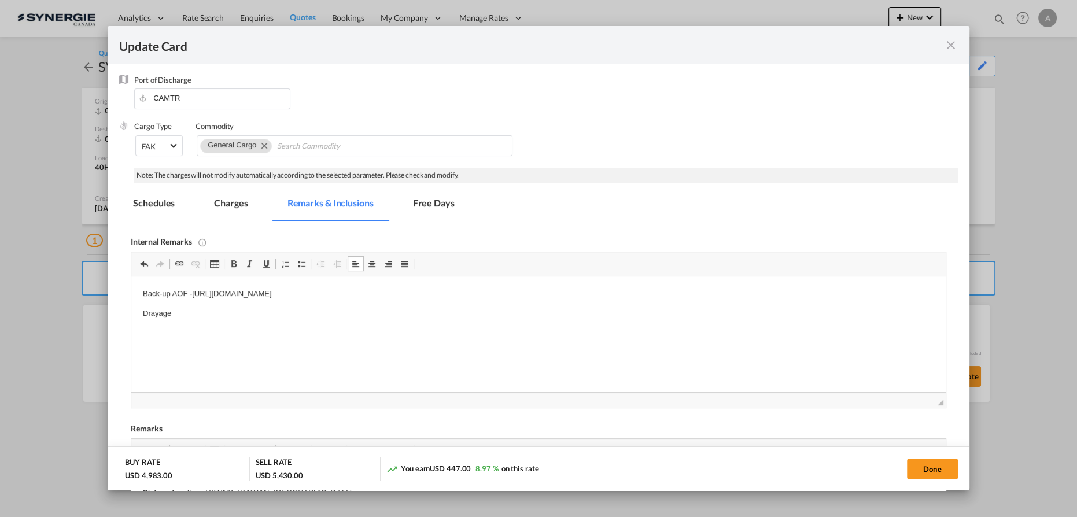
click at [205, 321] on html "Back-up AOF -[URL][DOMAIN_NAME] Drayage" at bounding box center [538, 304] width 815 height 55
click at [208, 323] on html "Back-up AOF -[URL][DOMAIN_NAME] Drayage JAF -" at bounding box center [538, 304] width 815 height 55
click at [233, 203] on md-tab-item "Charges" at bounding box center [230, 205] width 61 height 32
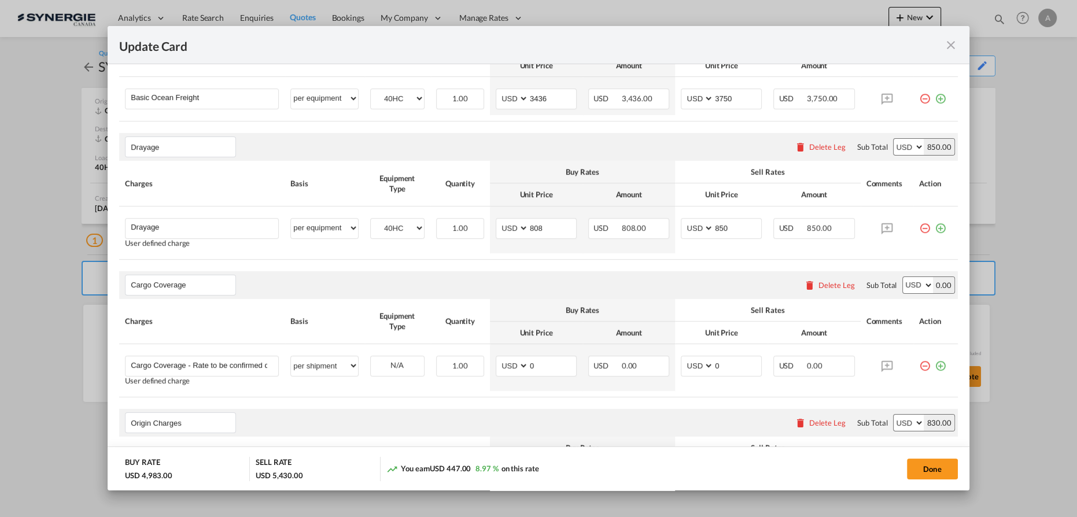
scroll to position [403, 0]
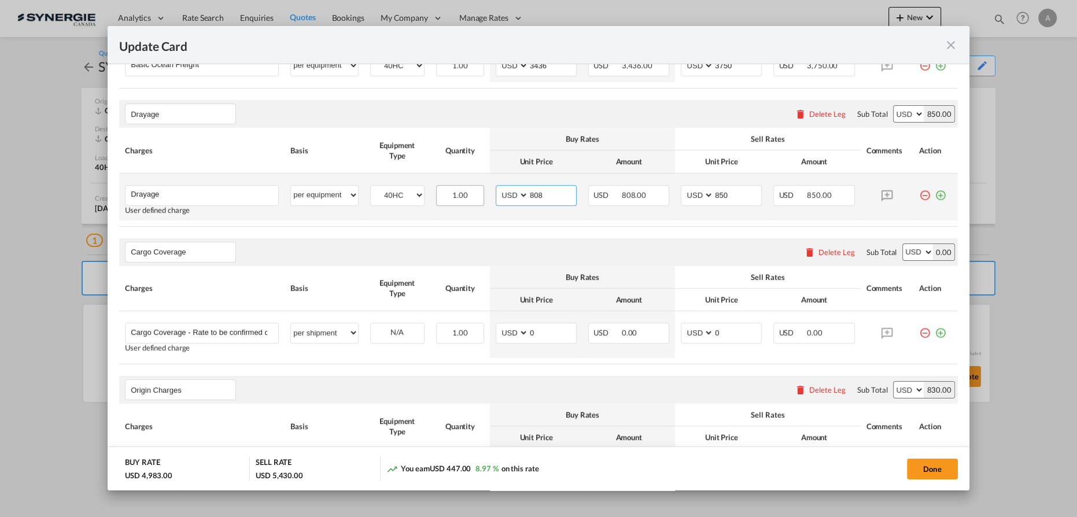
drag, startPoint x: 546, startPoint y: 194, endPoint x: 470, endPoint y: 193, distance: 75.8
click at [470, 193] on tr "Drayage Please Enter User Defined Charges Cannot Be Published User defined char…" at bounding box center [538, 197] width 839 height 47
type input "875"
type input "940"
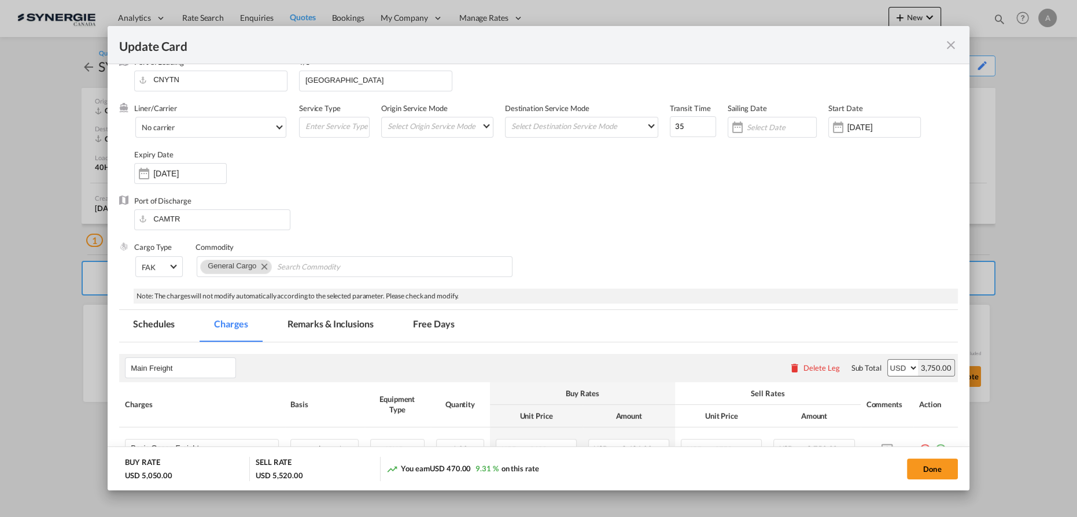
scroll to position [0, 0]
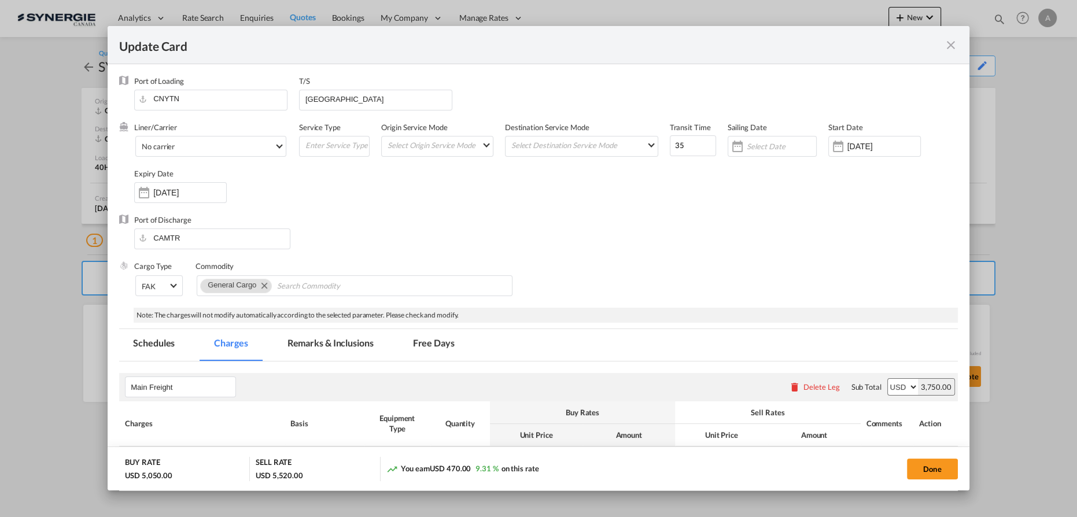
click at [921, 469] on button "Done" at bounding box center [932, 469] width 51 height 21
type input "[DATE]"
type input "13 Oct 2025"
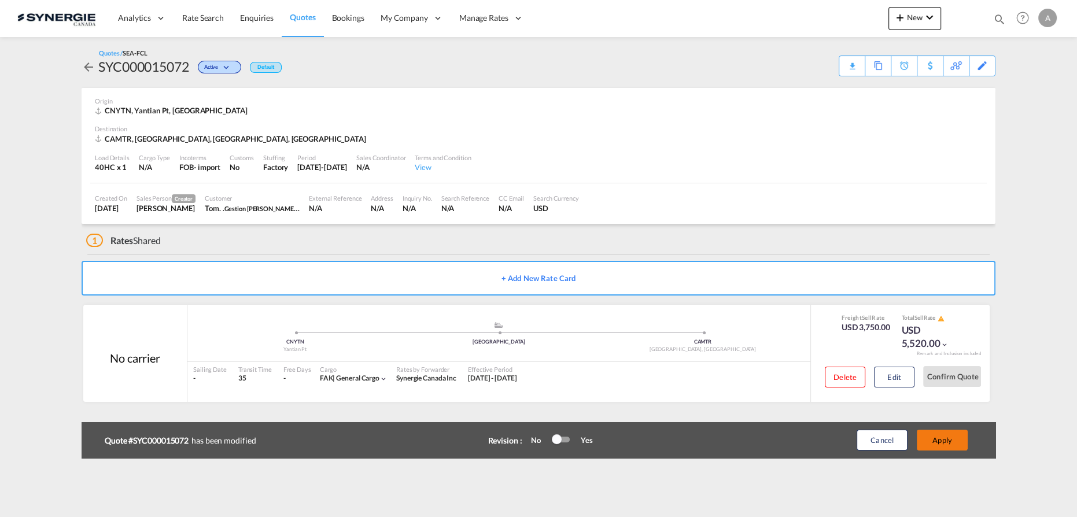
click at [938, 440] on button "Apply" at bounding box center [942, 440] width 51 height 21
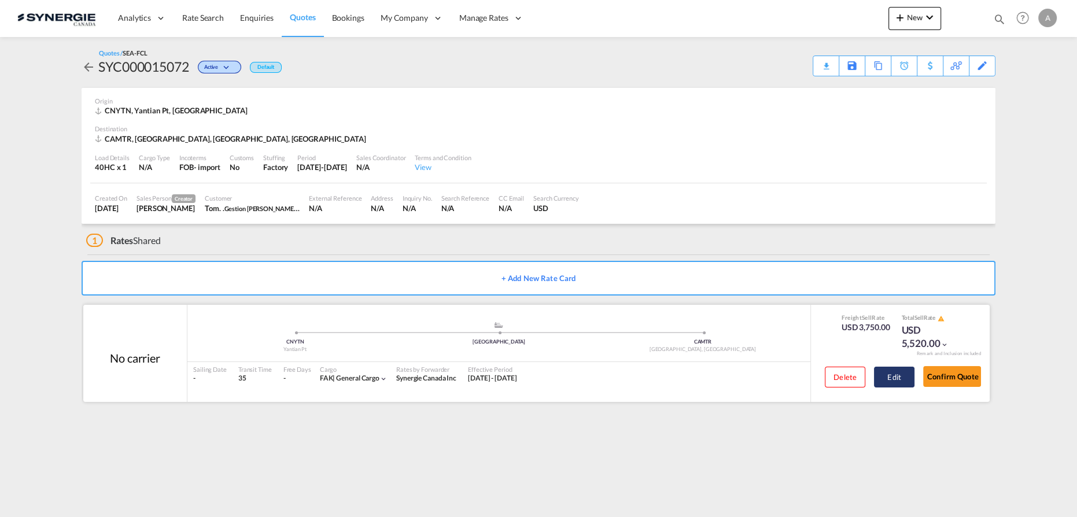
click at [897, 374] on button "Edit" at bounding box center [894, 377] width 41 height 21
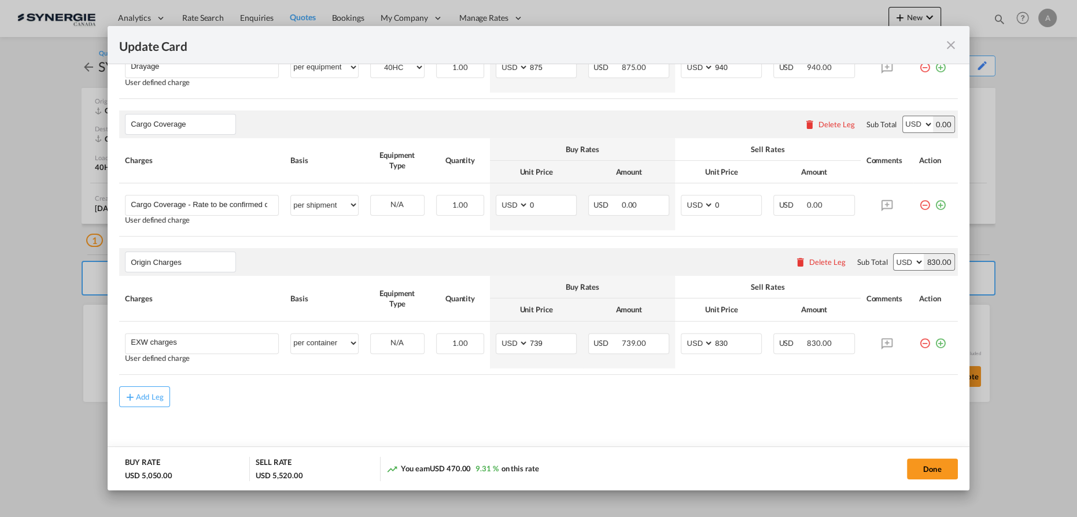
scroll to position [532, 0]
click at [149, 392] on div "Add Leg" at bounding box center [150, 395] width 28 height 7
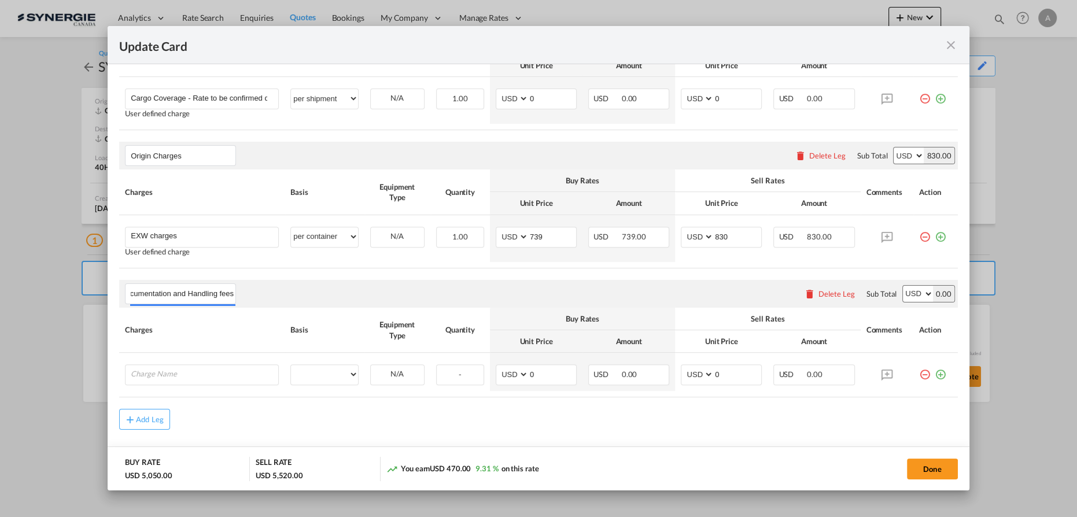
scroll to position [660, 0]
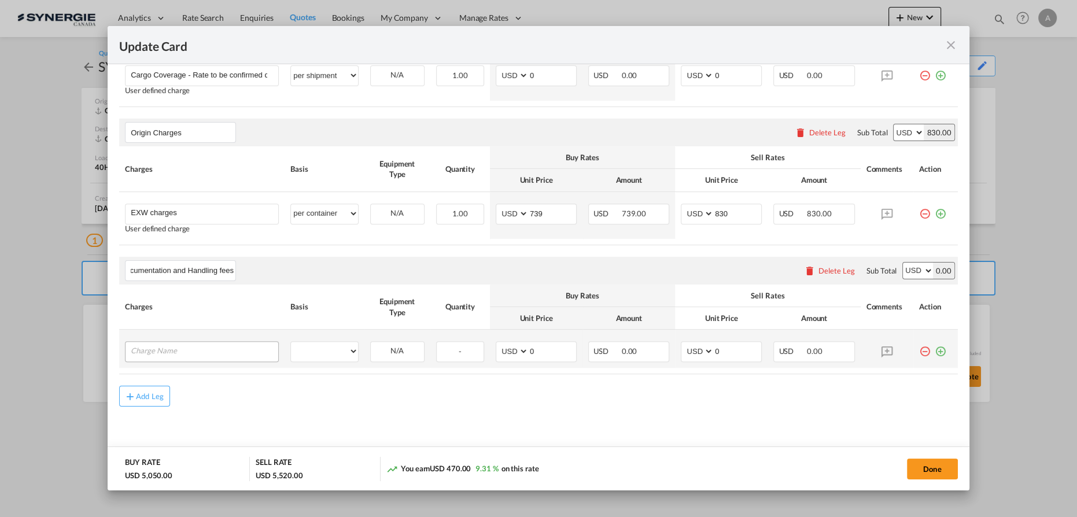
type input "Documentation and Handling fees"
click at [186, 348] on input "Charge Name" at bounding box center [205, 350] width 148 height 17
type input "E-manifest"
click at [315, 347] on select "per equipment per container per B/L per shipping bill per shipment per pallet p…" at bounding box center [324, 351] width 67 height 19
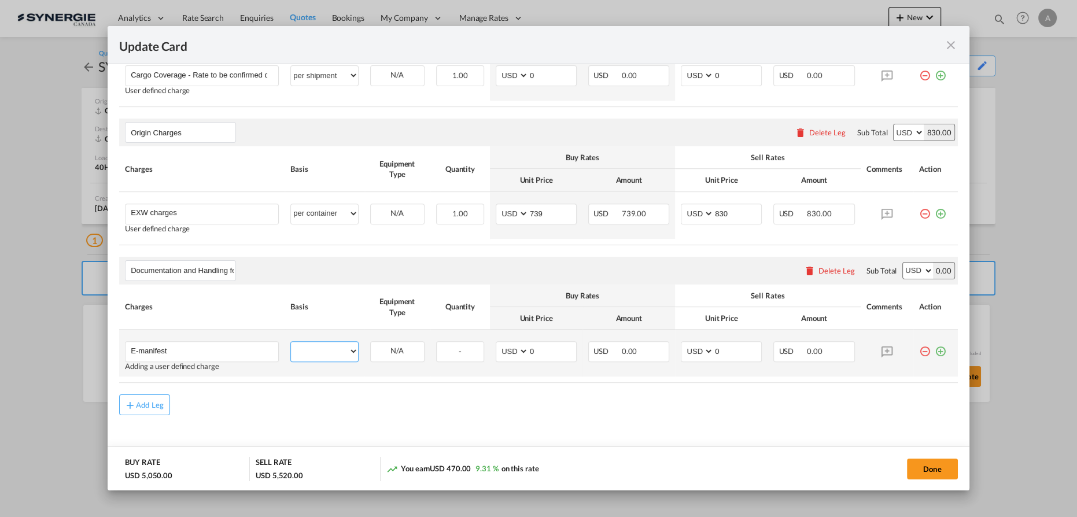
select select "per B/L"
click at [291, 342] on select "per equipment per container per B/L per shipping bill per shipment per pallet p…" at bounding box center [324, 351] width 67 height 19
drag, startPoint x: 713, startPoint y: 350, endPoint x: 646, endPoint y: 333, distance: 69.2
click at [685, 350] on md-input-container "AED AFN ALL AMD ANG AOA ARS AUD AWG AZN BAM BBD BDT BGN BHD BIF BMD BND BOB BRL…" at bounding box center [721, 351] width 81 height 21
type input "35"
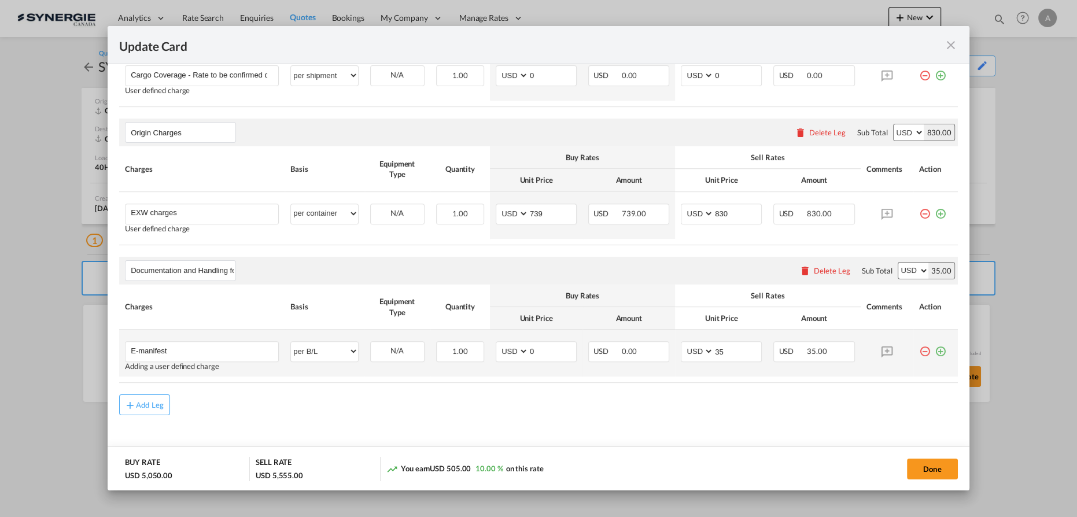
click at [938, 343] on md-icon "icon-plus-circle-outline green-400-fg" at bounding box center [941, 347] width 12 height 12
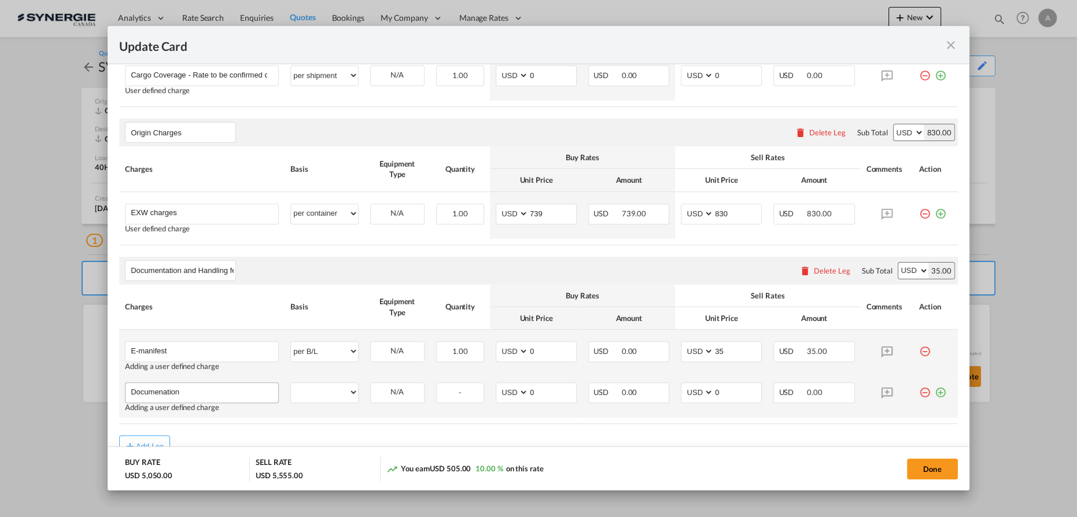
click at [163, 388] on input "Documenation" at bounding box center [205, 391] width 148 height 17
type input "Documentation"
click at [295, 388] on select "per equipment per container per B/L per shipping bill per shipment per pallet p…" at bounding box center [324, 392] width 67 height 19
select select "per B/L"
click at [291, 383] on select "per equipment per container per B/L per shipping bill per shipment per pallet p…" at bounding box center [324, 392] width 67 height 19
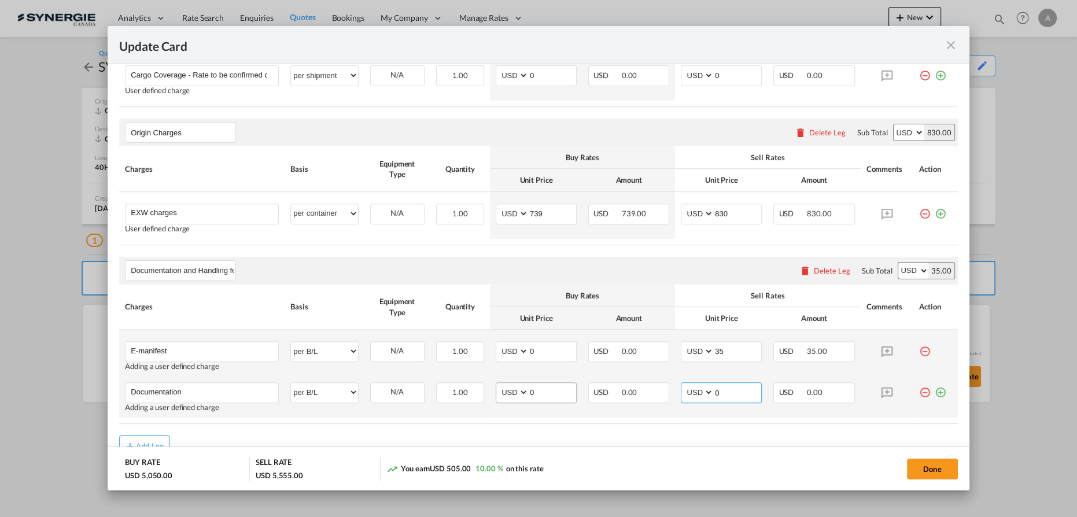
drag, startPoint x: 698, startPoint y: 390, endPoint x: 564, endPoint y: 393, distance: 134.8
click at [625, 396] on tr "Documentation Please Enter User Defined Charges Cannot Be Published Adding a us…" at bounding box center [538, 397] width 839 height 41
type input "30"
click at [935, 389] on md-icon "icon-plus-circle-outline green-400-fg" at bounding box center [941, 388] width 12 height 12
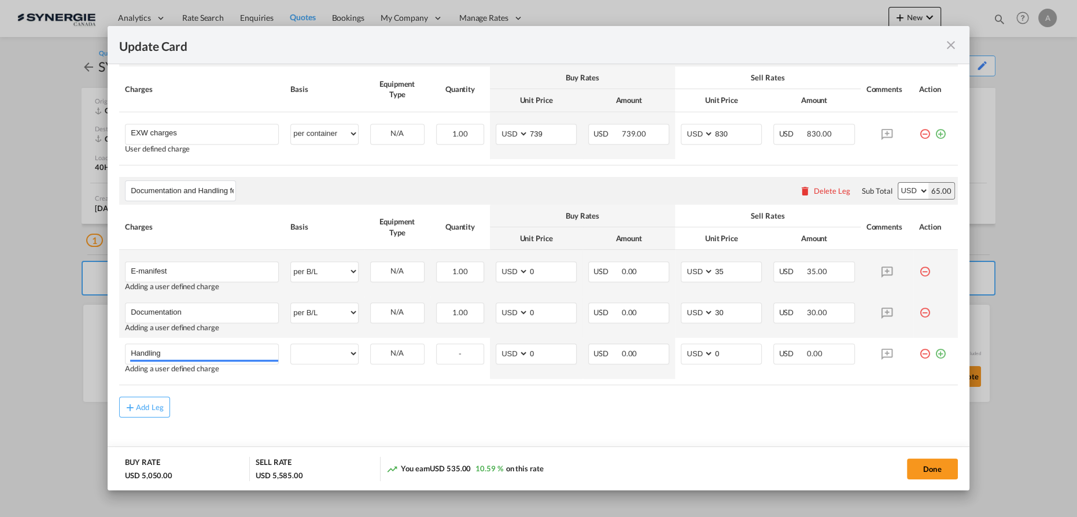
scroll to position [751, 0]
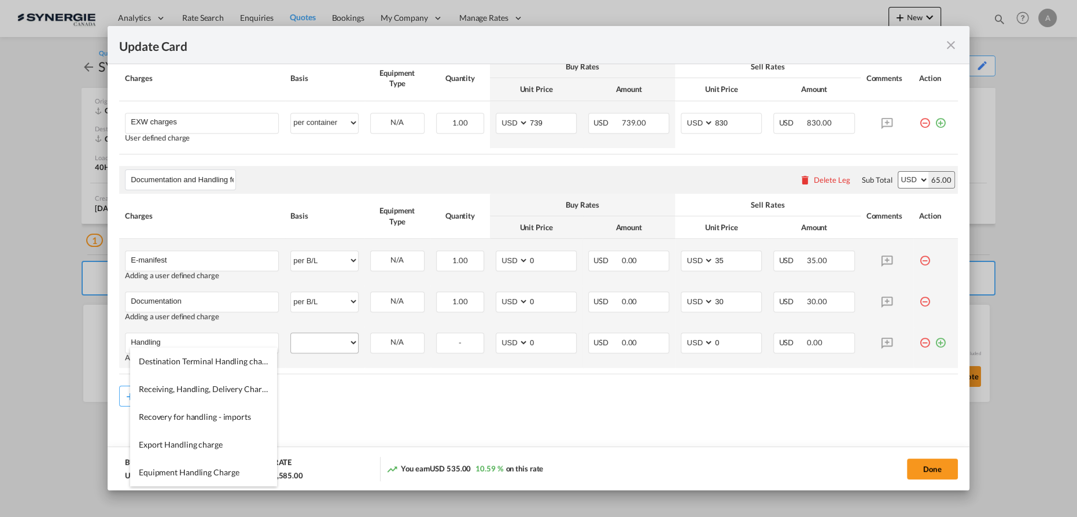
type input "Handling"
click at [306, 334] on select "per equipment per container per B/L per shipping bill per shipment per pallet p…" at bounding box center [324, 342] width 67 height 19
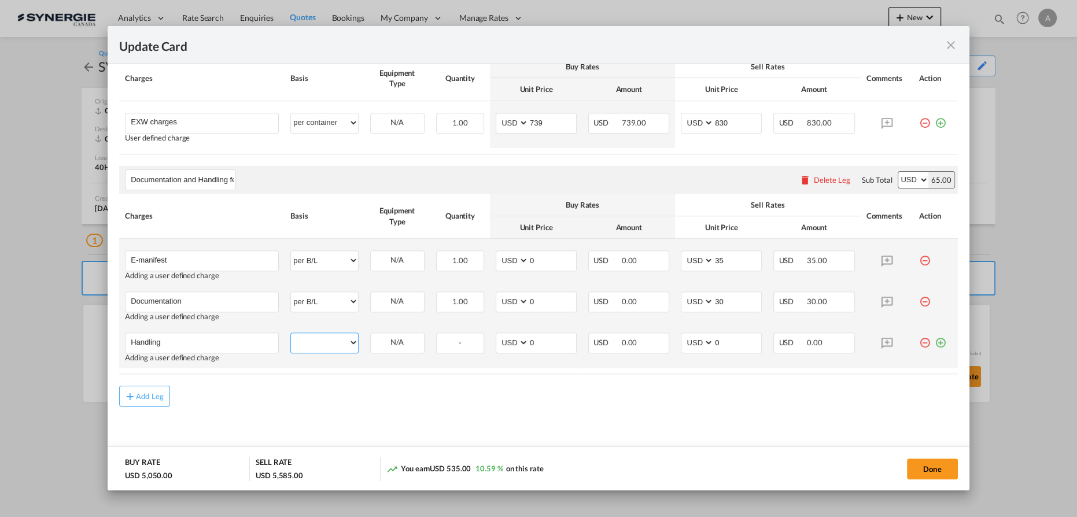
select select "per B/L"
click at [291, 333] on select "per equipment per container per B/L per shipping bill per shipment per pallet p…" at bounding box center [324, 342] width 67 height 19
drag, startPoint x: 719, startPoint y: 341, endPoint x: 635, endPoint y: 337, distance: 83.4
click at [646, 340] on tr "Handling Please Enter User Defined Charges Cannot Be Published Adding a user de…" at bounding box center [538, 347] width 839 height 41
type input "65"
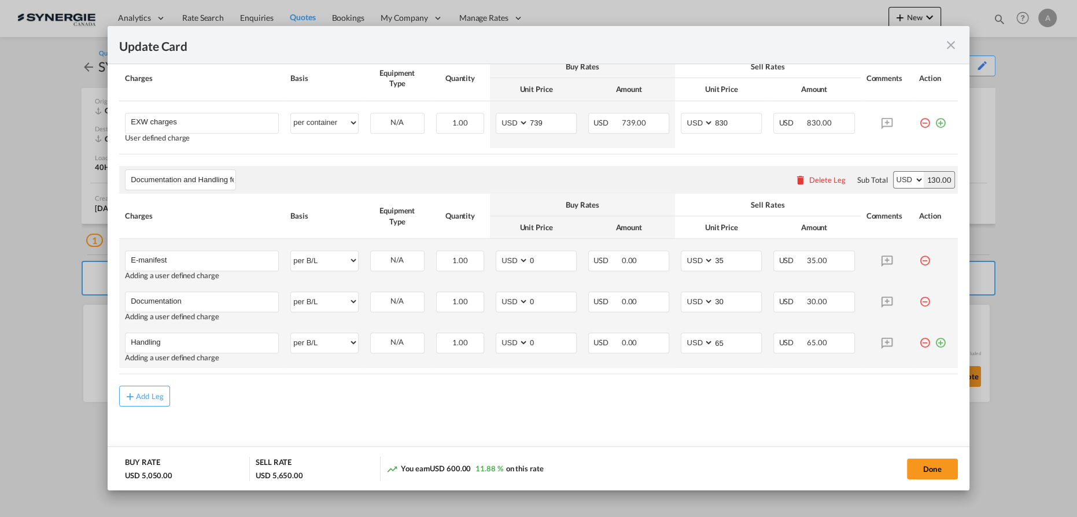
click at [935, 338] on md-icon "icon-plus-circle-outline green-400-fg" at bounding box center [941, 339] width 12 height 12
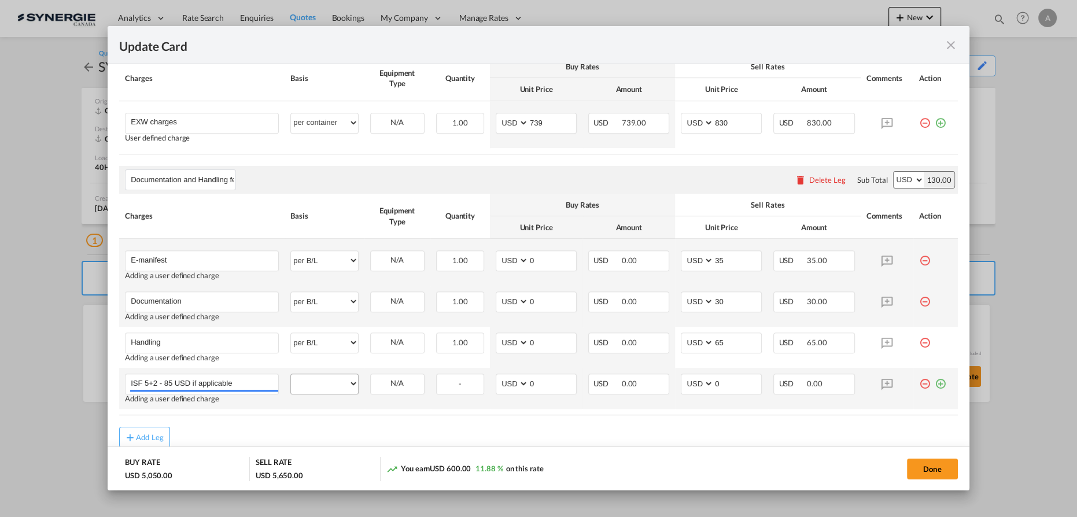
type input "ISF 5+2 - 85 USD if applicable"
drag, startPoint x: 329, startPoint y: 380, endPoint x: 330, endPoint y: 371, distance: 8.8
click at [329, 380] on select "per equipment per container per B/L per shipping bill per shipment per pallet p…" at bounding box center [324, 383] width 67 height 19
select select "per B/L"
click at [291, 374] on select "per equipment per container per B/L per shipping bill per shipment per pallet p…" at bounding box center [324, 383] width 67 height 19
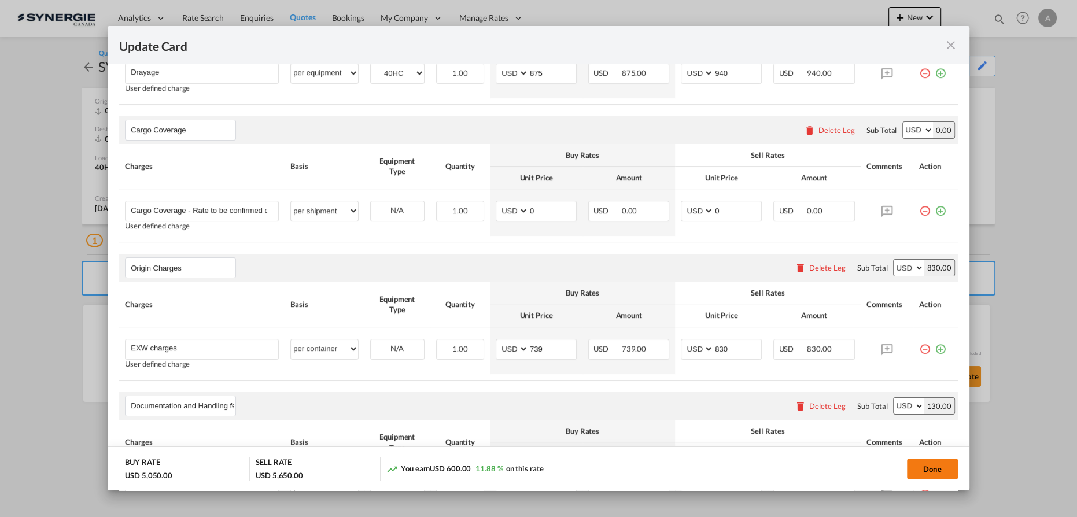
scroll to position [541, 0]
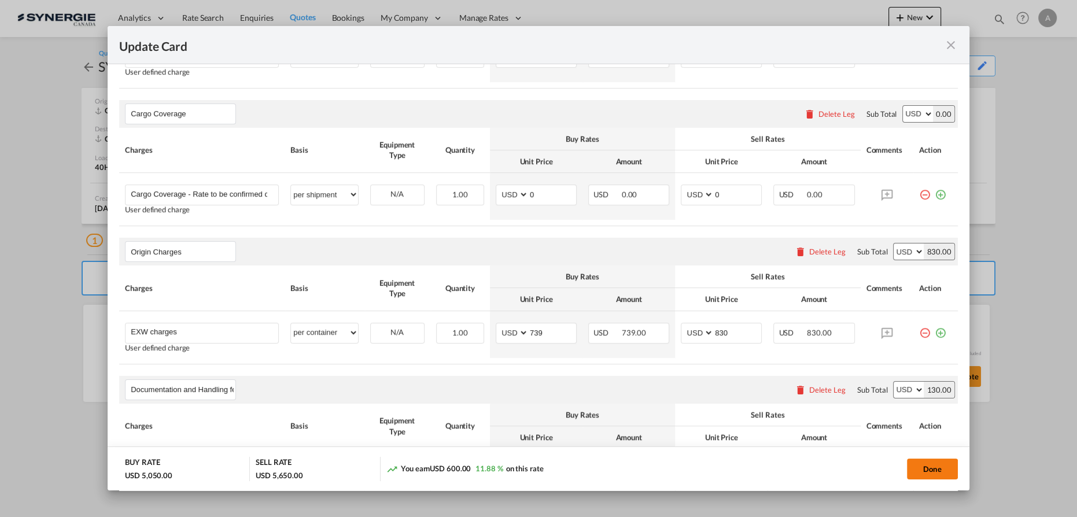
click at [942, 470] on button "Done" at bounding box center [932, 469] width 51 height 21
type input "24 Sep 2025"
type input "13 Oct 2025"
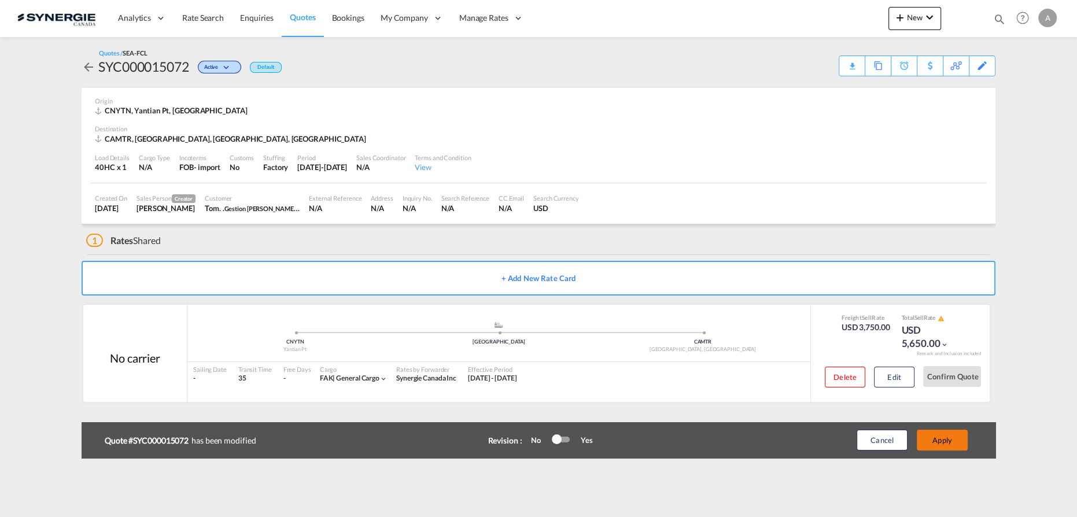
click at [942, 441] on button "Apply" at bounding box center [942, 440] width 51 height 21
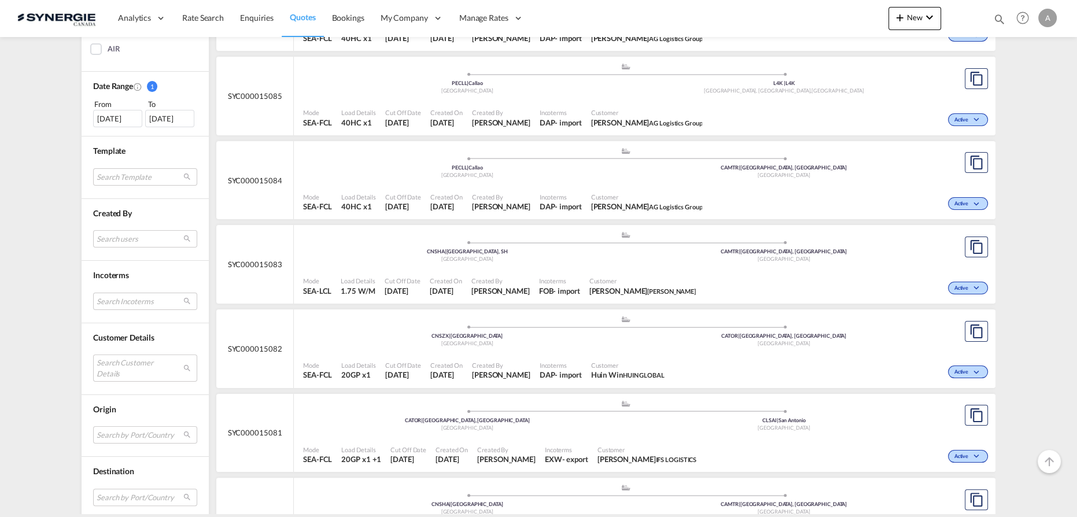
scroll to position [421, 0]
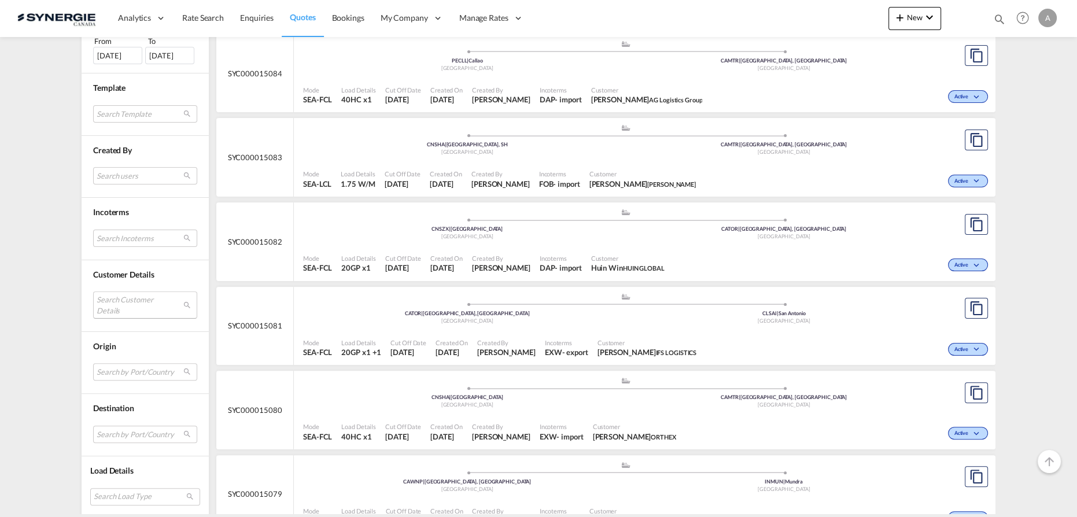
click at [118, 300] on md-select "Search Customer Details user name user [PERSON_NAME] [EMAIL_ADDRESS][DOMAIN_NAM…" at bounding box center [145, 305] width 104 height 27
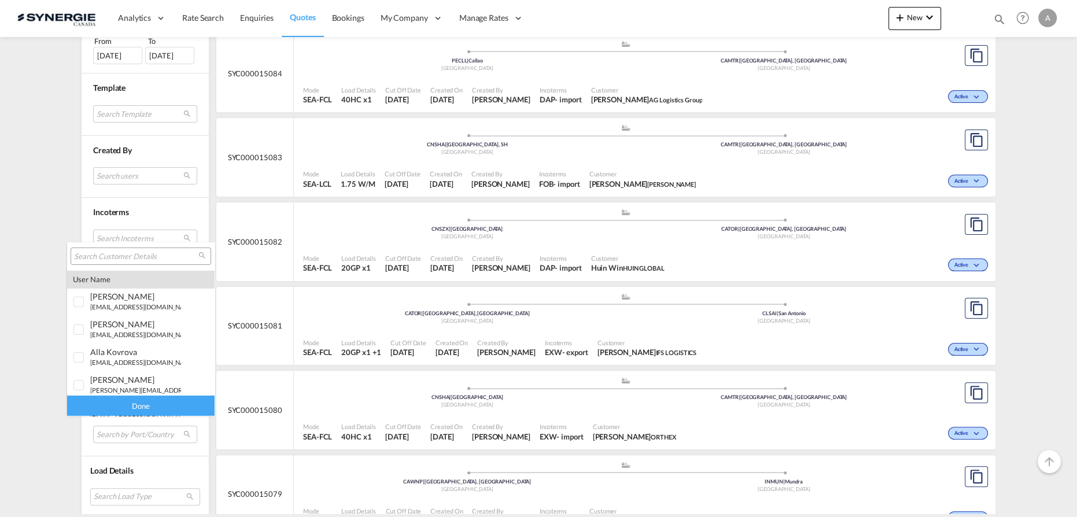
click at [137, 245] on md-select-header at bounding box center [141, 256] width 148 height 28
click at [135, 254] on input "search" at bounding box center [136, 257] width 124 height 10
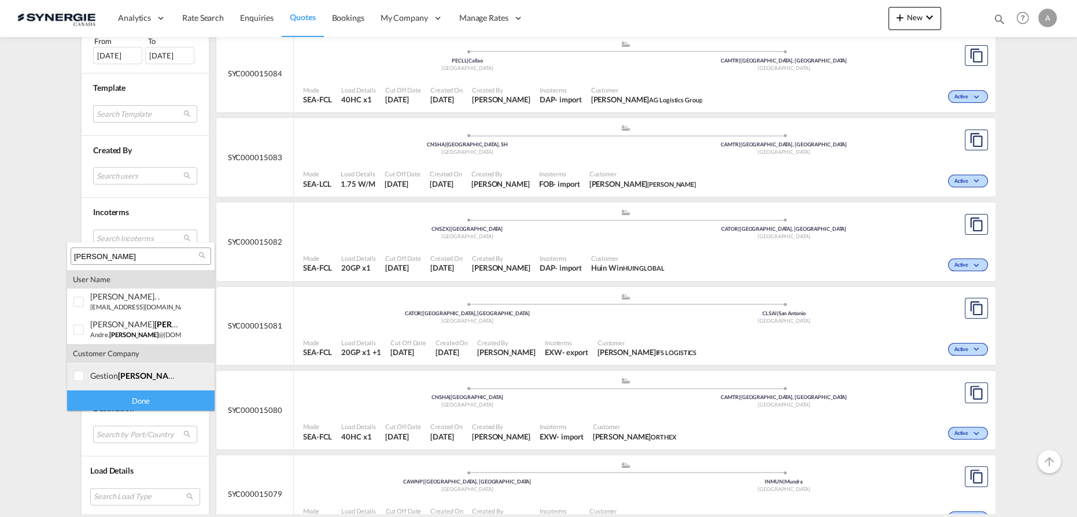
type input "[PERSON_NAME]"
click at [85, 379] on div at bounding box center [79, 377] width 12 height 12
click at [100, 399] on div "Done" at bounding box center [141, 401] width 148 height 20
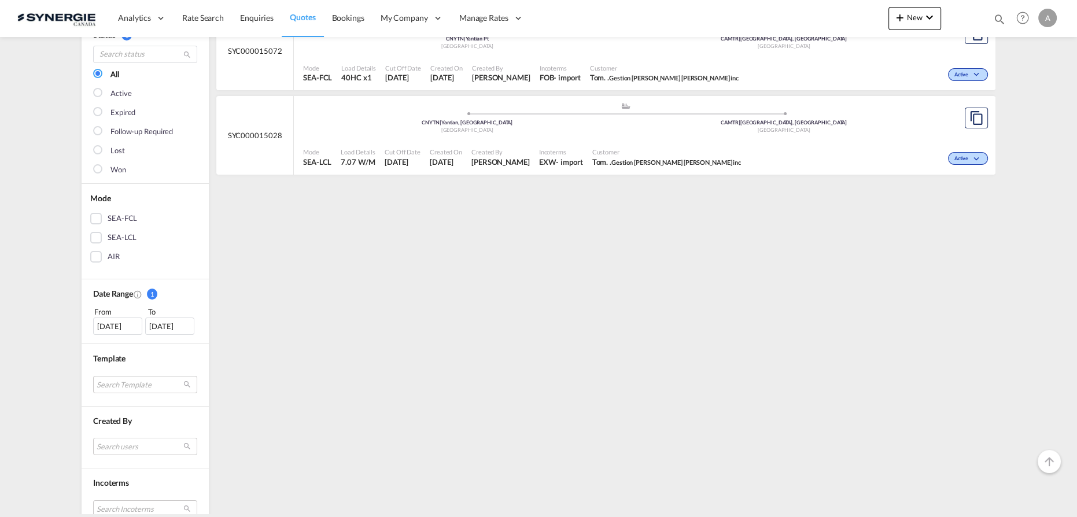
scroll to position [105, 0]
click at [115, 322] on div "[DATE]" at bounding box center [117, 327] width 49 height 17
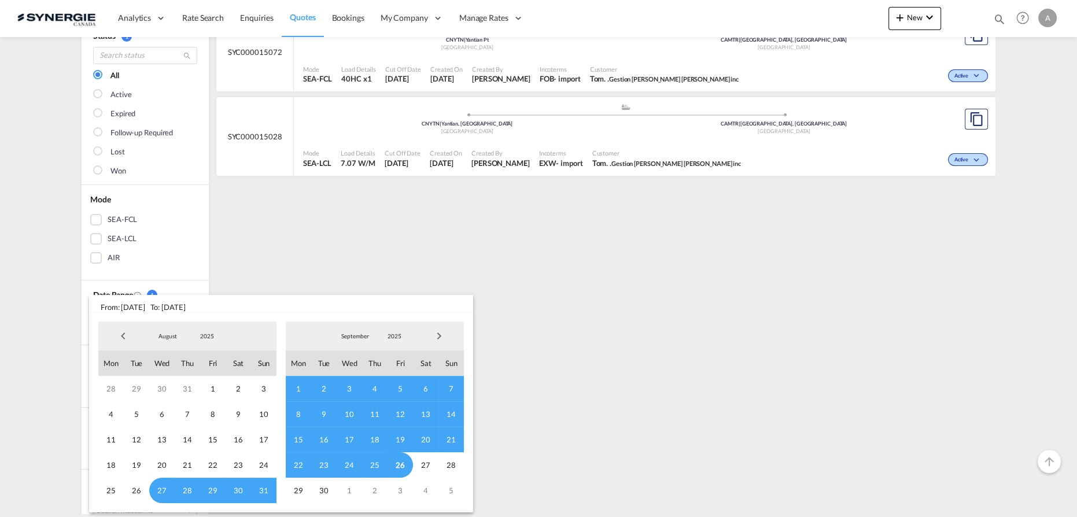
click at [203, 340] on md-select-value "2025" at bounding box center [206, 335] width 39 height 17
click at [197, 279] on md-option "2023" at bounding box center [218, 281] width 79 height 28
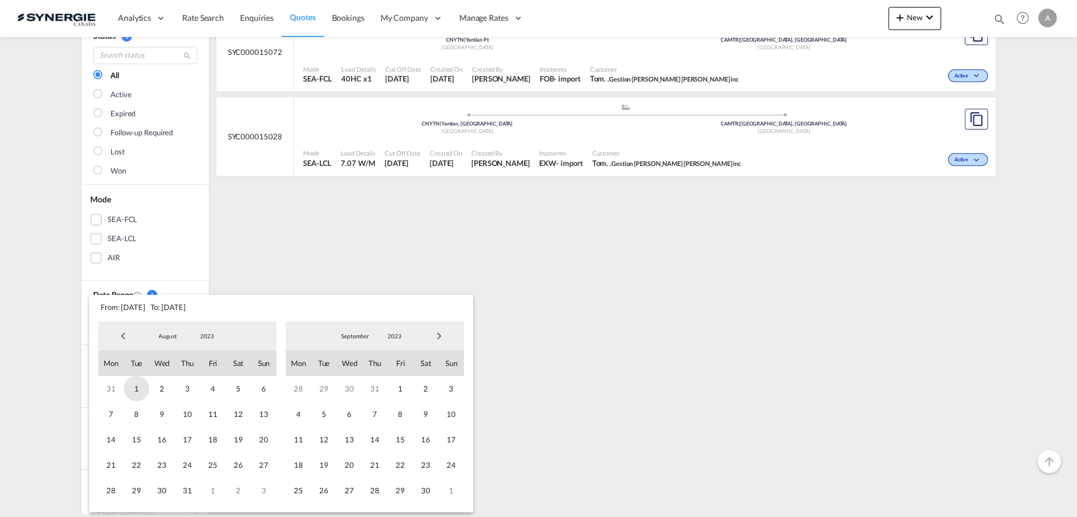
click at [136, 392] on span "1" at bounding box center [136, 388] width 25 height 25
drag, startPoint x: 404, startPoint y: 333, endPoint x: 400, endPoint y: 347, distance: 14.3
click at [404, 334] on span "2023" at bounding box center [394, 336] width 37 height 8
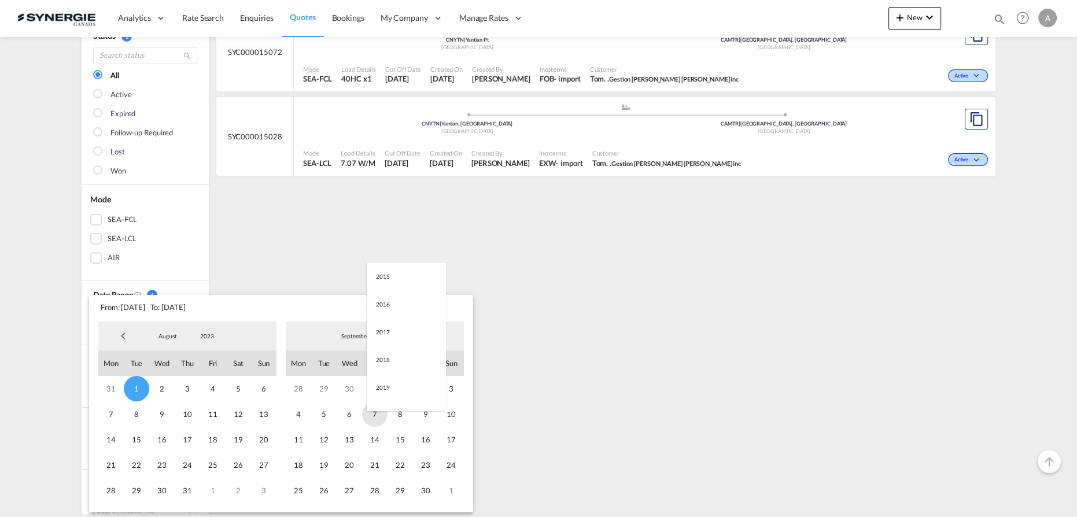
scroll to position [162, 0]
click at [382, 390] on md-option "2025" at bounding box center [406, 392] width 79 height 28
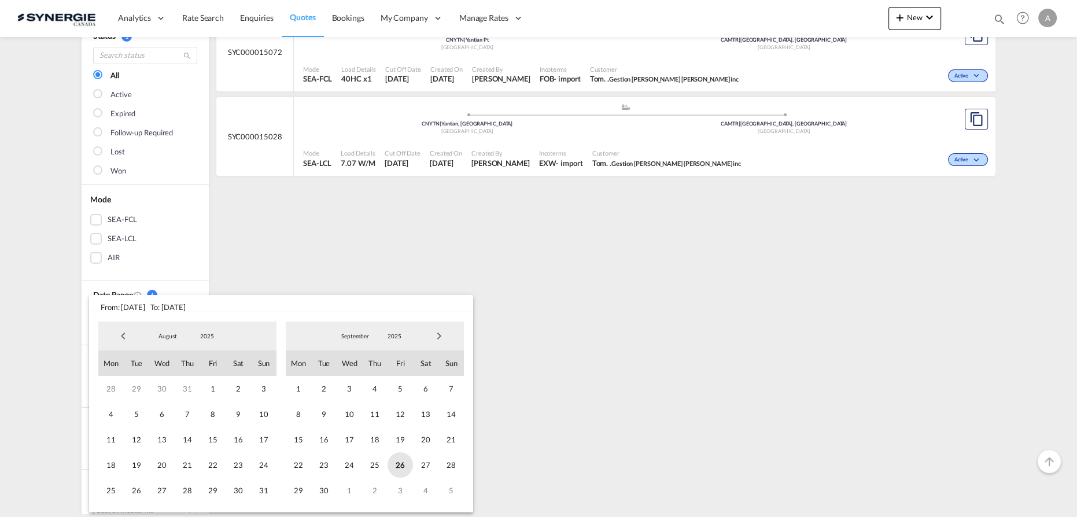
click at [404, 461] on span "26" at bounding box center [400, 464] width 25 height 25
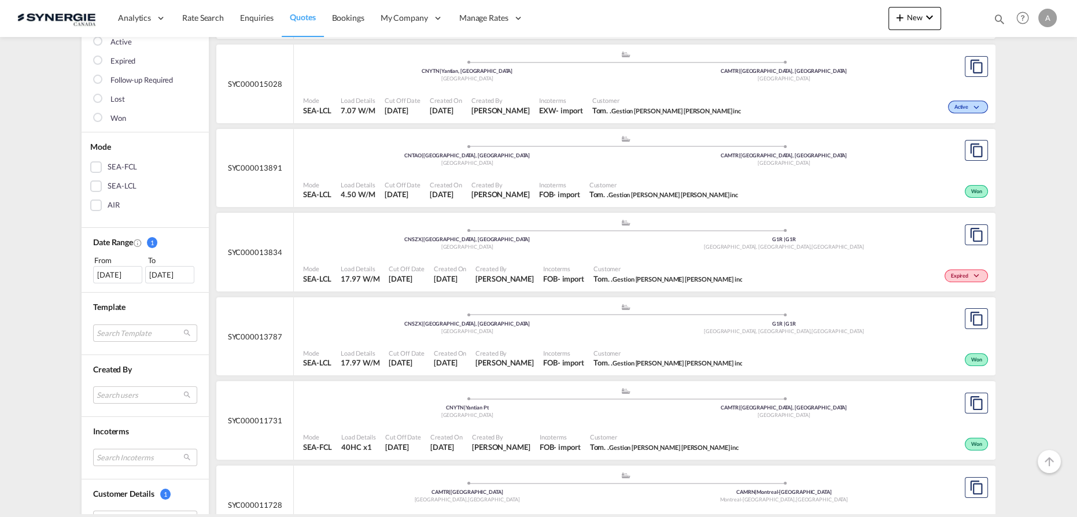
scroll to position [263, 0]
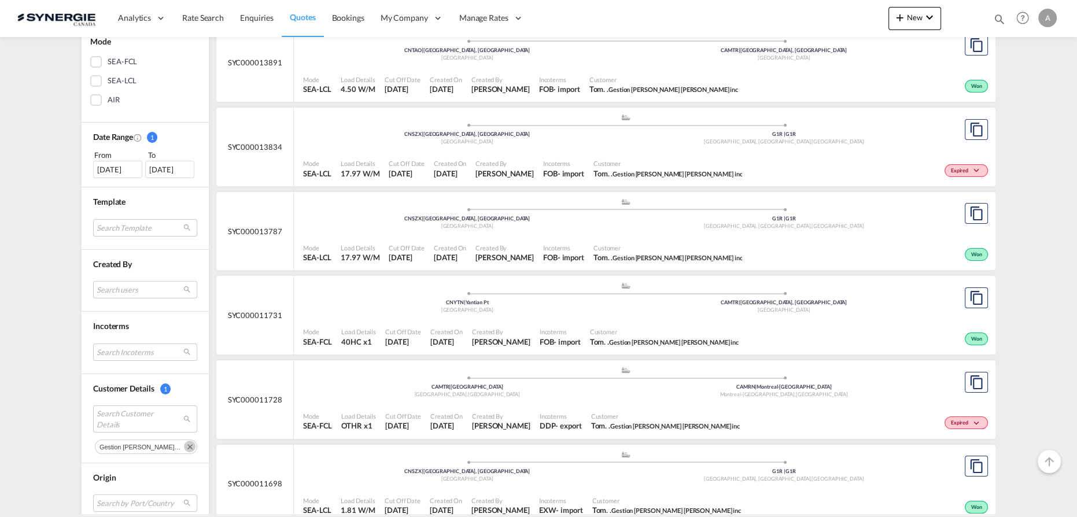
click at [515, 321] on div "Mode SEA-FCL Load Details 40HC x1 Cut Off Date [DATE] Created On [DATE] Created…" at bounding box center [645, 337] width 702 height 35
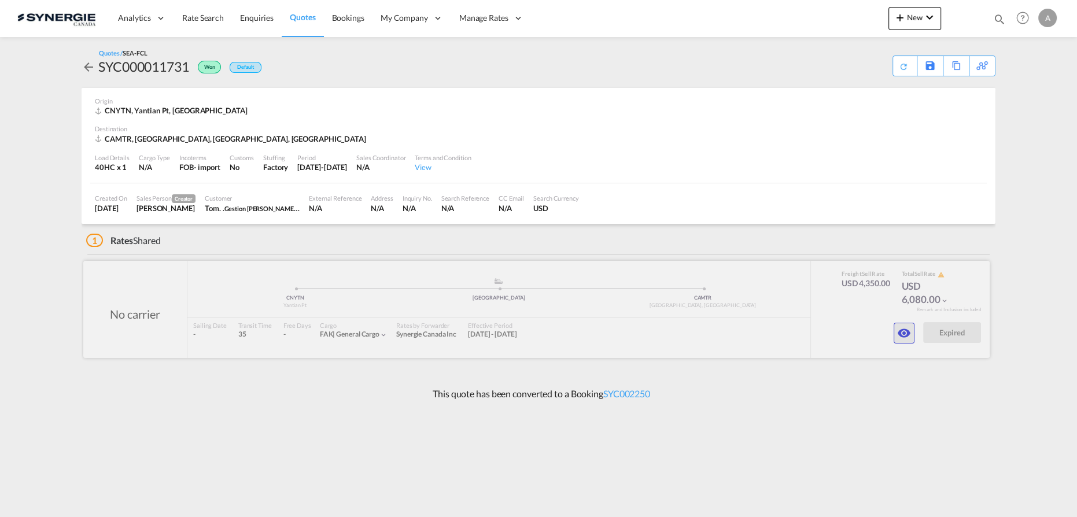
click at [904, 336] on md-icon "icon-eye" at bounding box center [904, 333] width 14 height 14
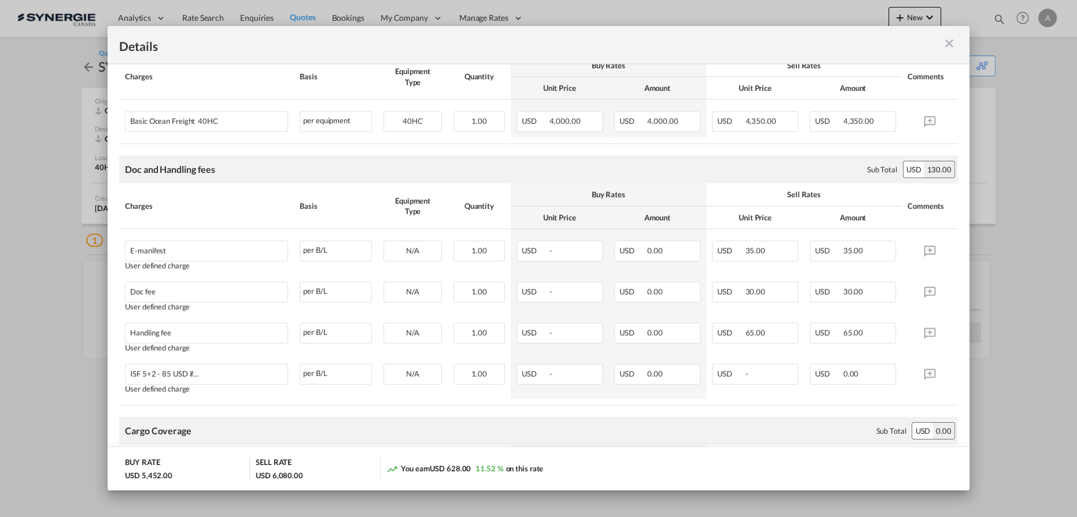
scroll to position [116, 0]
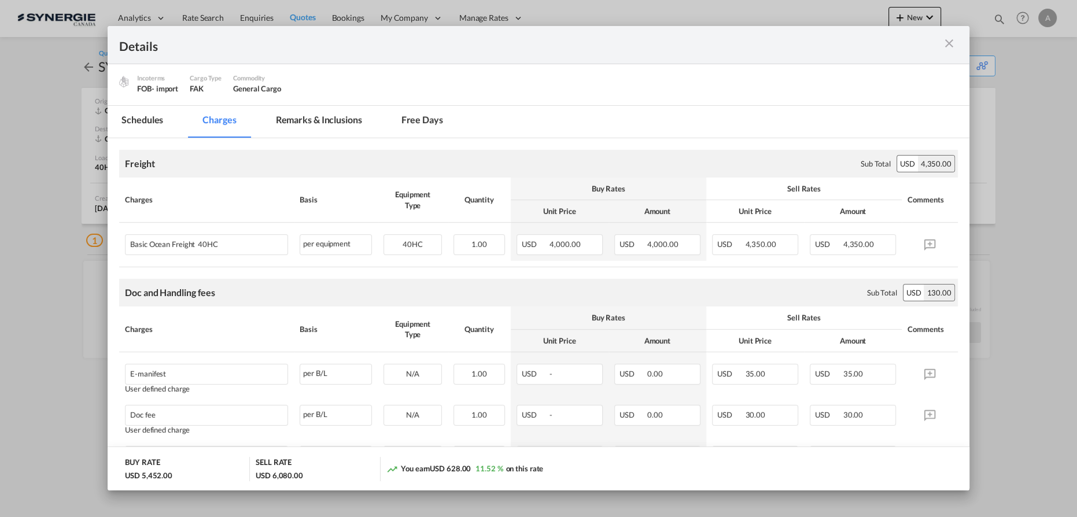
click at [952, 43] on md-icon "icon-close m-3 fg-AAA8AD cursor" at bounding box center [950, 43] width 14 height 14
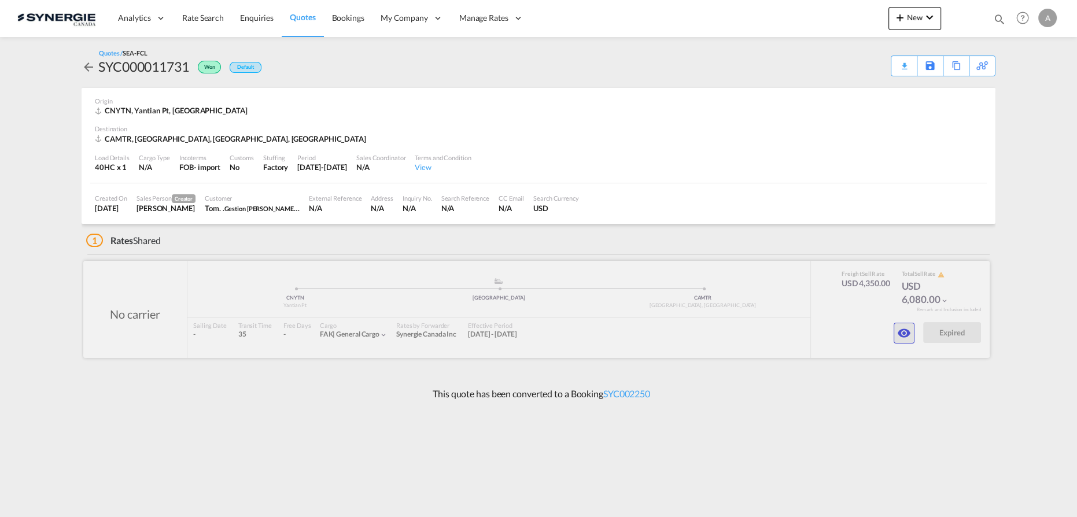
click at [908, 328] on md-icon "icon-eye" at bounding box center [904, 333] width 14 height 14
